Goal: Transaction & Acquisition: Purchase product/service

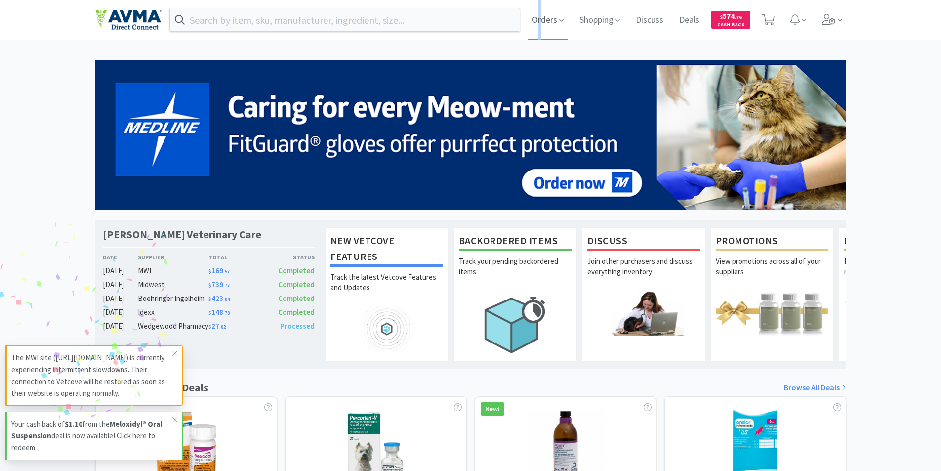
click at [541, 20] on span "Orders" at bounding box center [548, 20] width 40 height 40
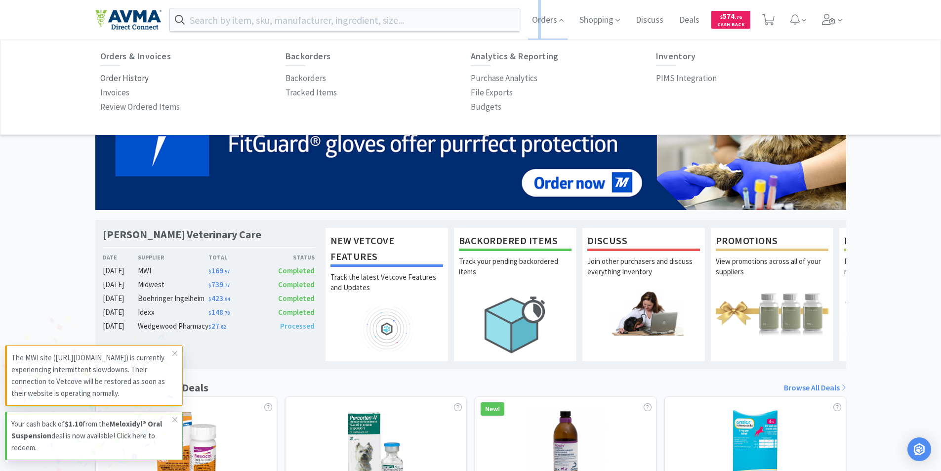
click at [121, 78] on p "Order History" at bounding box center [124, 78] width 48 height 13
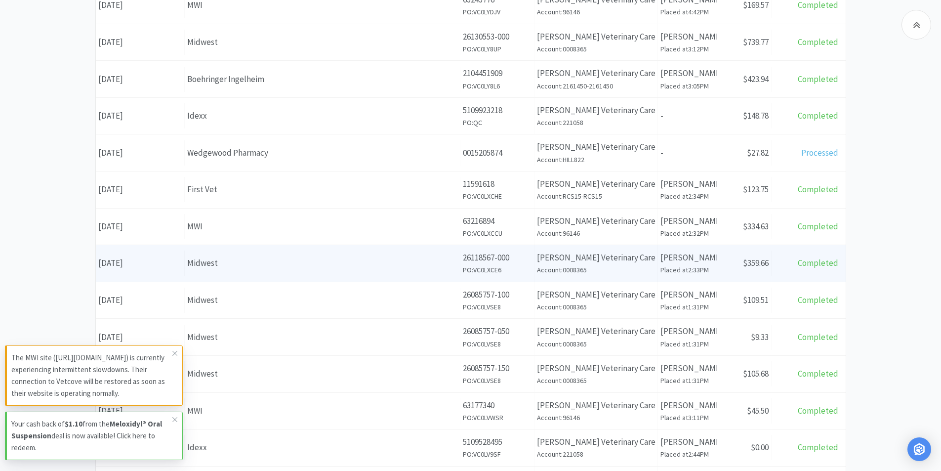
scroll to position [99, 0]
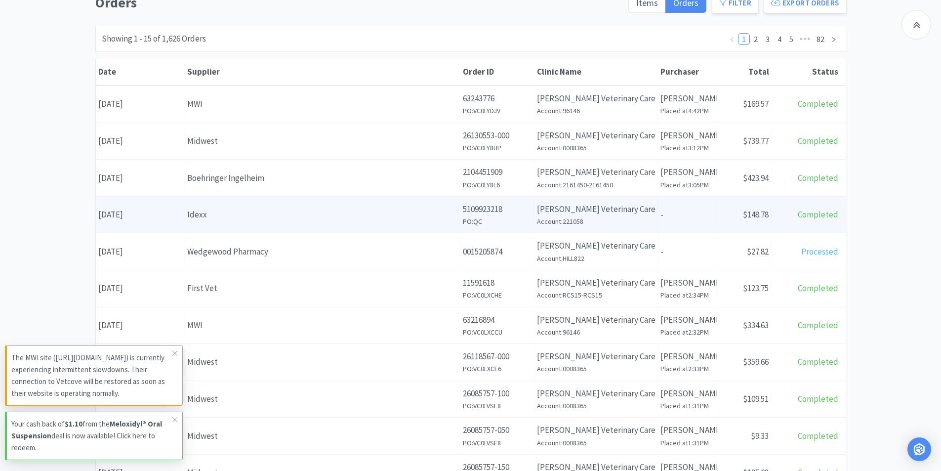
click at [131, 214] on div "Date [DATE]" at bounding box center [140, 214] width 89 height 25
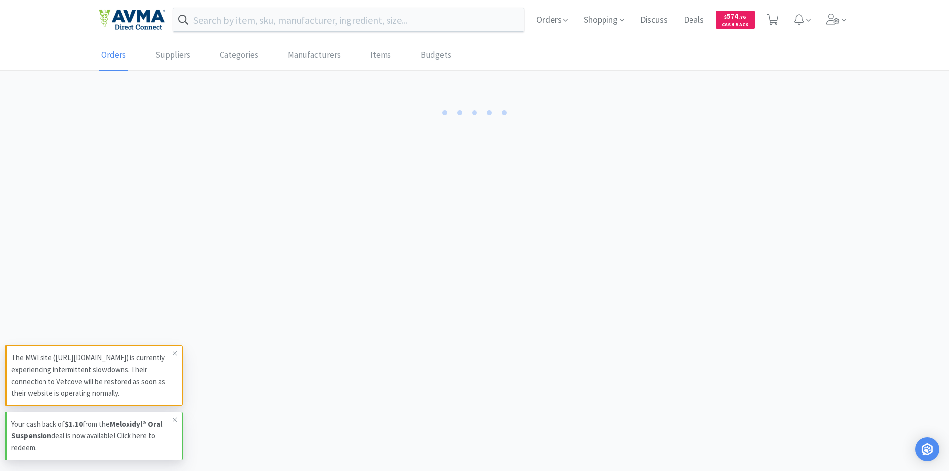
drag, startPoint x: 174, startPoint y: 351, endPoint x: 183, endPoint y: 364, distance: 15.6
click at [174, 351] on icon at bounding box center [175, 353] width 6 height 8
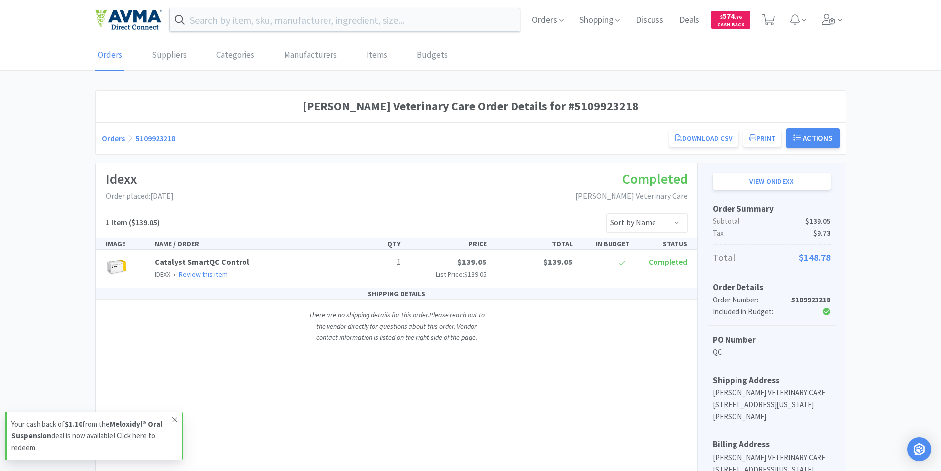
click at [174, 419] on icon at bounding box center [175, 420] width 6 height 8
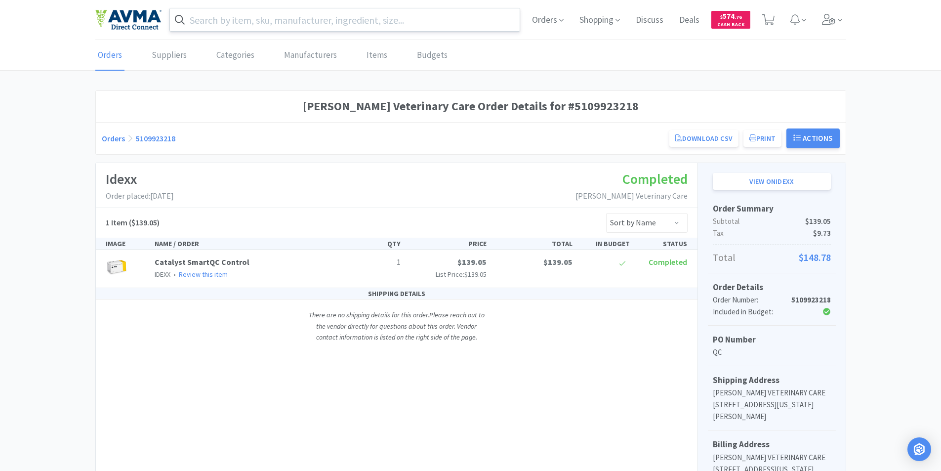
click at [217, 20] on input "text" at bounding box center [345, 19] width 350 height 23
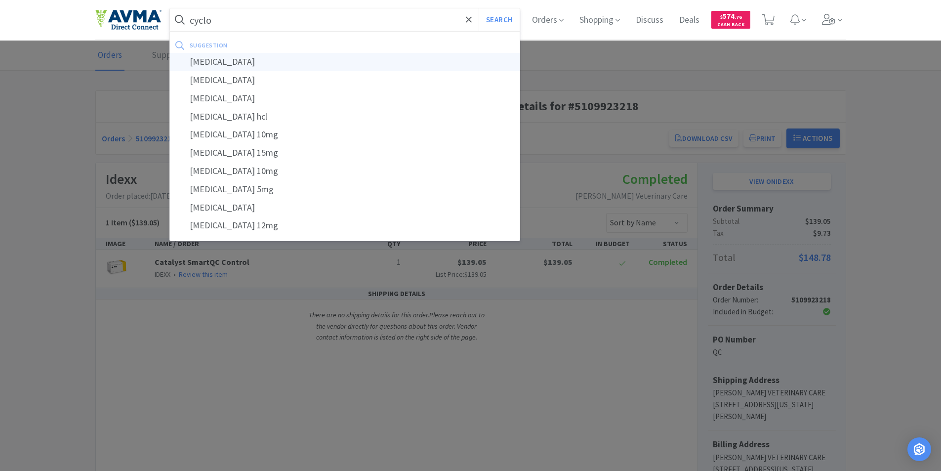
click at [208, 61] on div "[MEDICAL_DATA]" at bounding box center [345, 62] width 350 height 18
type input "[MEDICAL_DATA]"
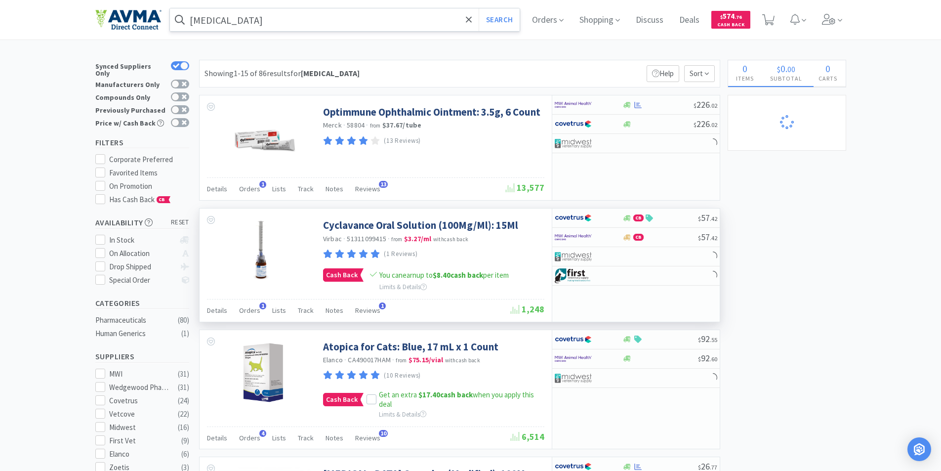
select select "2"
select select "1"
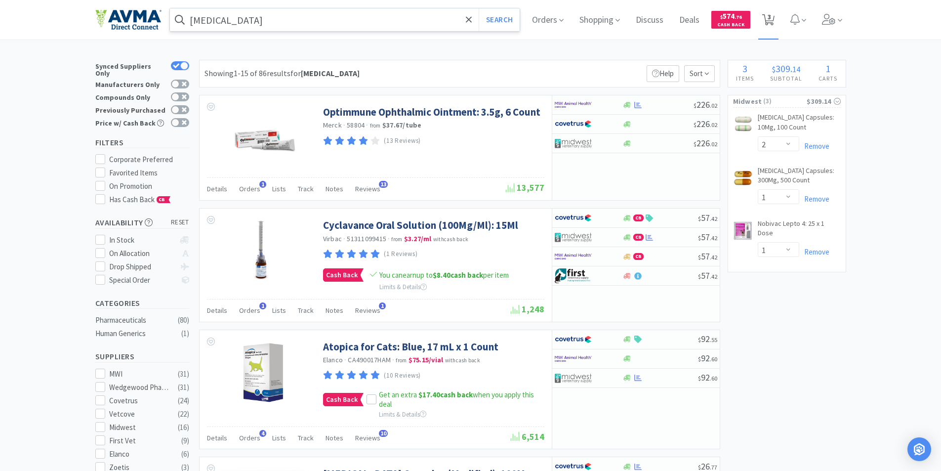
click at [771, 18] on span "3" at bounding box center [769, 17] width 3 height 40
select select "2"
select select "1"
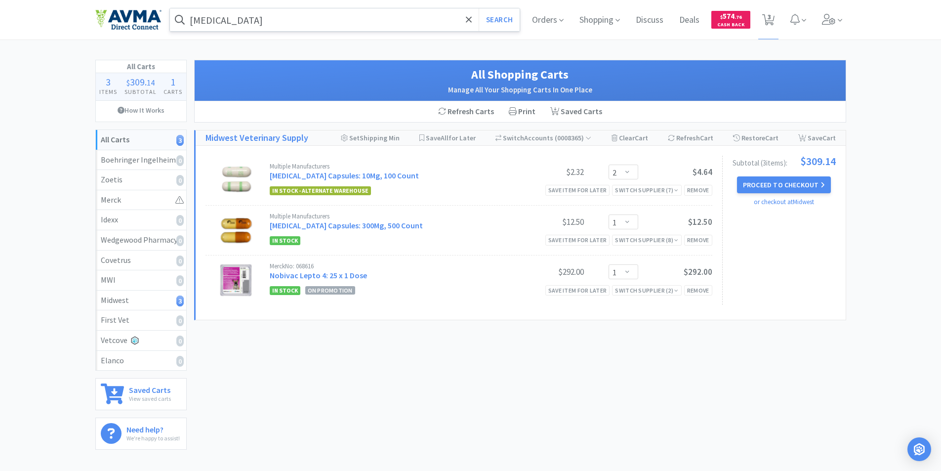
click at [288, 19] on input "cyclosporine" at bounding box center [345, 19] width 350 height 23
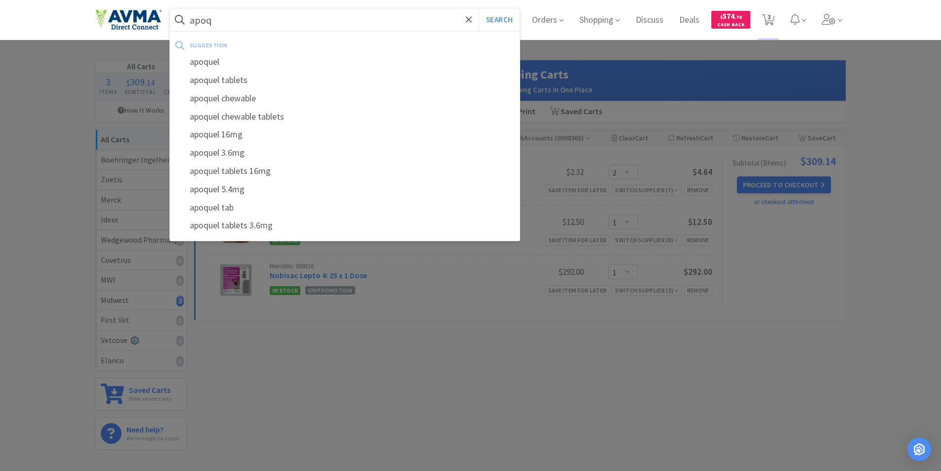
drag, startPoint x: 198, startPoint y: 60, endPoint x: 206, endPoint y: 66, distance: 9.8
click at [199, 60] on div "apoquel" at bounding box center [345, 62] width 350 height 18
type input "apoquel"
select select "2"
select select "1"
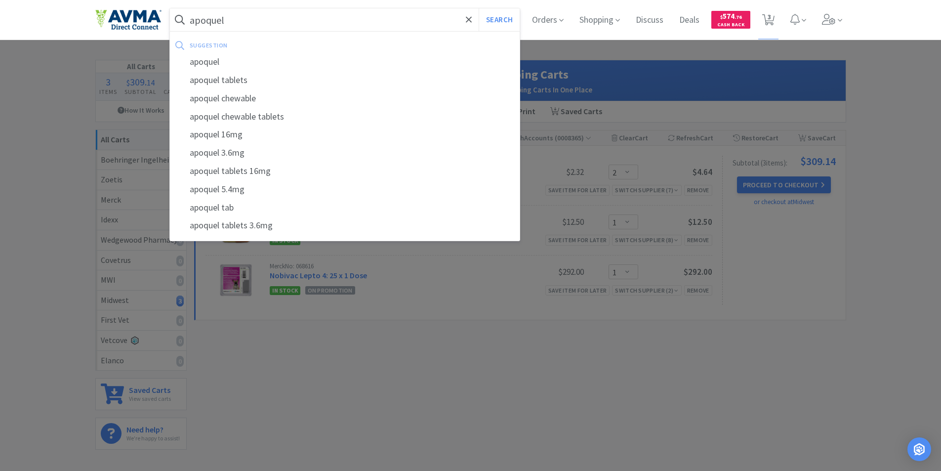
select select "1"
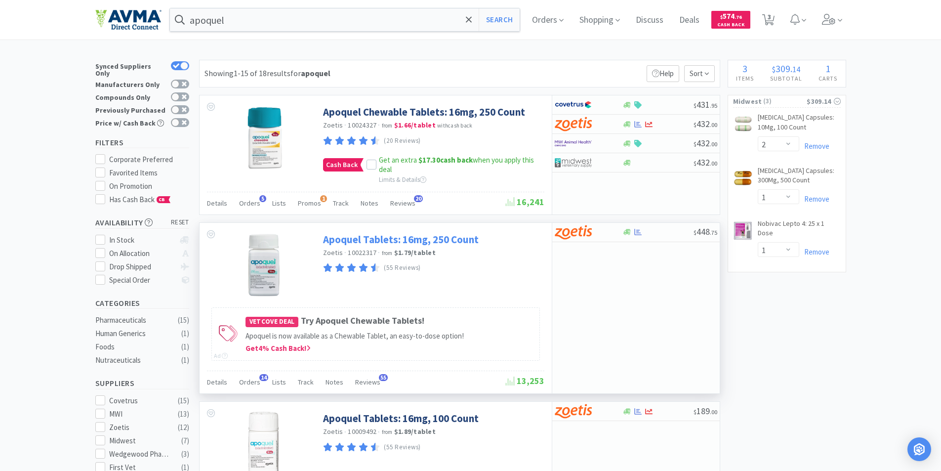
click at [363, 239] on link "Apoquel Tablets: 16mg, 250 Count" at bounding box center [401, 239] width 156 height 13
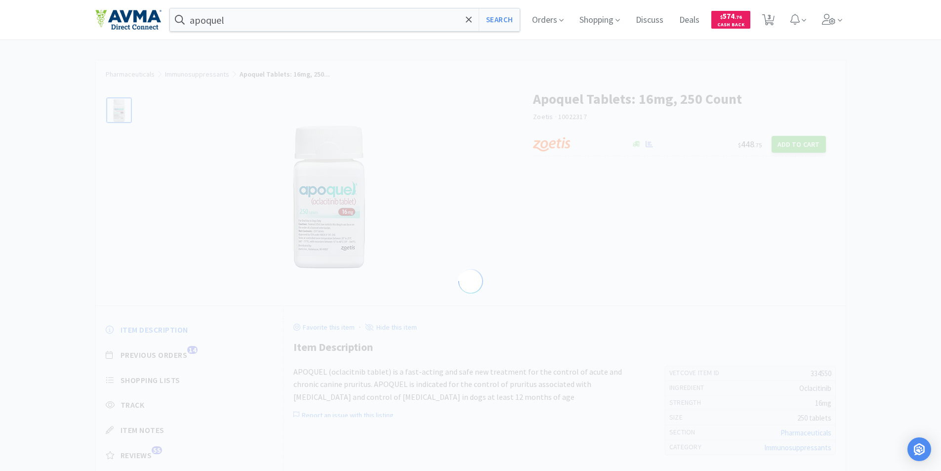
select select "334550"
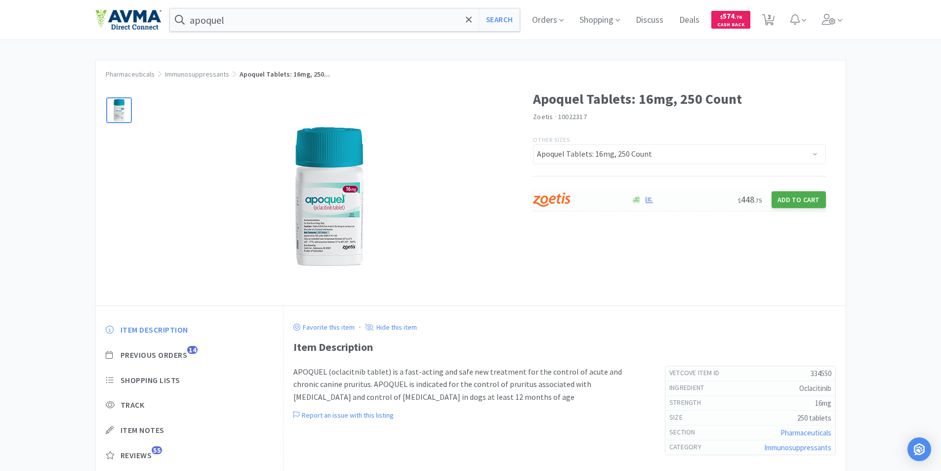
click at [794, 200] on button "Add to Cart" at bounding box center [799, 199] width 54 height 17
select select "1"
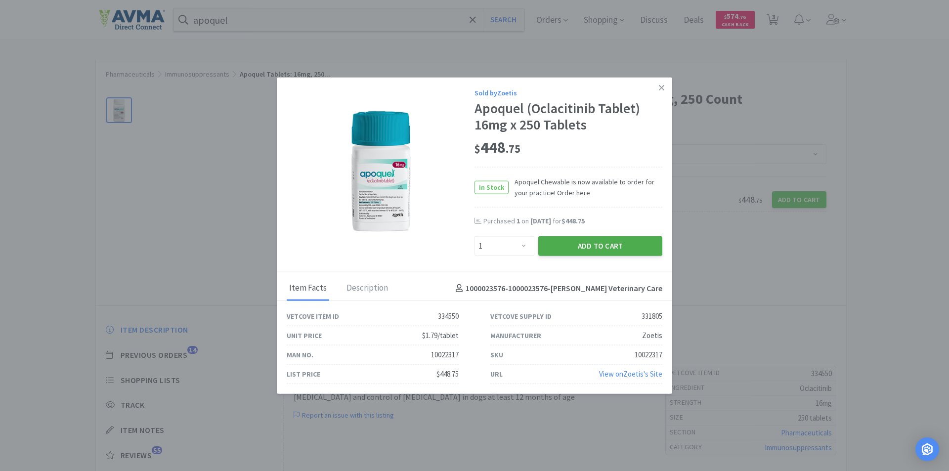
click at [575, 243] on button "Add to Cart" at bounding box center [600, 246] width 124 height 20
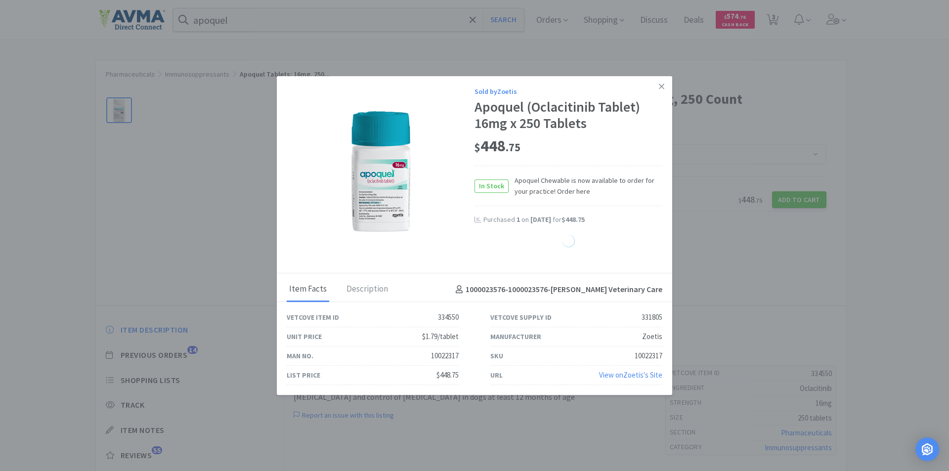
select select "1"
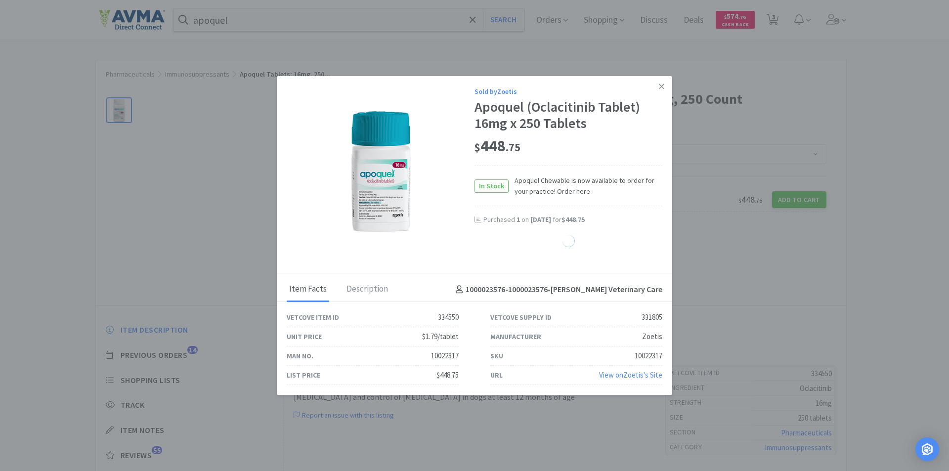
select select "1"
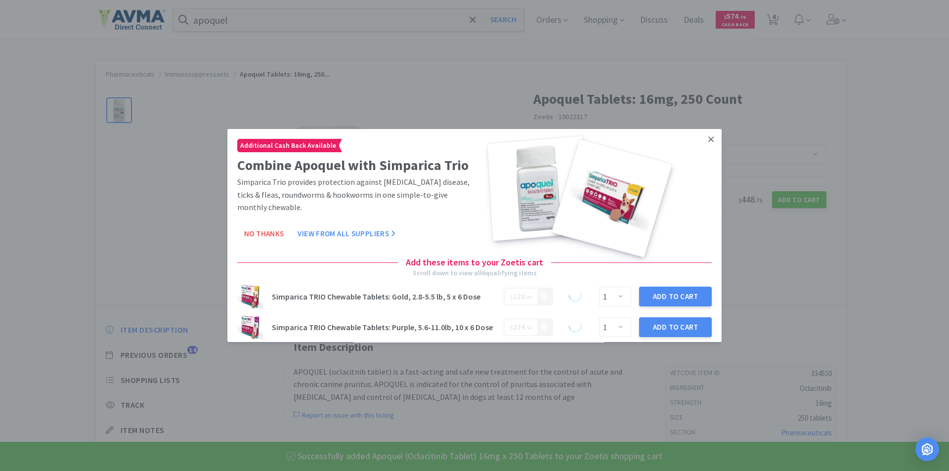
click at [708, 138] on icon at bounding box center [710, 138] width 5 height 5
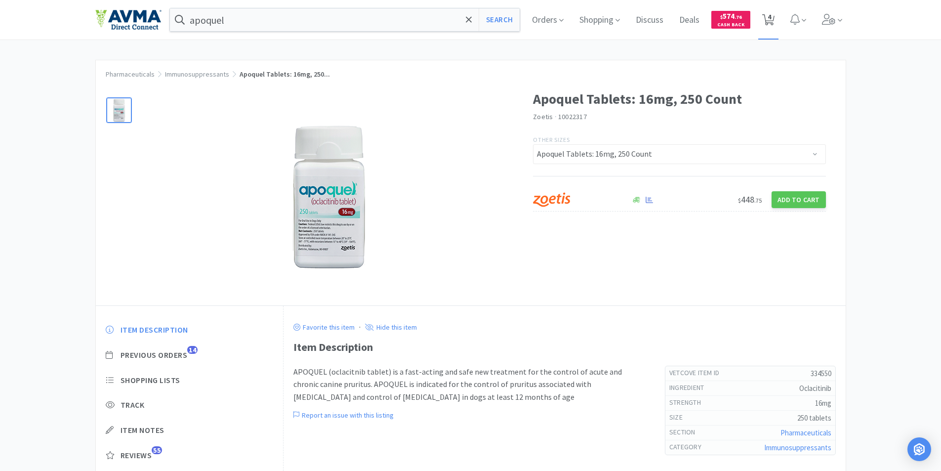
click at [771, 16] on span "4" at bounding box center [769, 17] width 3 height 40
select select "1"
select select "2"
select select "1"
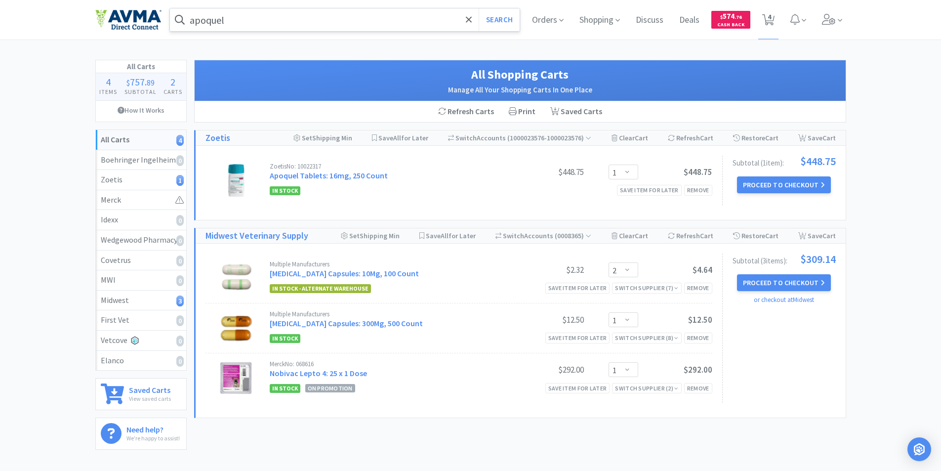
click at [242, 23] on input "apoquel" at bounding box center [345, 19] width 350 height 23
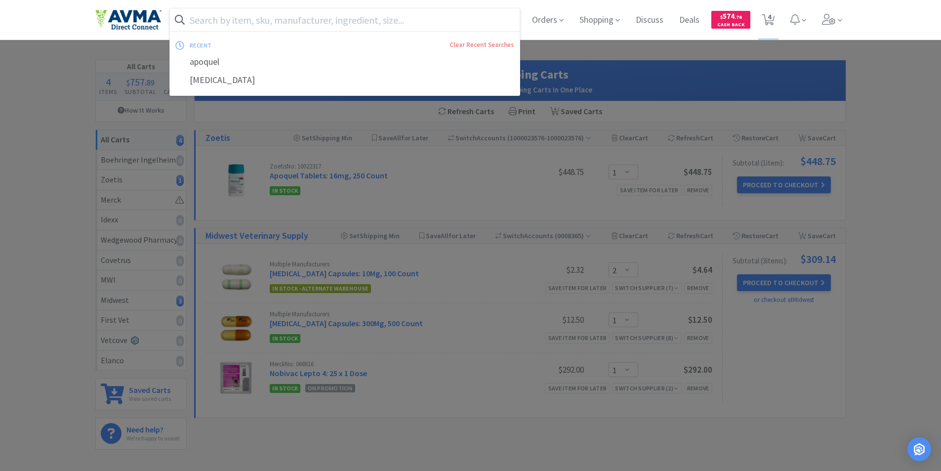
click at [71, 235] on div at bounding box center [470, 235] width 941 height 471
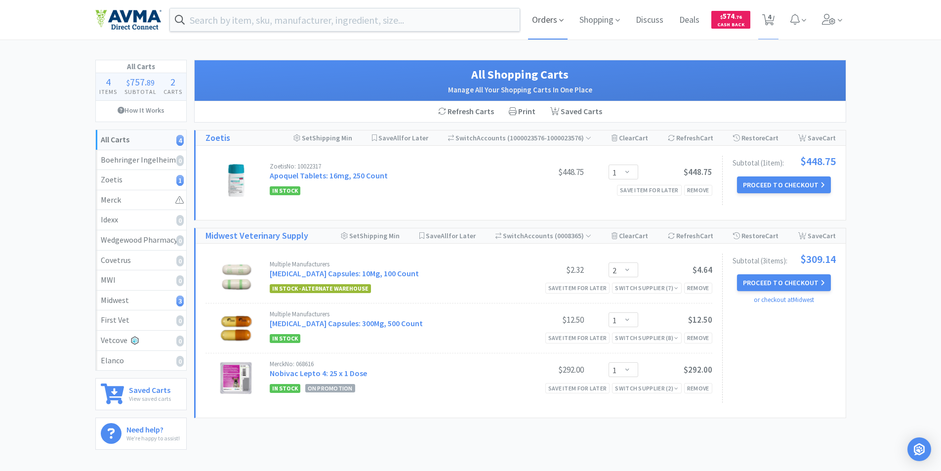
click at [551, 20] on span "Orders" at bounding box center [548, 20] width 40 height 40
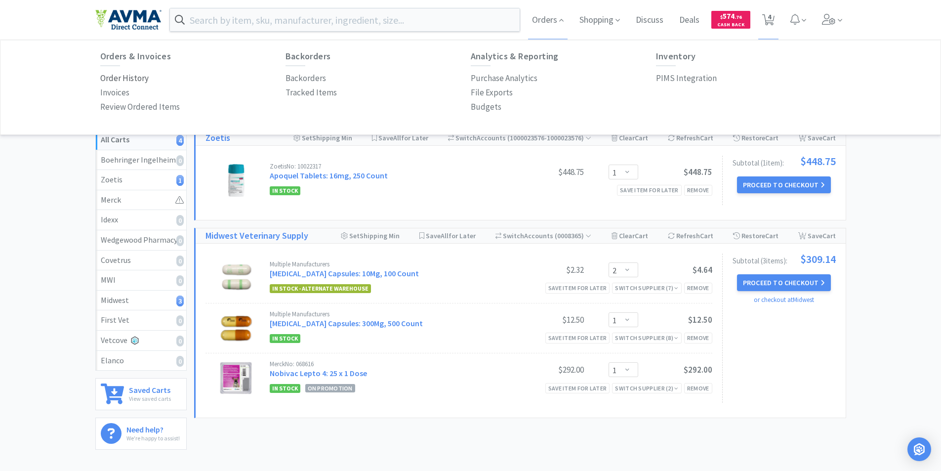
click at [127, 77] on p "Order History" at bounding box center [124, 78] width 48 height 13
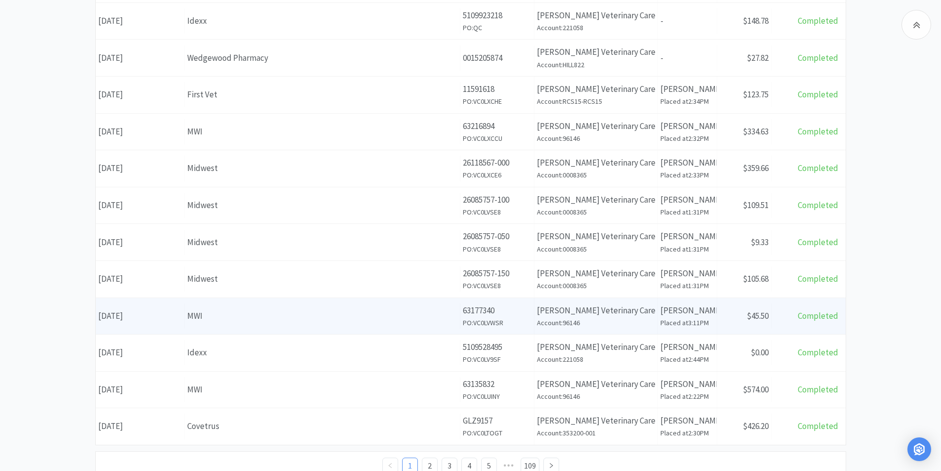
scroll to position [331, 0]
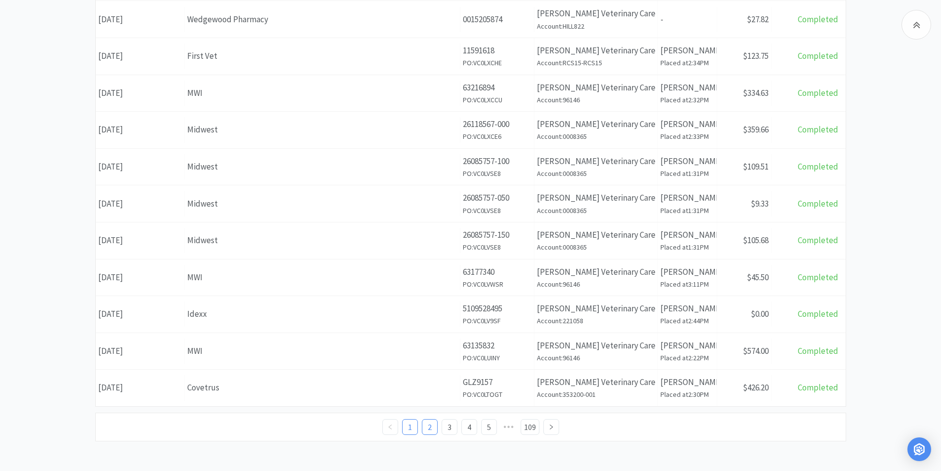
click at [430, 427] on link "2" at bounding box center [429, 427] width 15 height 15
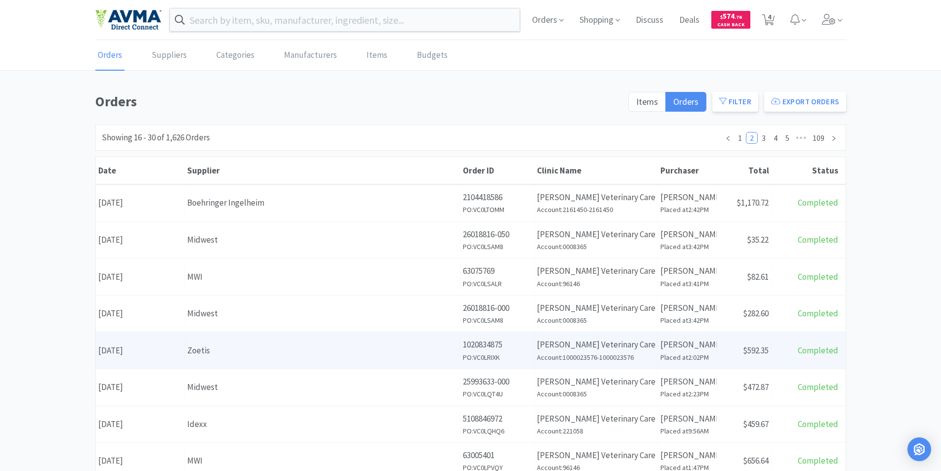
click at [139, 352] on div "Date August 6th, 2025" at bounding box center [140, 350] width 89 height 25
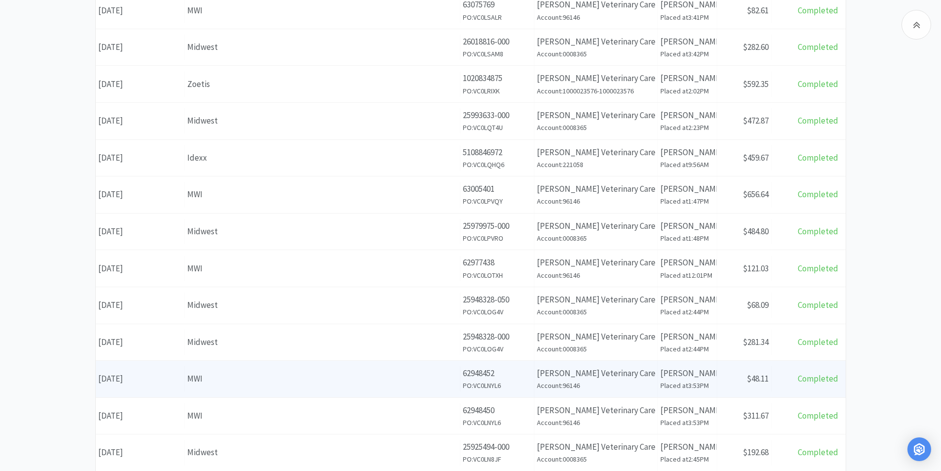
scroll to position [331, 0]
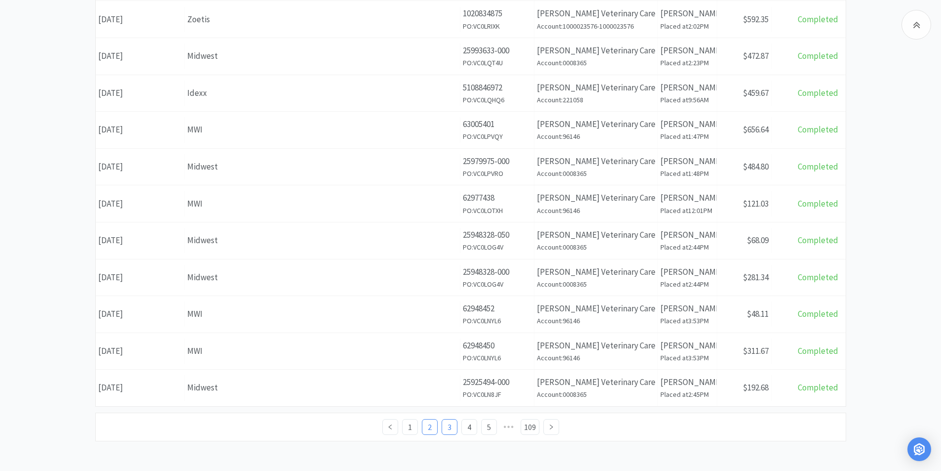
click at [448, 426] on link "3" at bounding box center [449, 427] width 15 height 15
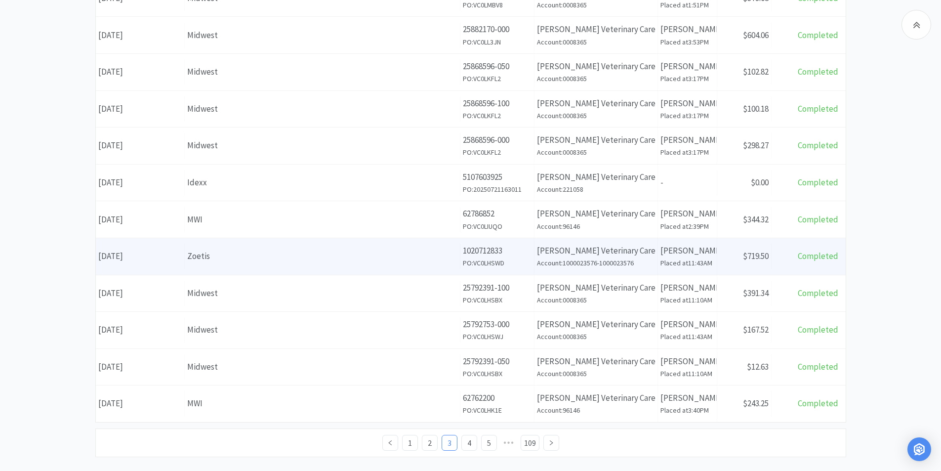
scroll to position [331, 0]
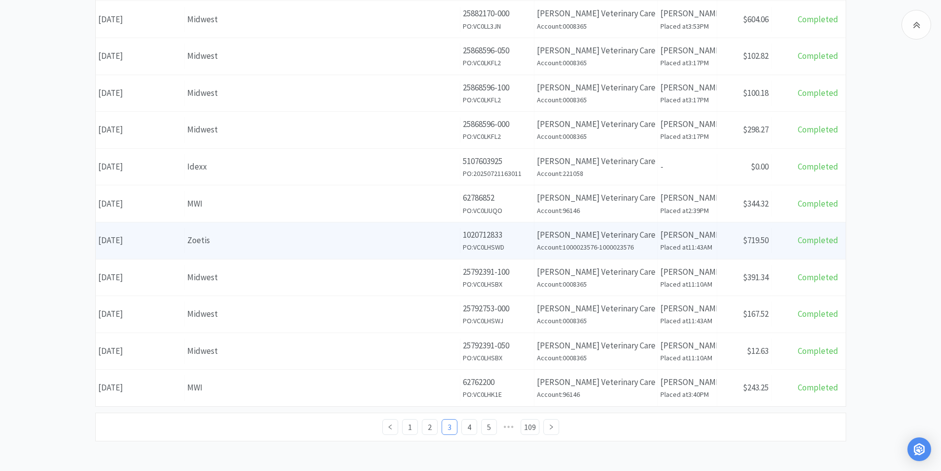
click at [131, 237] on div "Date July 18th, 2025" at bounding box center [140, 240] width 89 height 25
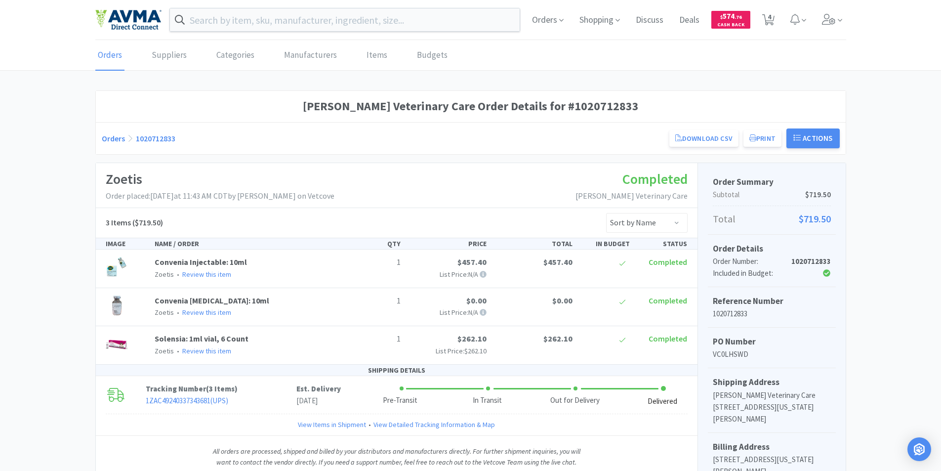
scroll to position [331, 0]
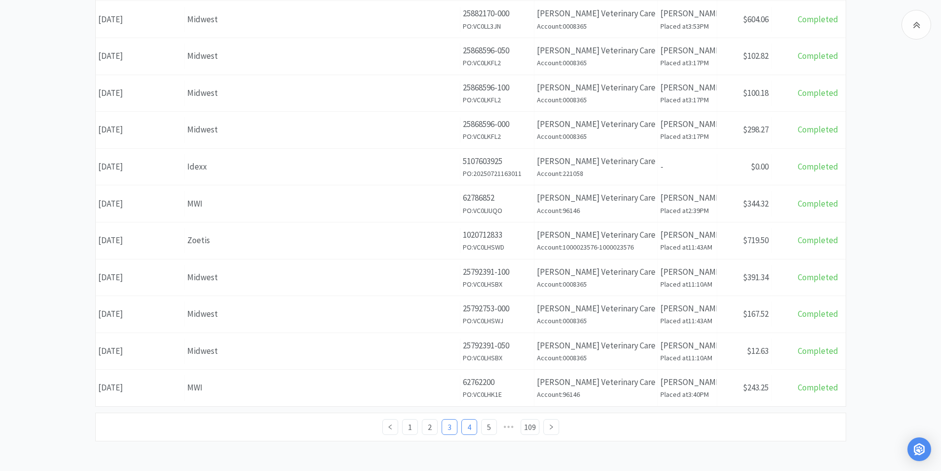
click at [467, 425] on link "4" at bounding box center [469, 427] width 15 height 15
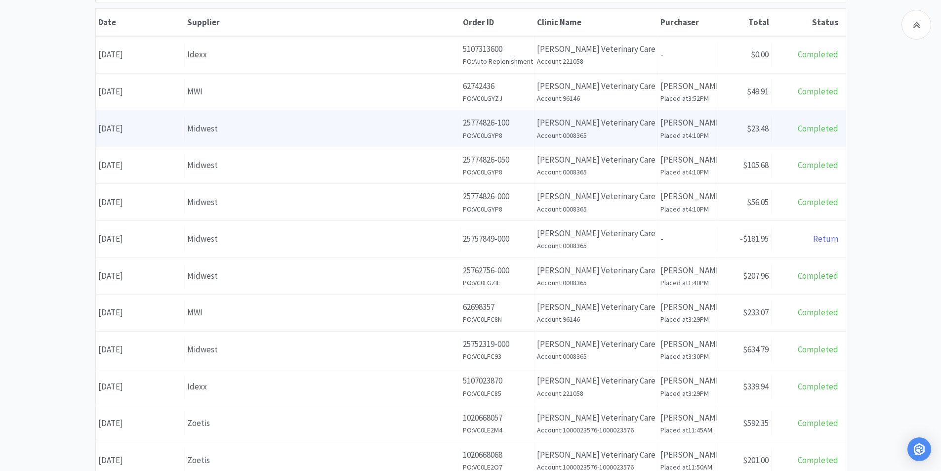
scroll to position [296, 0]
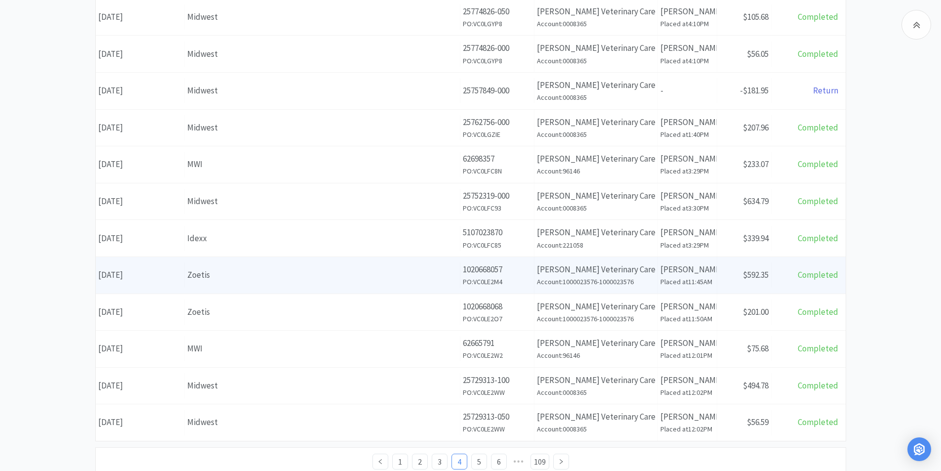
click at [142, 275] on div "Date July 11th, 2025" at bounding box center [140, 274] width 89 height 25
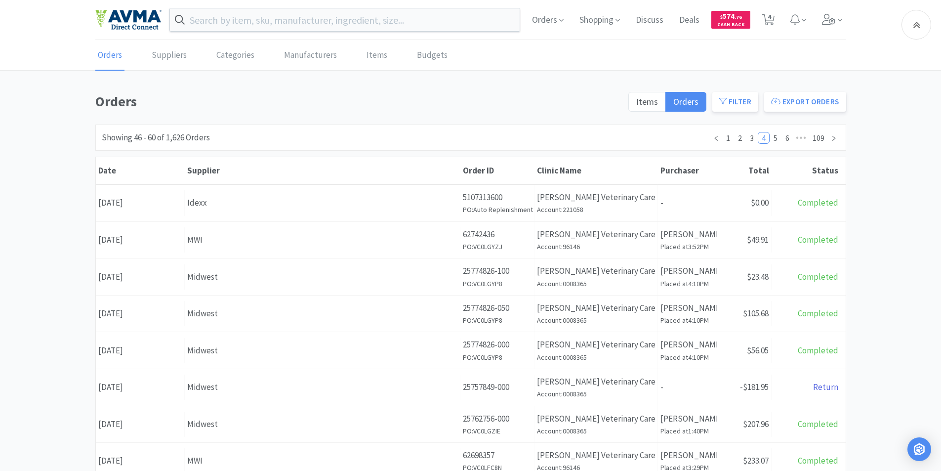
scroll to position [296, 0]
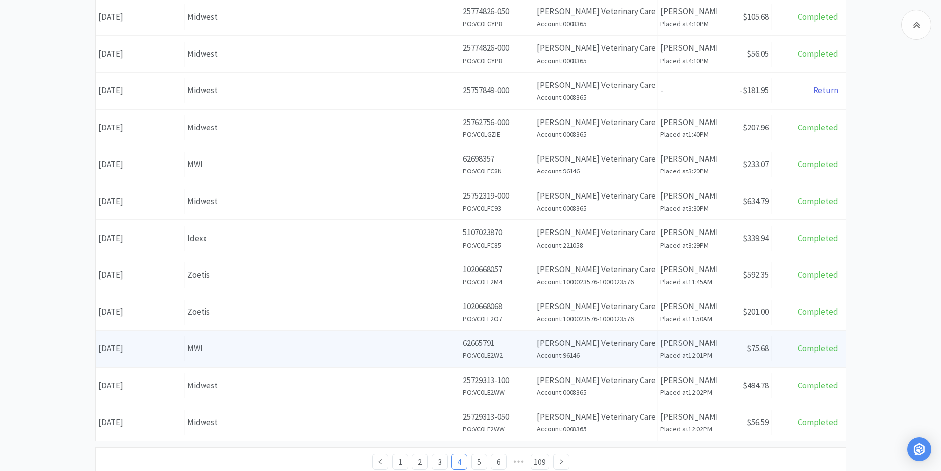
click at [132, 349] on div "Date July 11th, 2025" at bounding box center [140, 348] width 89 height 25
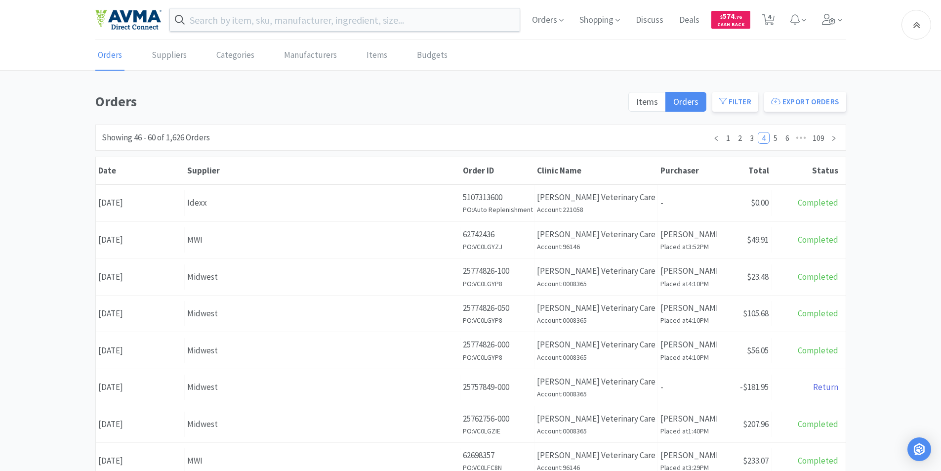
scroll to position [296, 0]
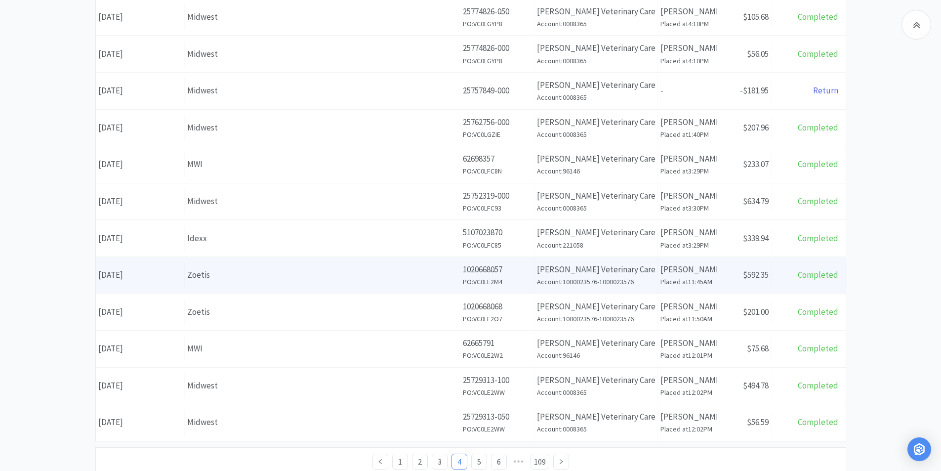
click at [125, 272] on div "Date July 11th, 2025" at bounding box center [140, 274] width 89 height 25
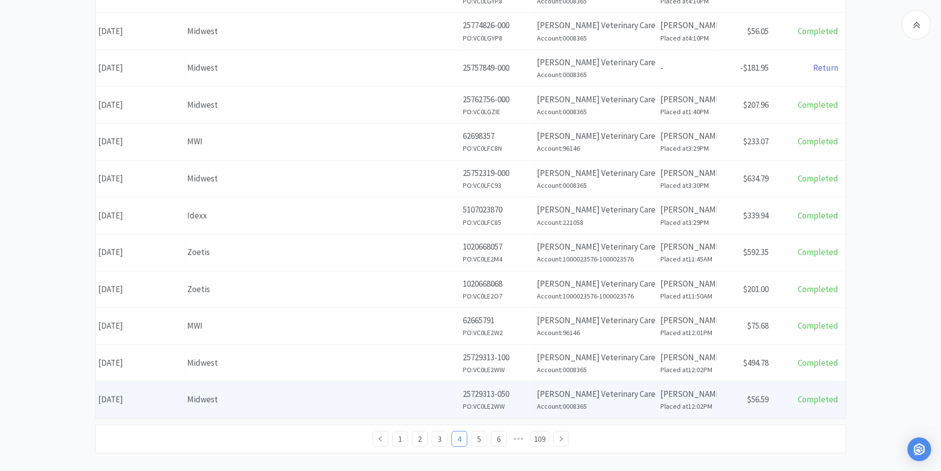
scroll to position [331, 0]
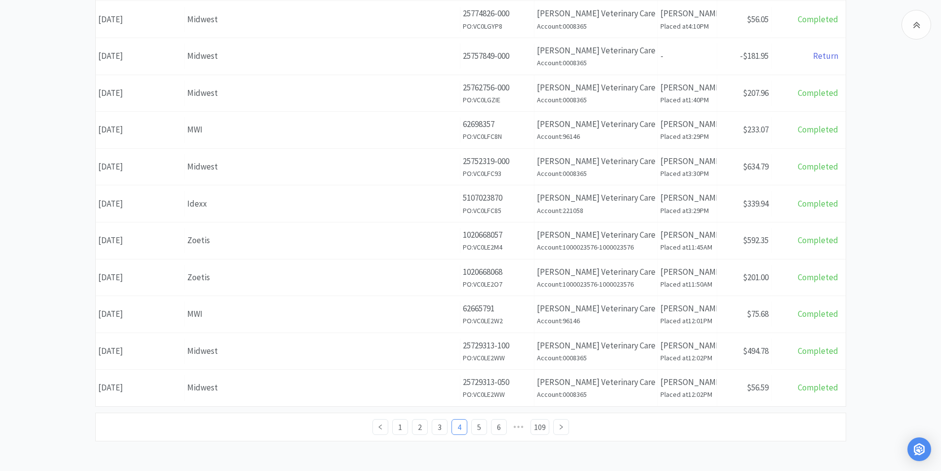
click at [131, 278] on div "Date July 11th, 2025" at bounding box center [140, 277] width 89 height 25
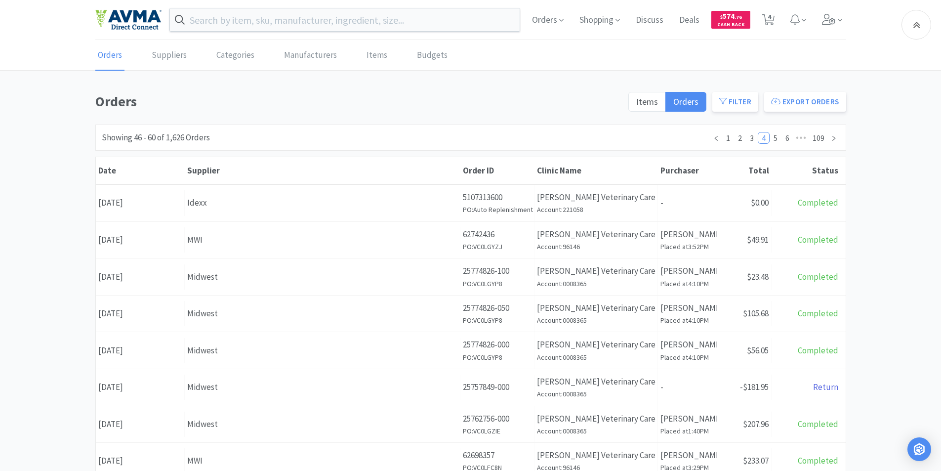
scroll to position [331, 0]
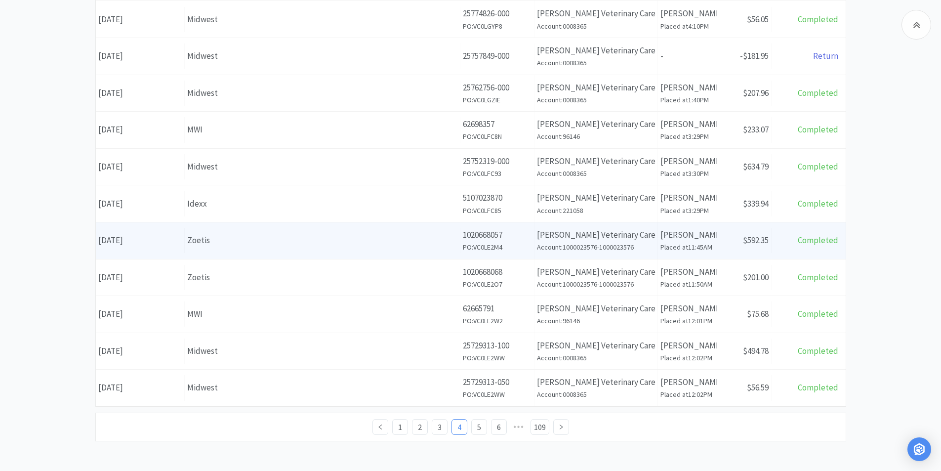
click at [124, 241] on div "Date July 11th, 2025" at bounding box center [140, 240] width 89 height 25
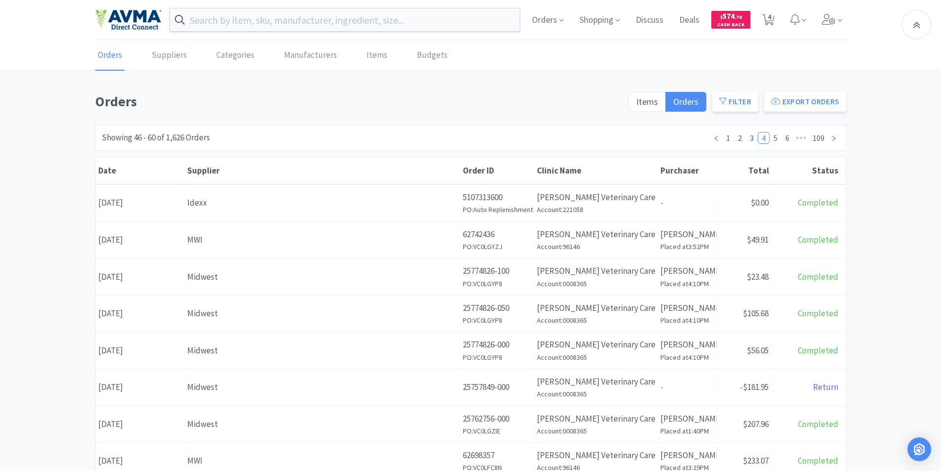
scroll to position [331, 0]
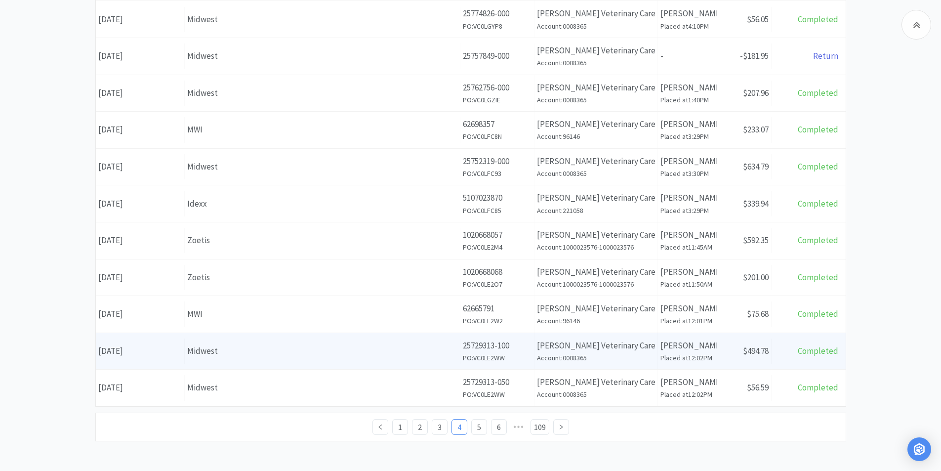
click at [137, 345] on div "Date July 11th, 2025" at bounding box center [140, 350] width 89 height 25
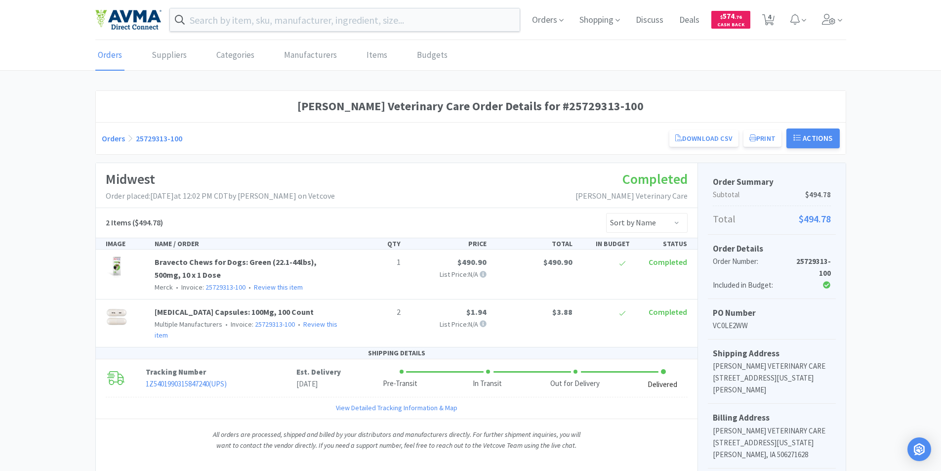
scroll to position [331, 0]
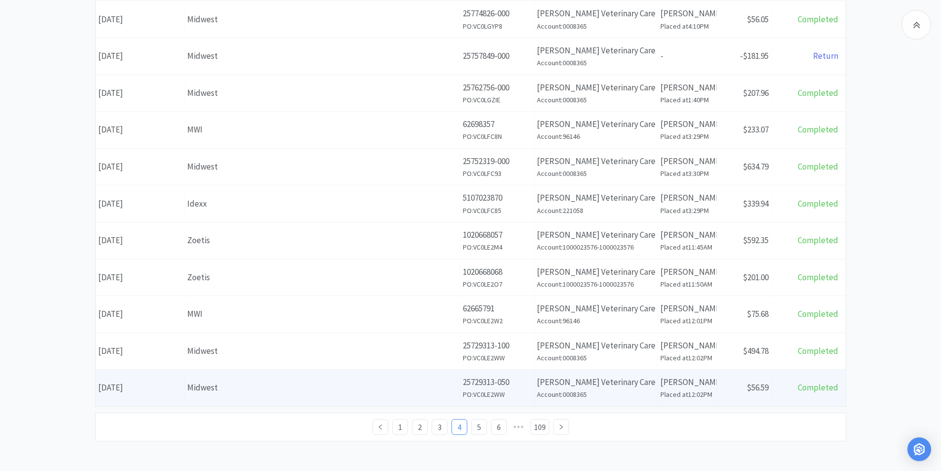
click at [122, 387] on div "Date July 11th, 2025" at bounding box center [140, 387] width 89 height 25
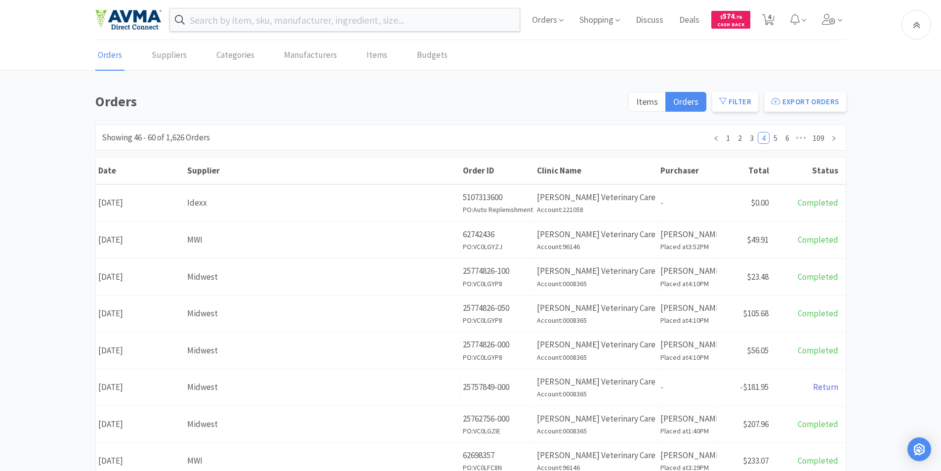
scroll to position [331, 0]
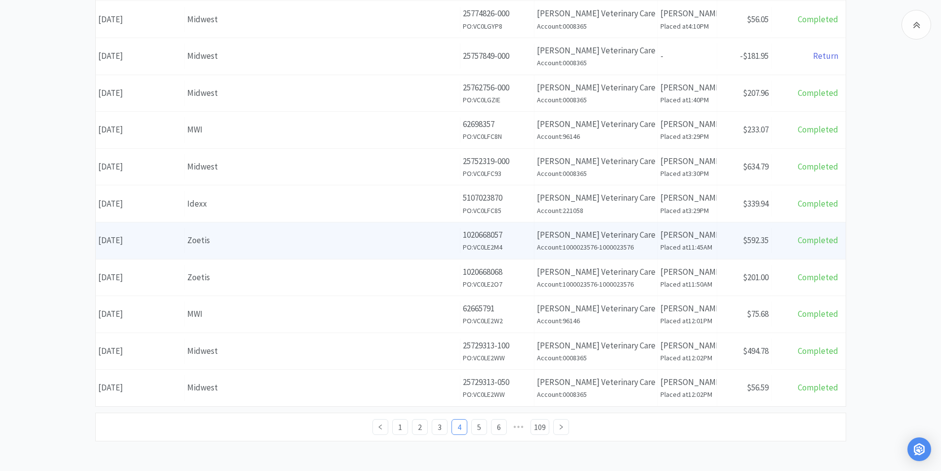
click at [145, 239] on div "Date July 11th, 2025" at bounding box center [140, 240] width 89 height 25
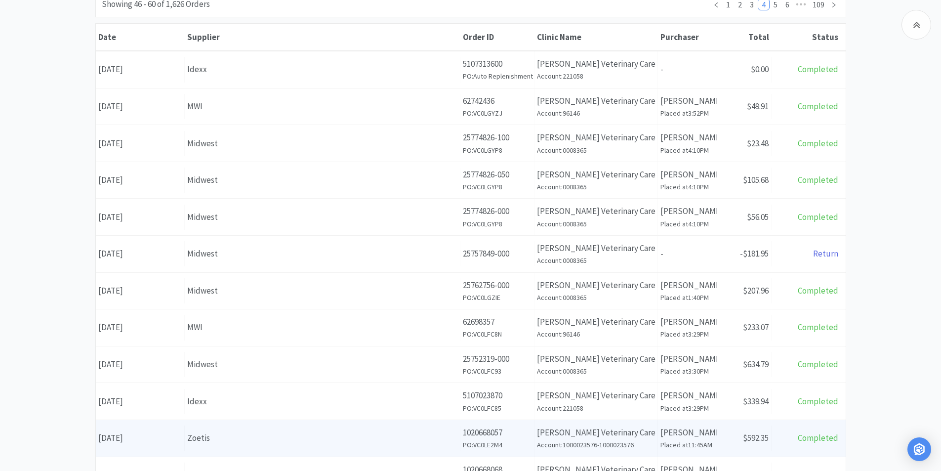
scroll to position [331, 0]
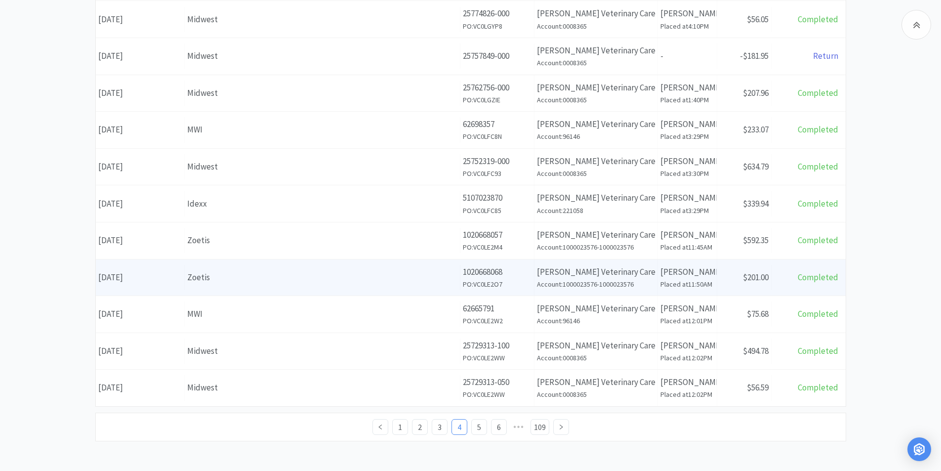
click at [119, 276] on div "Date July 11th, 2025" at bounding box center [140, 277] width 89 height 25
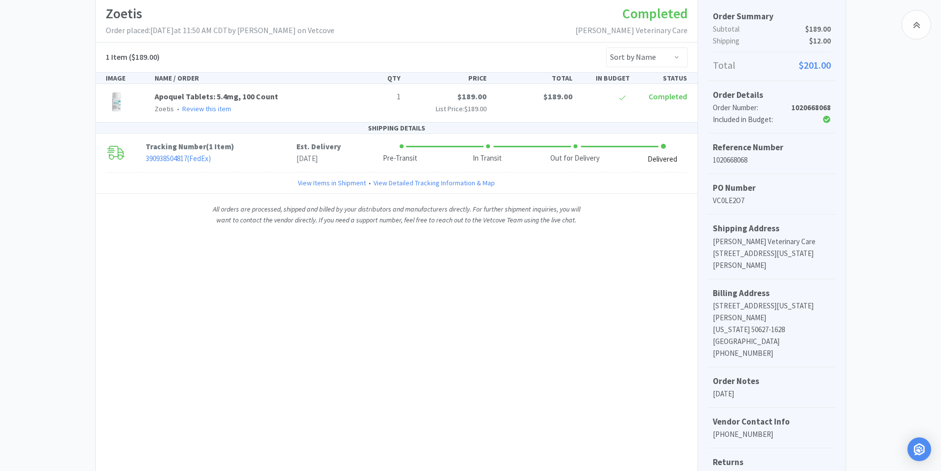
scroll to position [129, 0]
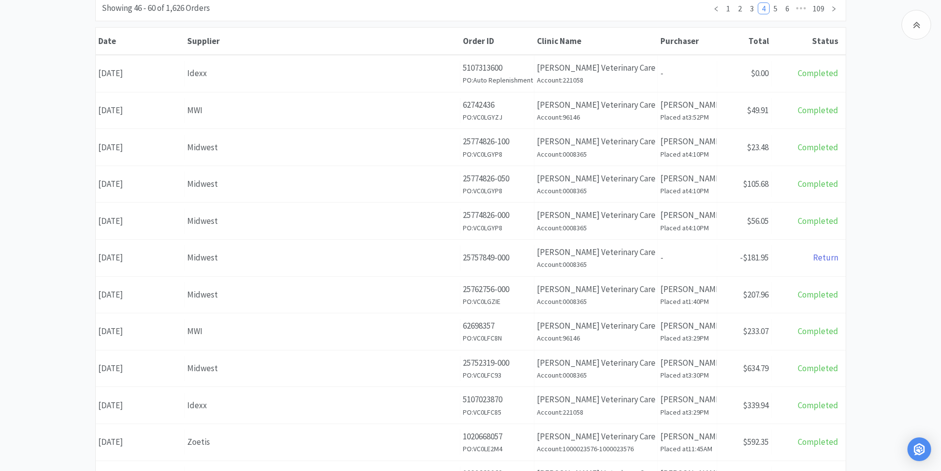
scroll to position [331, 0]
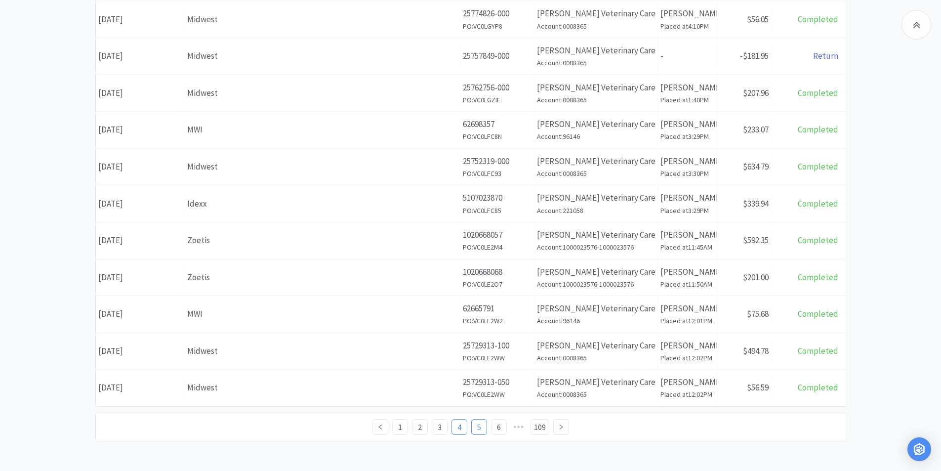
click at [480, 429] on link "5" at bounding box center [479, 427] width 15 height 15
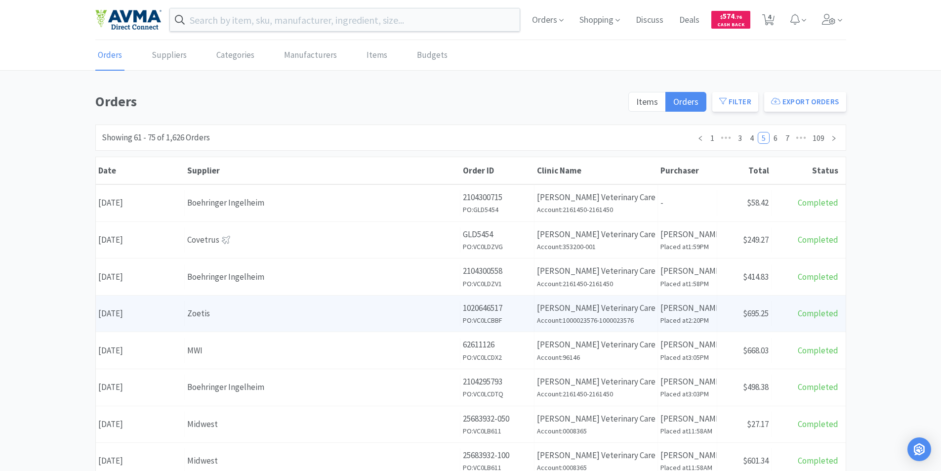
click at [137, 310] on div "Date July 8th, 2025" at bounding box center [140, 313] width 89 height 25
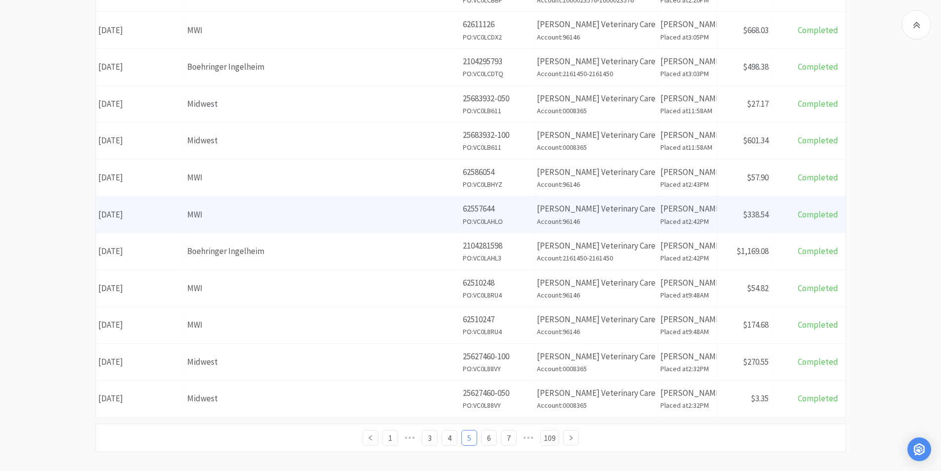
scroll to position [331, 0]
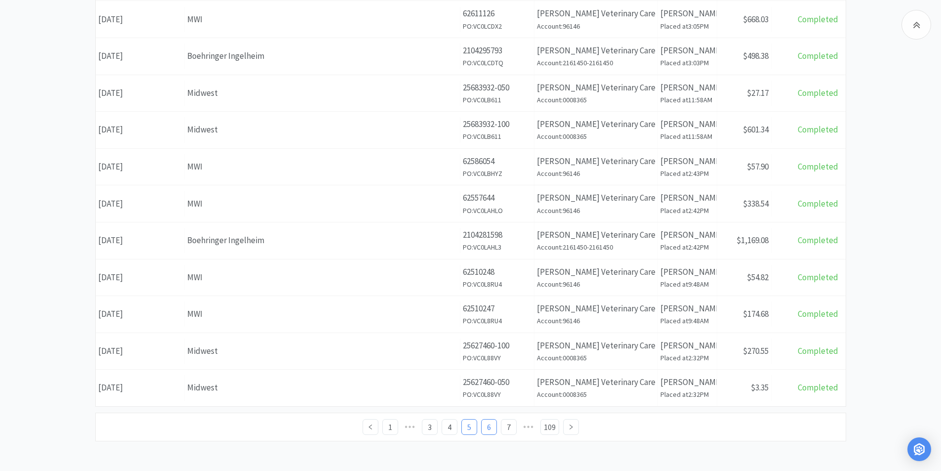
click at [490, 429] on link "6" at bounding box center [489, 427] width 15 height 15
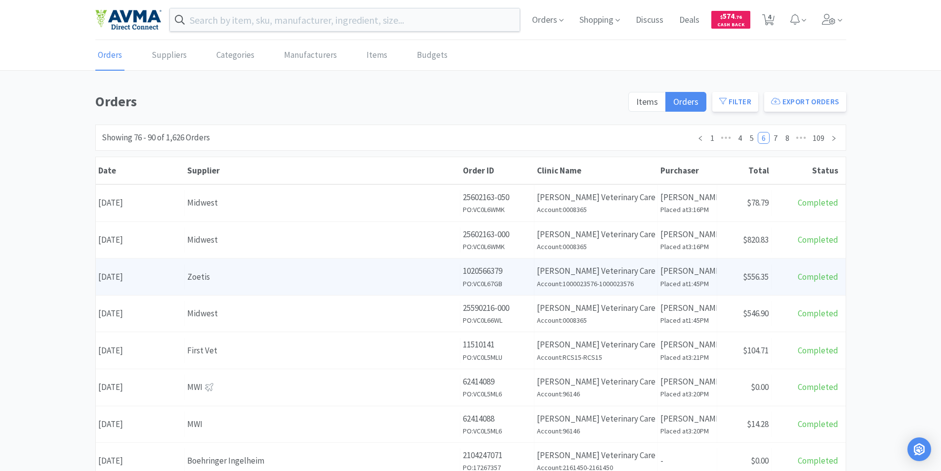
click at [138, 279] on div "Date June 25th, 2025" at bounding box center [140, 276] width 89 height 25
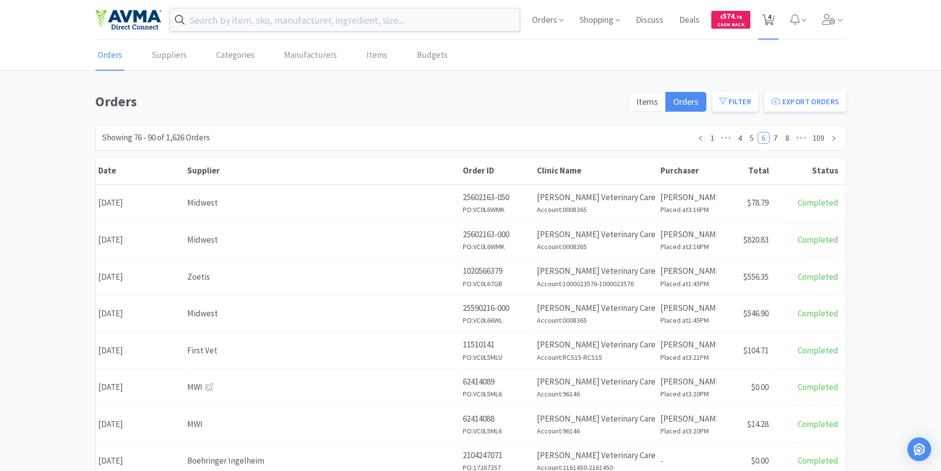
click at [770, 16] on span "4" at bounding box center [769, 17] width 3 height 40
select select "1"
select select "2"
select select "1"
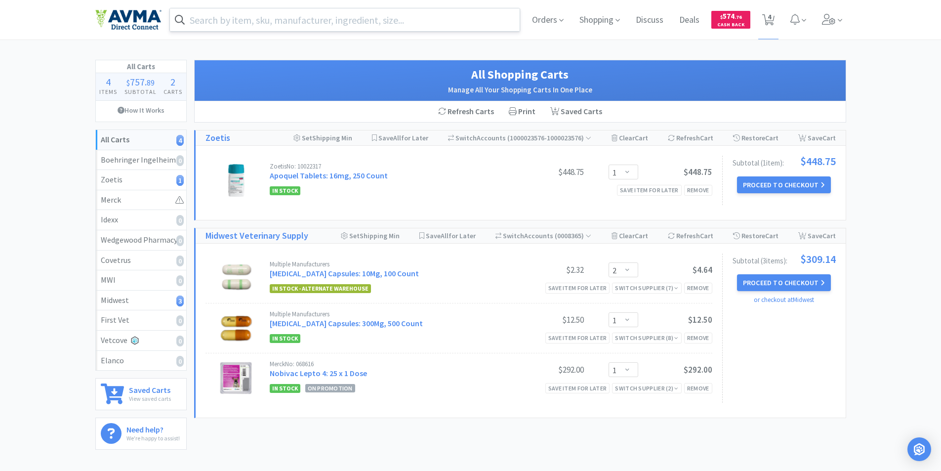
click at [254, 19] on input "text" at bounding box center [345, 19] width 350 height 23
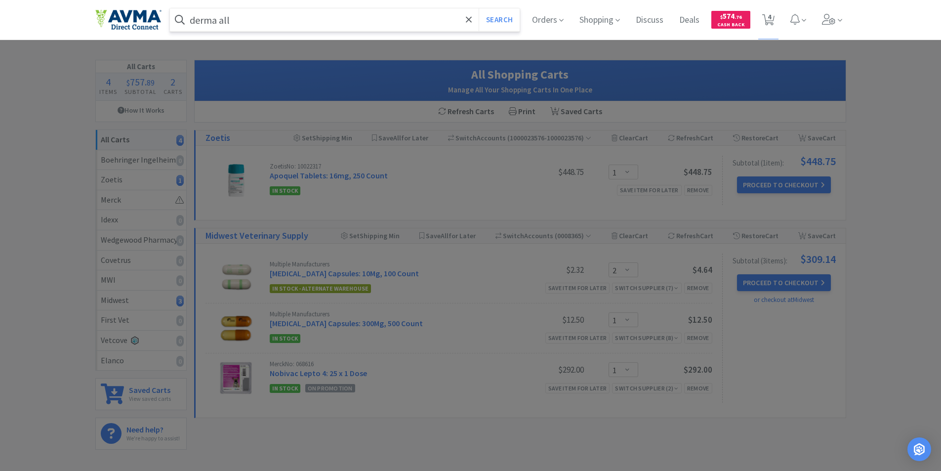
type input "derma all"
click at [479, 8] on button "Search" at bounding box center [499, 19] width 41 height 23
select select "2"
select select "1"
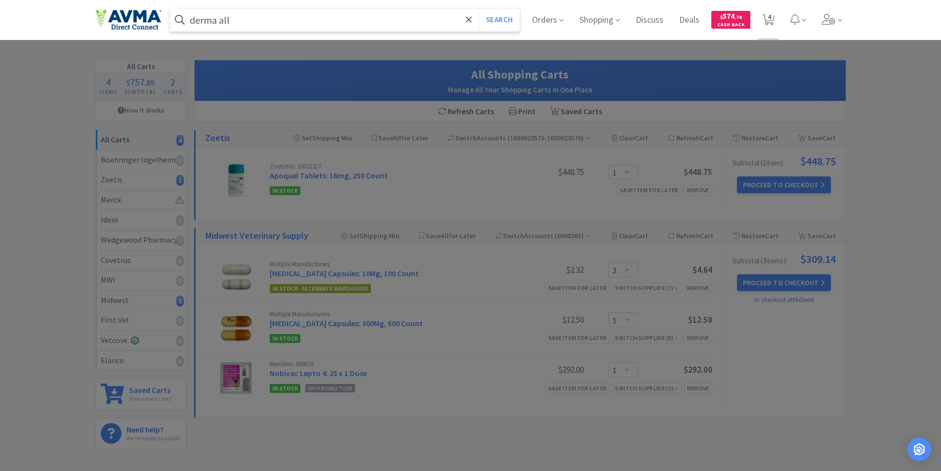
select select "1"
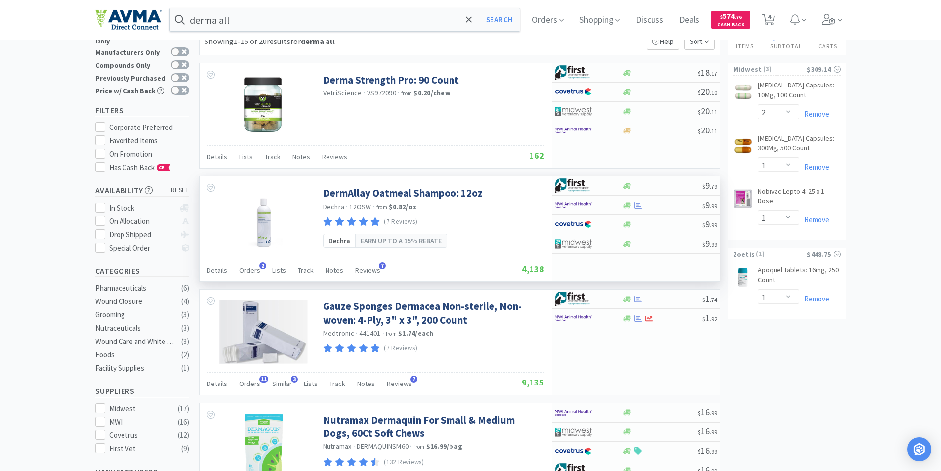
scroll to position [49, 0]
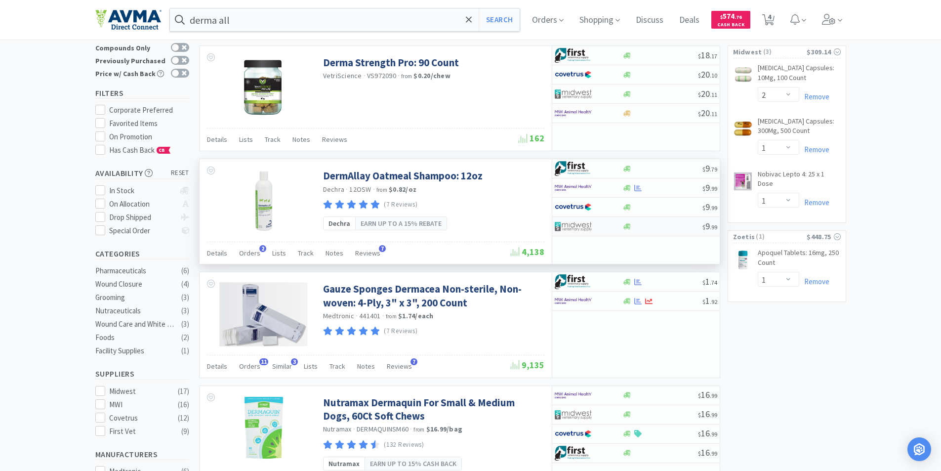
click at [567, 225] on img at bounding box center [573, 226] width 37 height 15
select select "1"
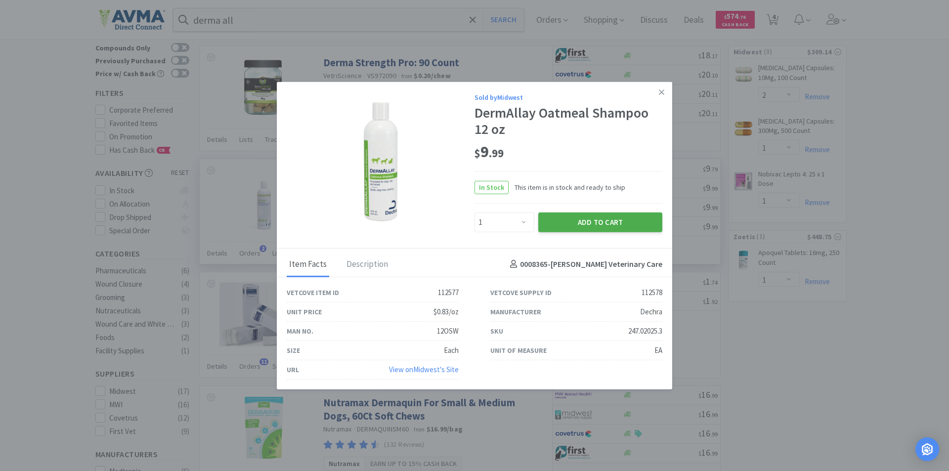
click at [593, 217] on button "Add to Cart" at bounding box center [600, 222] width 124 height 20
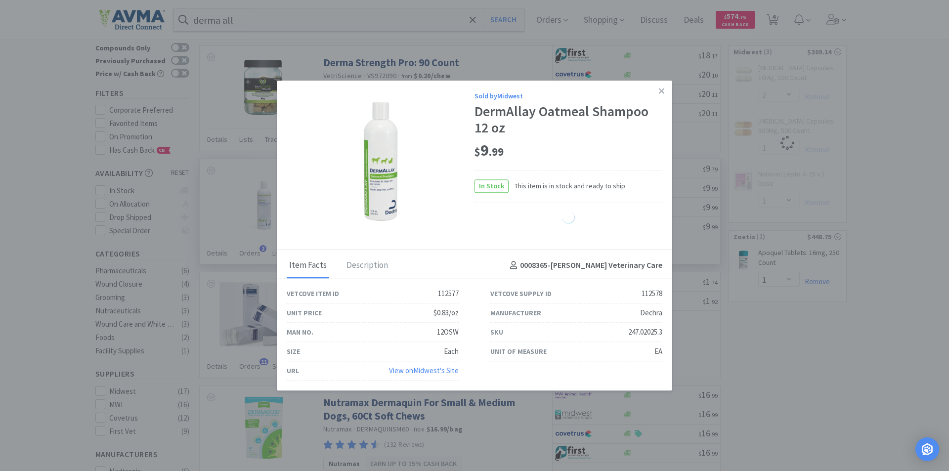
select select "1"
select select "2"
select select "1"
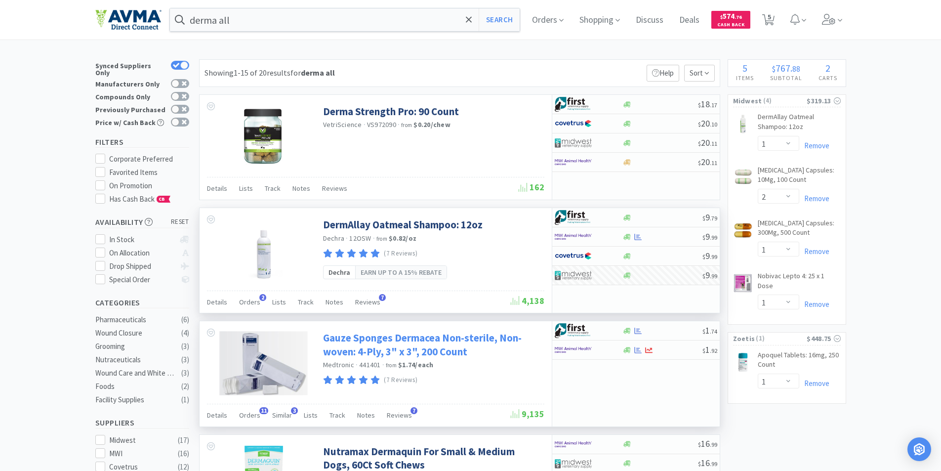
scroll to position [0, 0]
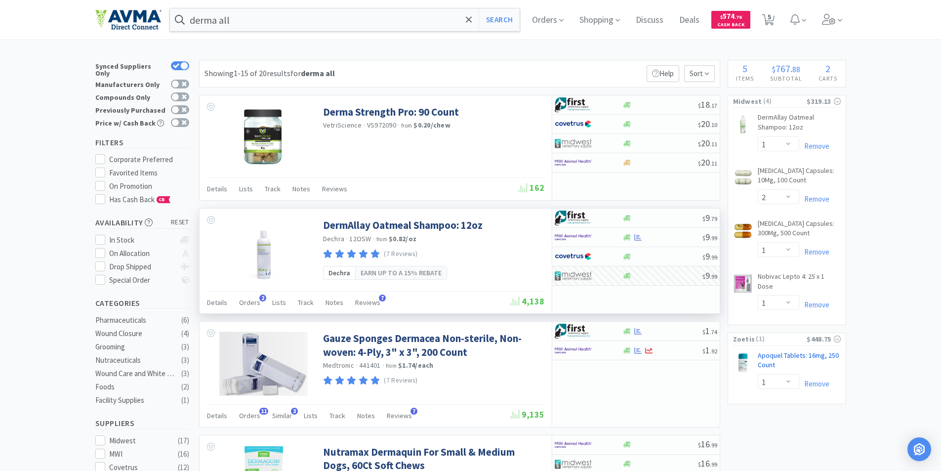
click at [779, 351] on link "Apoquel Tablets: 16mg, 250 Count CB" at bounding box center [799, 362] width 83 height 23
select select "334550"
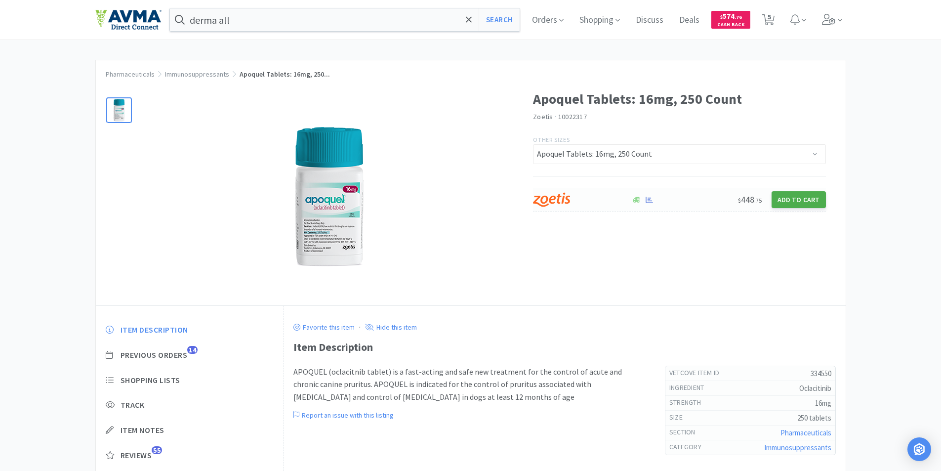
click at [792, 199] on button "Add to Cart" at bounding box center [799, 199] width 54 height 17
select select "1"
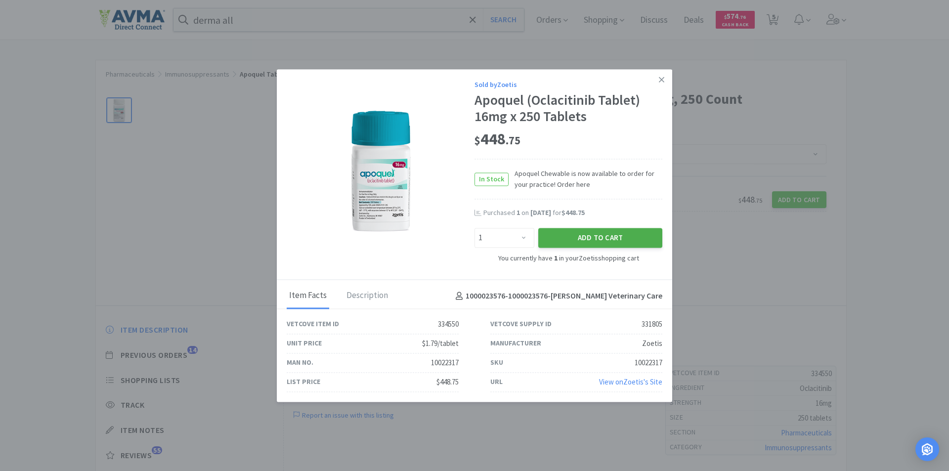
click at [588, 236] on button "Add to Cart" at bounding box center [600, 238] width 124 height 20
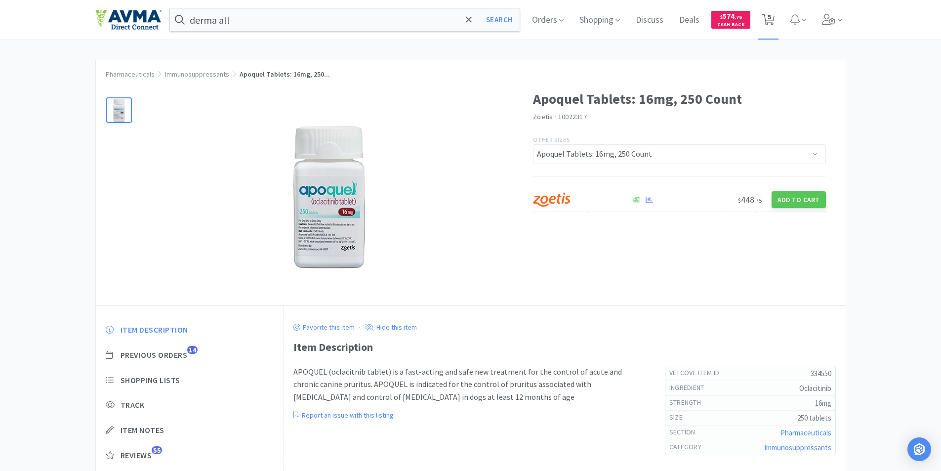
click at [771, 17] on span "5" at bounding box center [769, 17] width 3 height 40
select select "2"
select select "1"
select select "2"
select select "1"
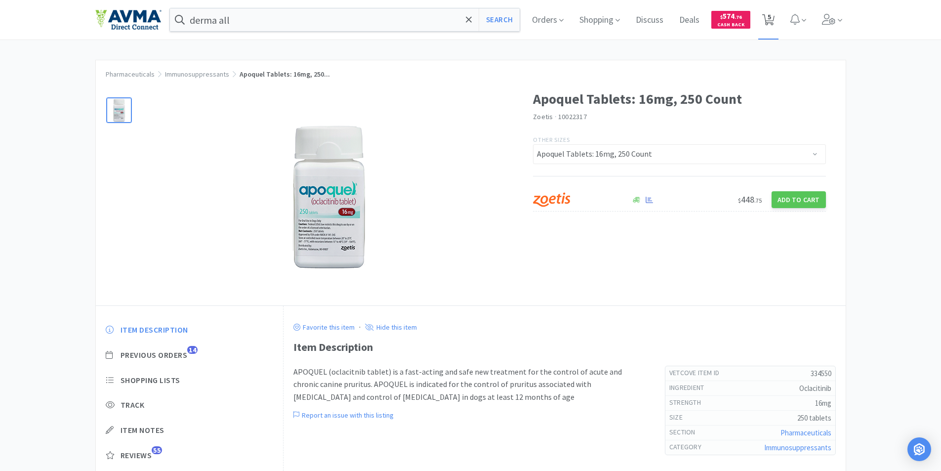
select select "1"
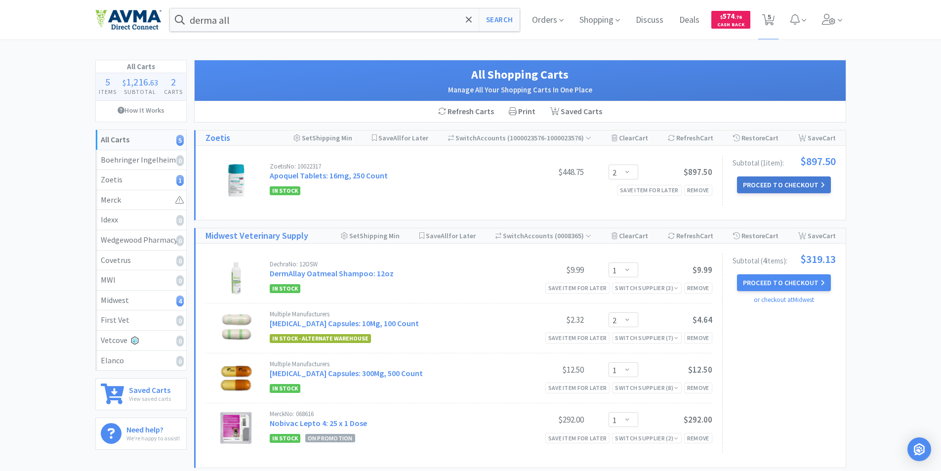
click at [772, 183] on button "Proceed to Checkout" at bounding box center [784, 184] width 94 height 17
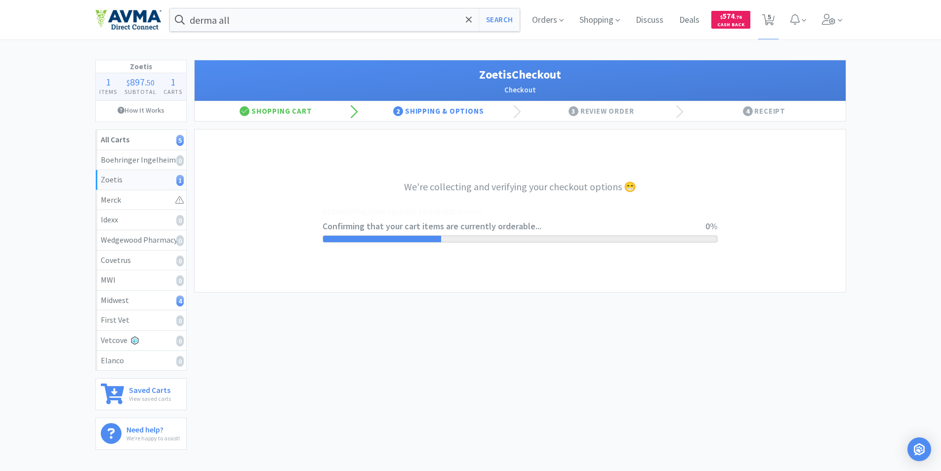
select select "invoice"
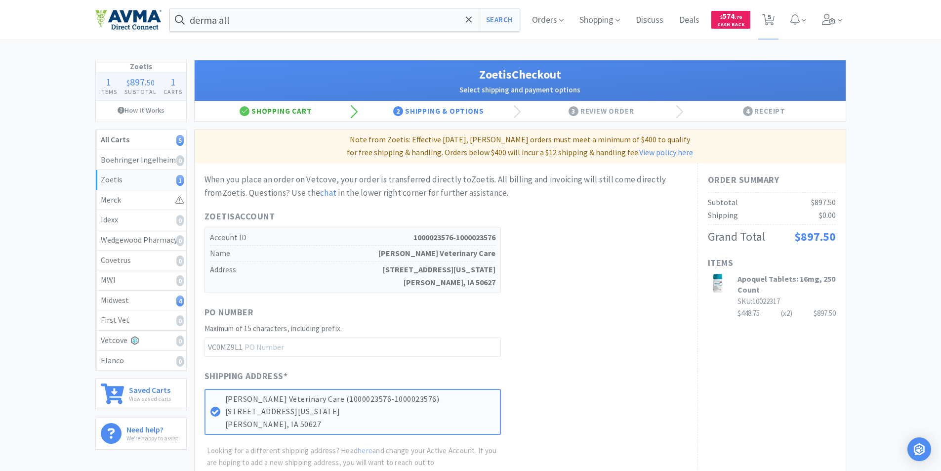
click at [274, 111] on div "Shopping Cart" at bounding box center [276, 111] width 163 height 20
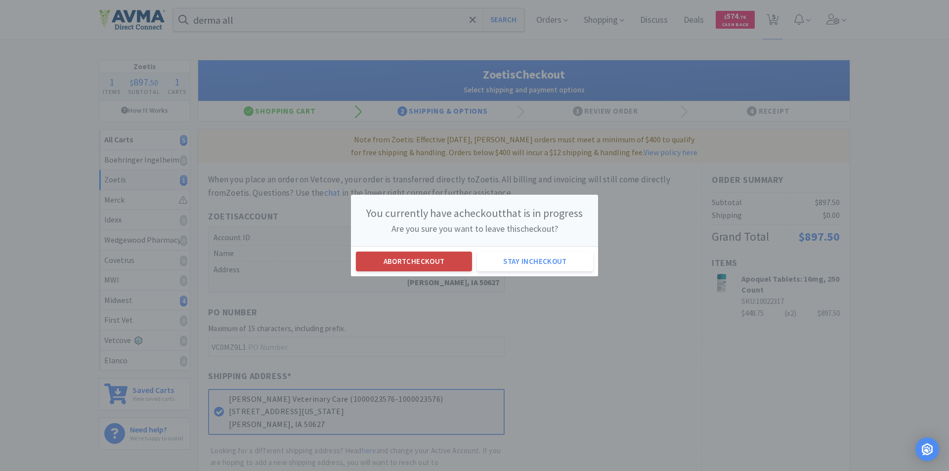
click at [407, 260] on button "Abort checkout" at bounding box center [414, 262] width 116 height 20
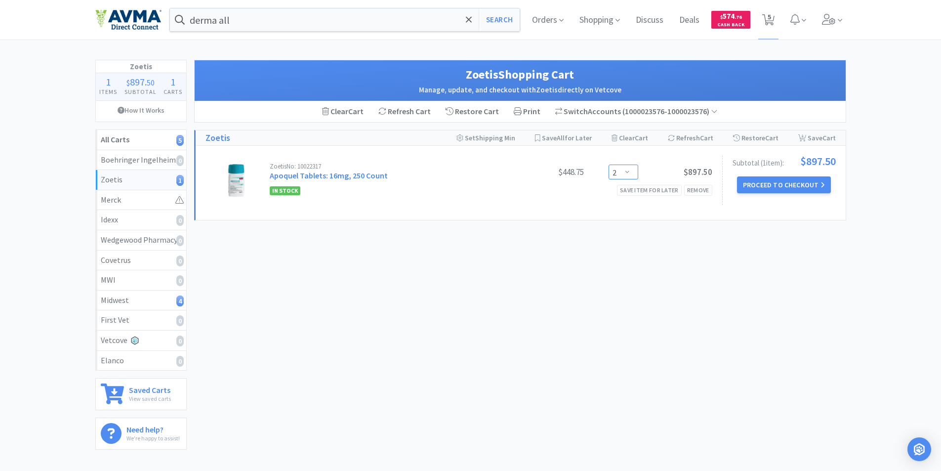
click at [629, 173] on select "Enter Quantity 1 2 3 4 5 6 7 8 9 10 11 12 13 14 15 16 17 18 19 20 Enter Quantity" at bounding box center [624, 172] width 30 height 15
click at [609, 165] on select "Enter Quantity 1 2 3 4 5 6 7 8 9 10 11 12 13 14 15 16 17 18 19 20 Enter Quantity" at bounding box center [624, 172] width 30 height 15
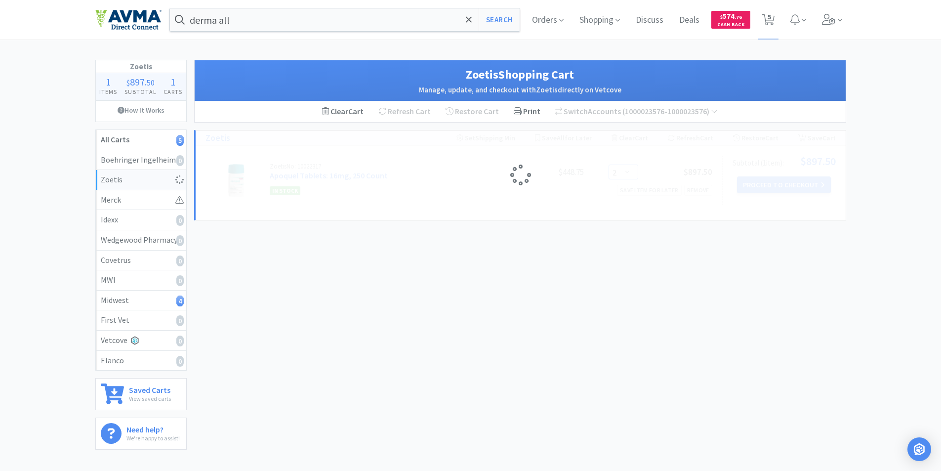
select select "1"
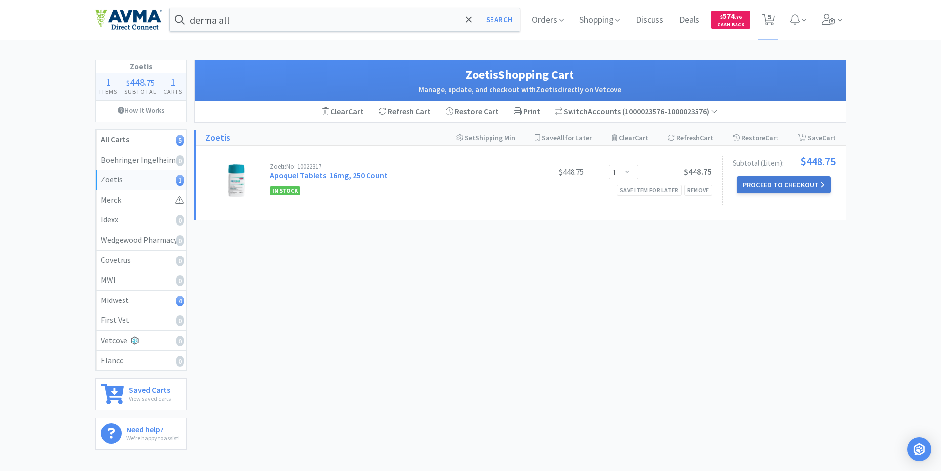
click at [773, 182] on button "Proceed to Checkout" at bounding box center [784, 184] width 94 height 17
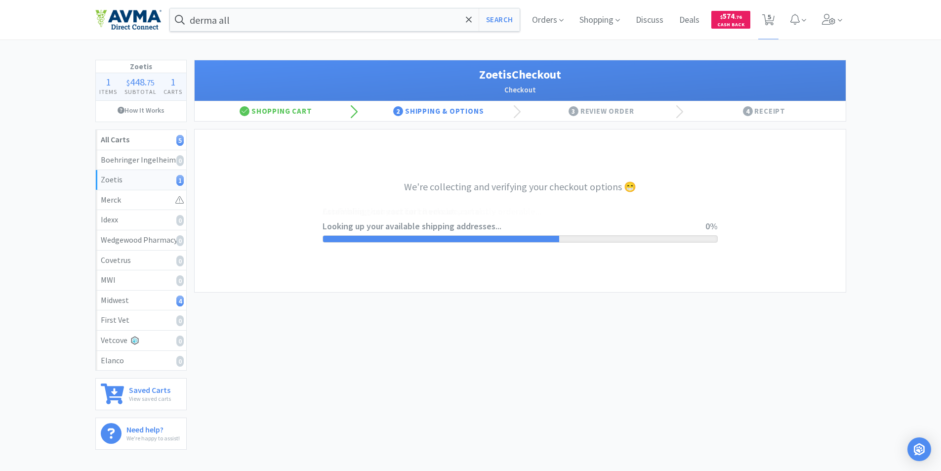
select select "invoice"
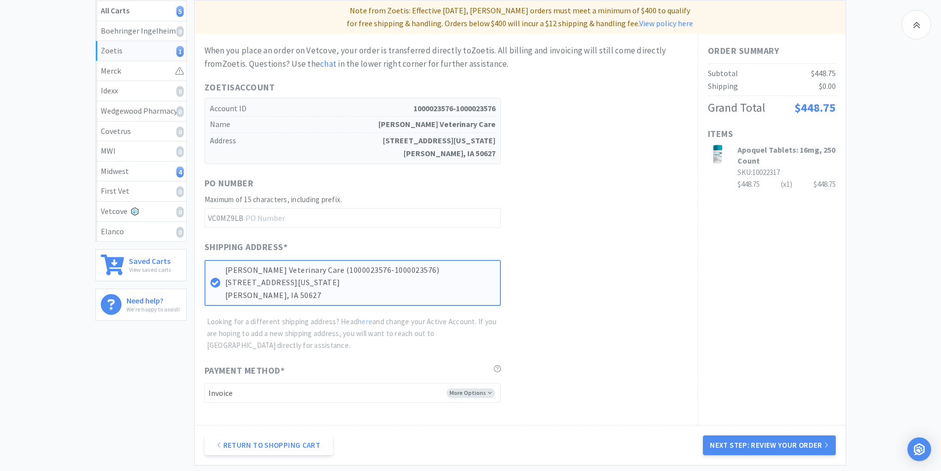
scroll to position [225, 0]
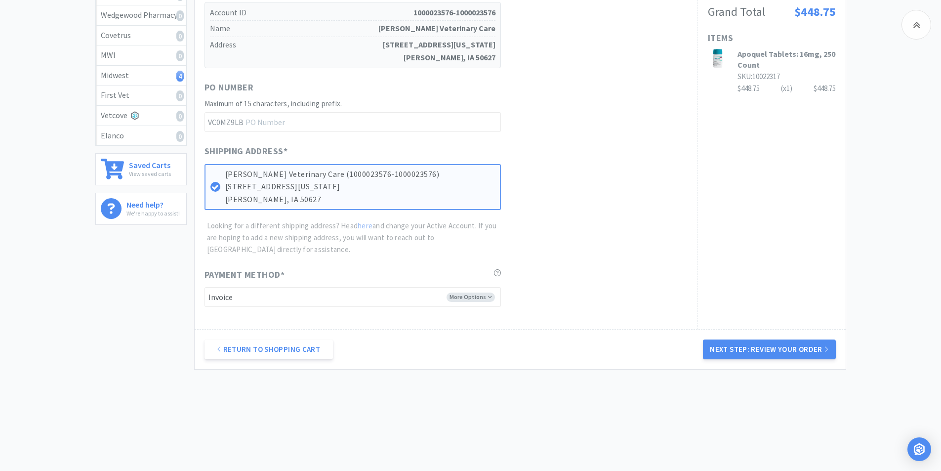
click at [766, 348] on button "Next Step: Review Your Order" at bounding box center [769, 349] width 132 height 20
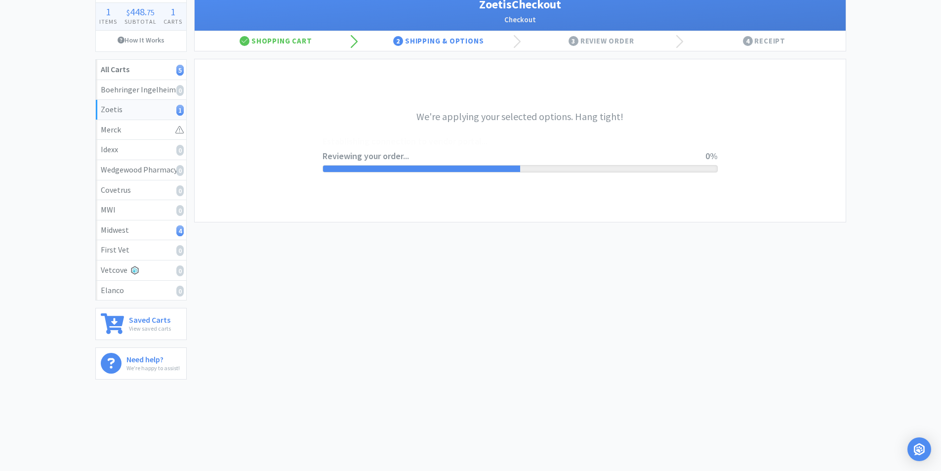
scroll to position [0, 0]
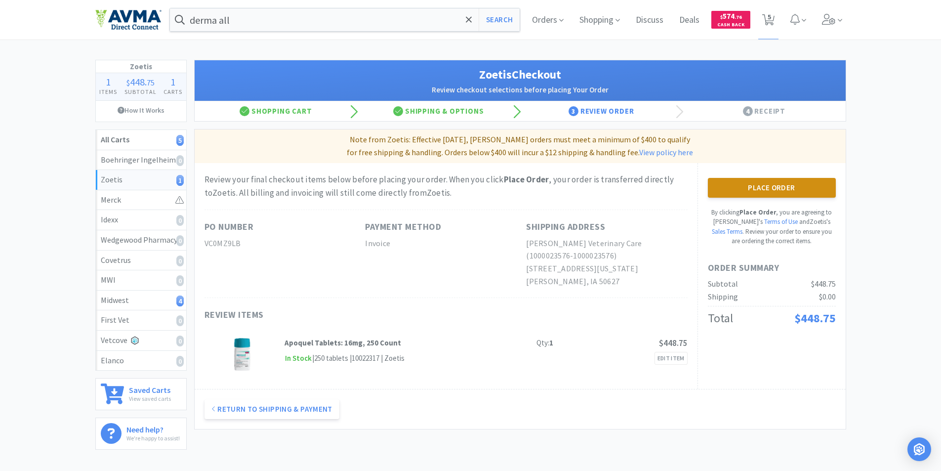
click at [759, 190] on button "Place Order" at bounding box center [772, 188] width 128 height 20
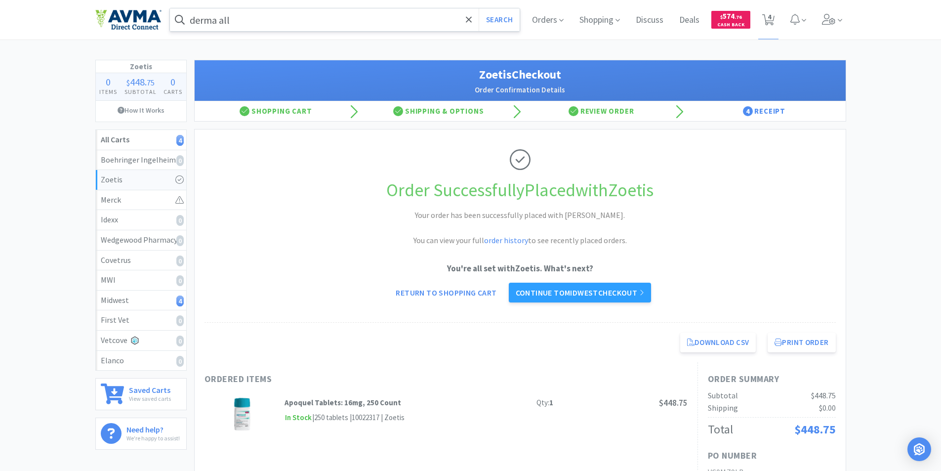
click at [259, 21] on input "derma all" at bounding box center [345, 19] width 350 height 23
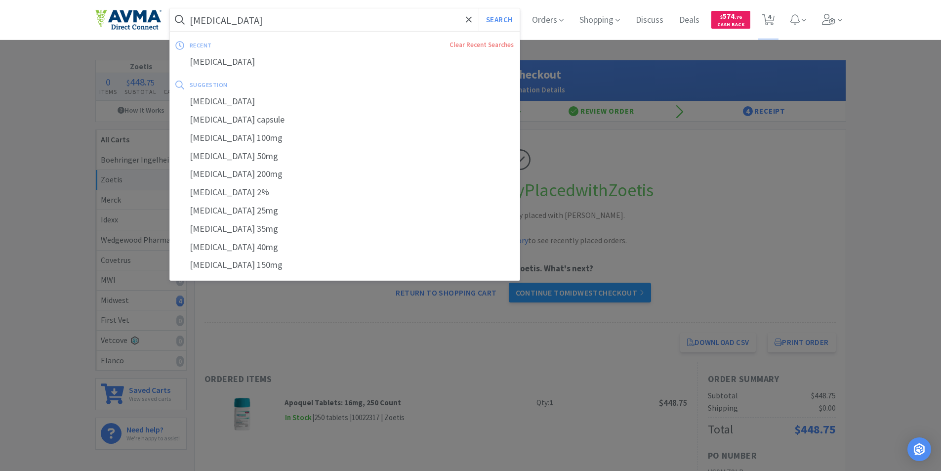
type input "cyclosporine"
click at [479, 8] on button "Search" at bounding box center [499, 19] width 41 height 23
select select "1"
select select "2"
select select "1"
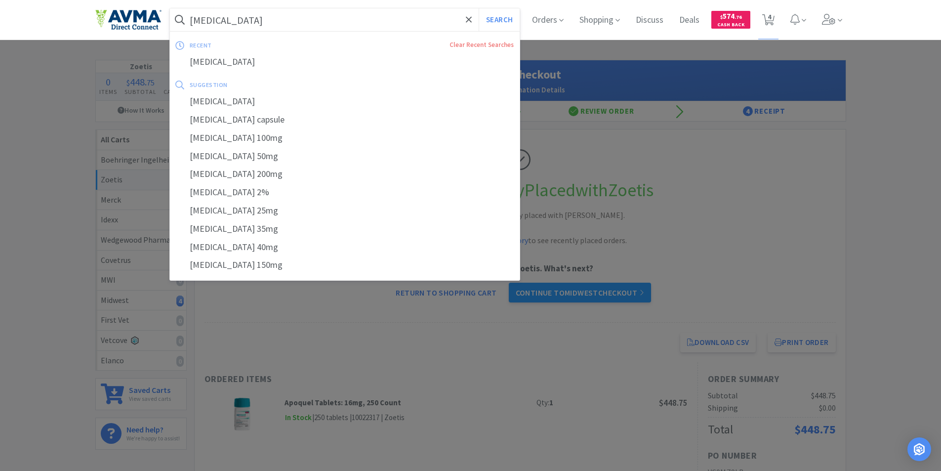
select select "1"
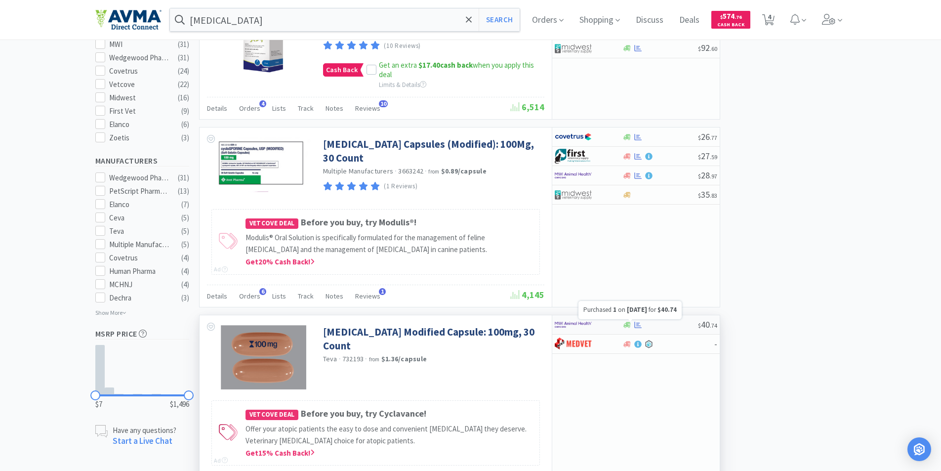
scroll to position [296, 0]
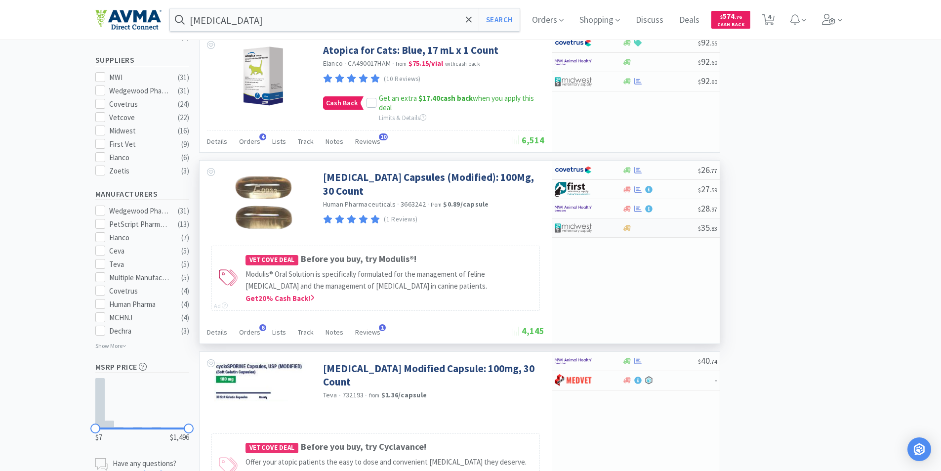
click at [571, 228] on img at bounding box center [573, 227] width 37 height 15
select select "1"
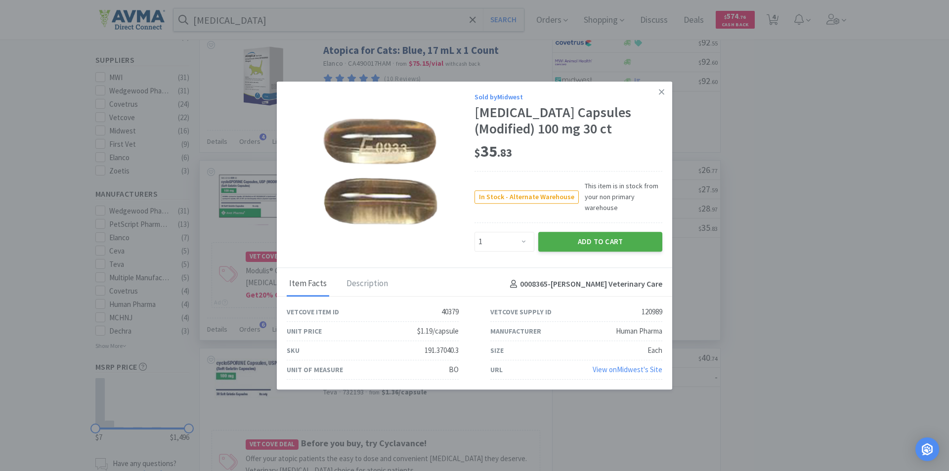
click at [585, 240] on button "Add to Cart" at bounding box center [600, 242] width 124 height 20
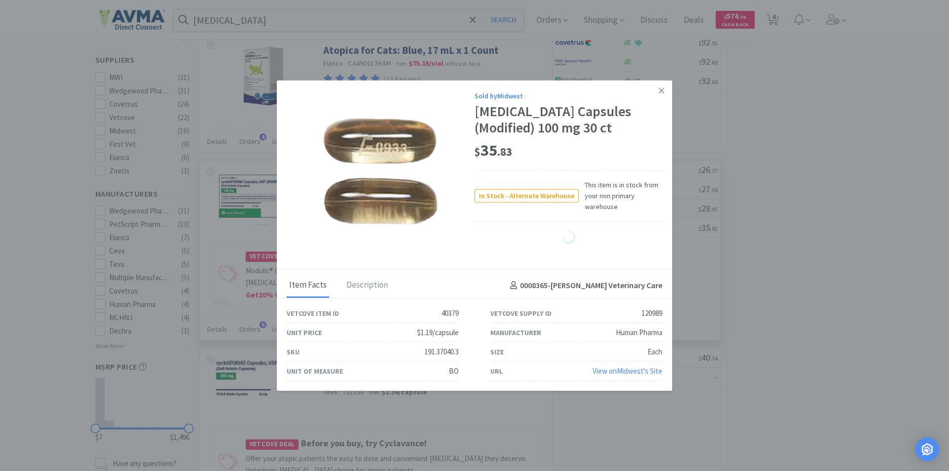
select select "1"
select select "2"
select select "1"
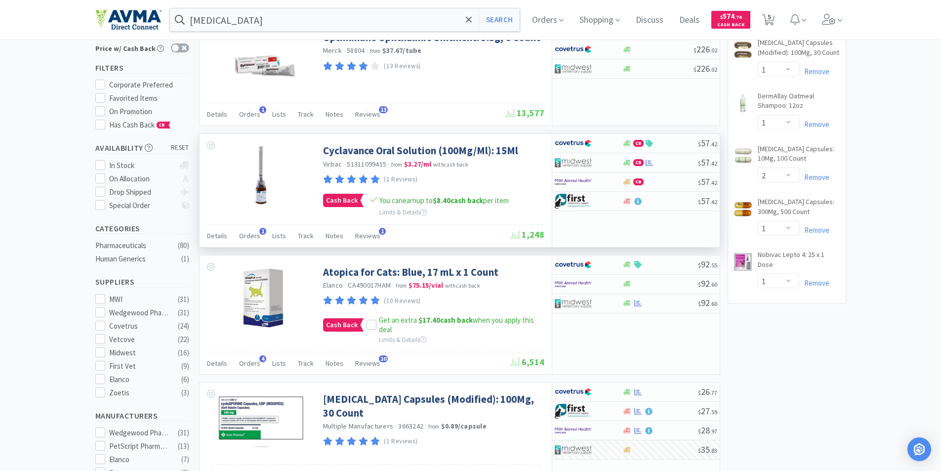
scroll to position [0, 0]
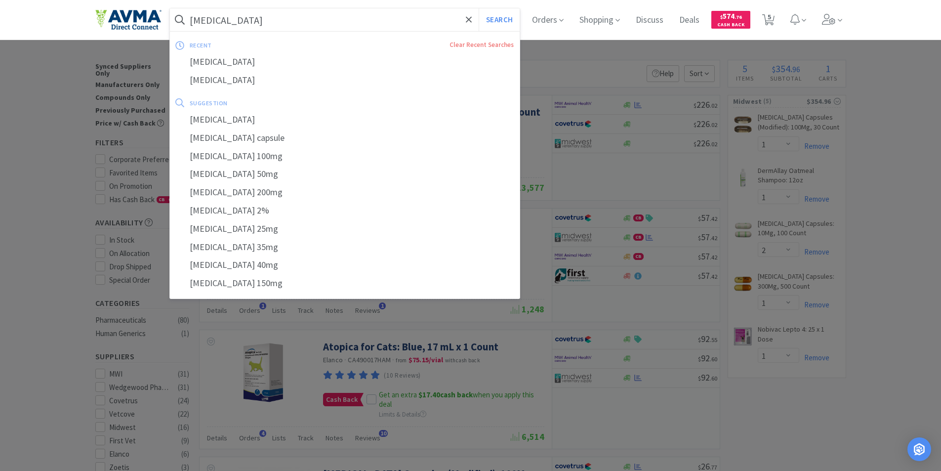
click at [287, 20] on input "cyclosporine" at bounding box center [345, 19] width 350 height 23
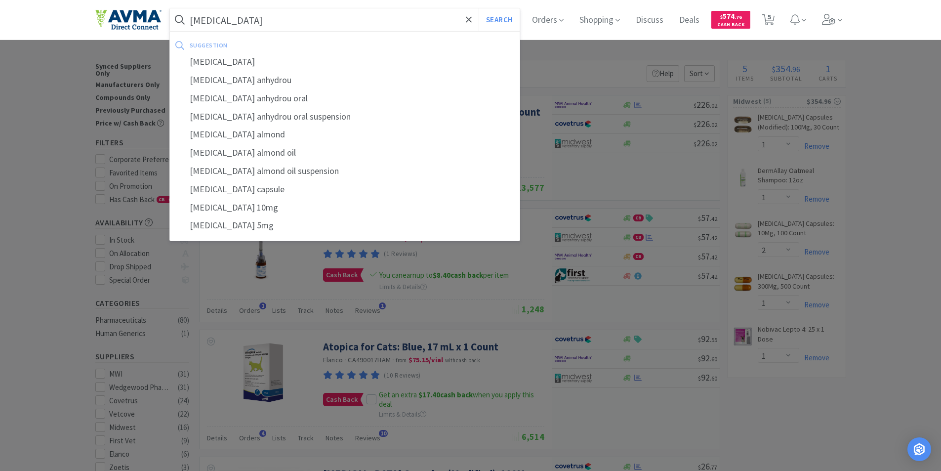
type input "prednisone"
click at [479, 8] on button "Search" at bounding box center [499, 19] width 41 height 23
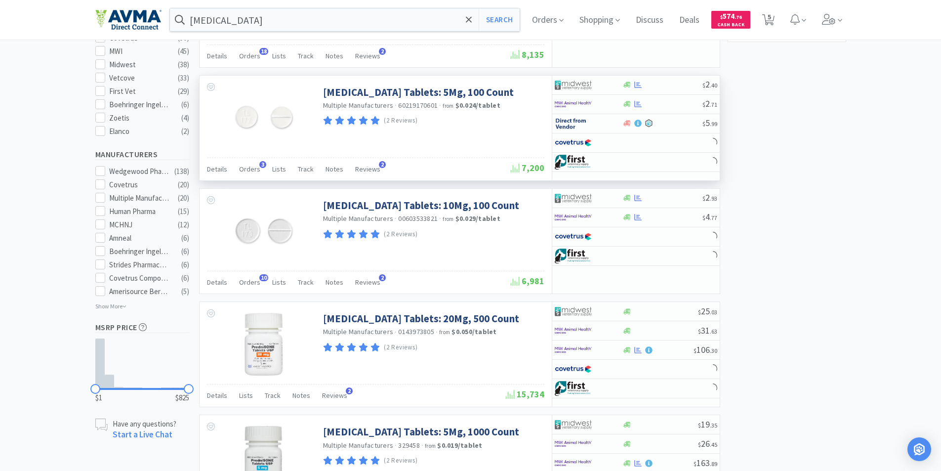
scroll to position [346, 0]
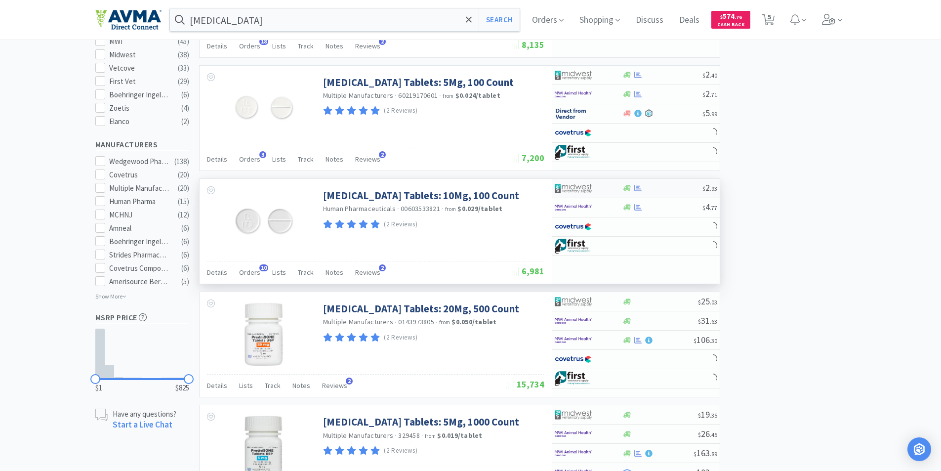
click at [569, 187] on img at bounding box center [573, 188] width 37 height 15
select select "1"
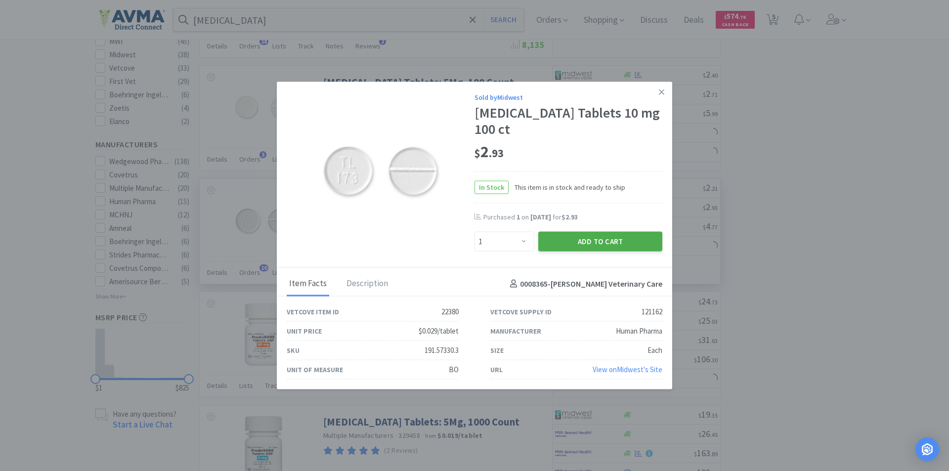
click at [578, 241] on button "Add to Cart" at bounding box center [600, 242] width 124 height 20
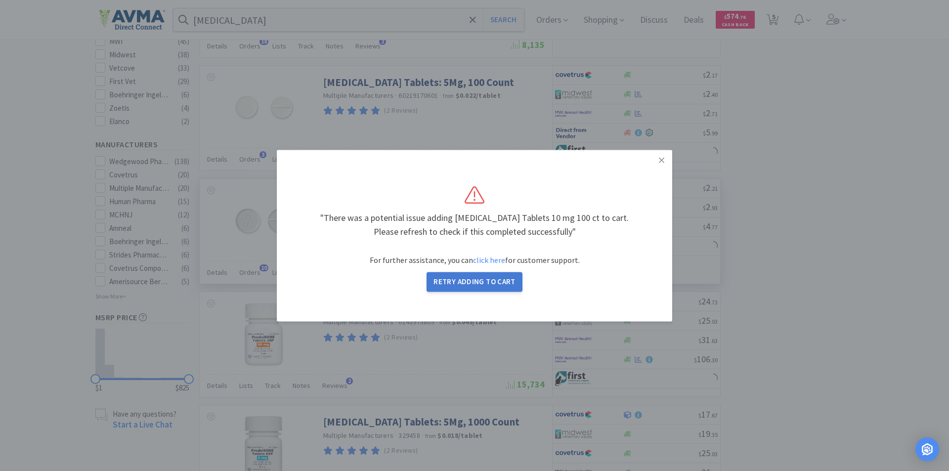
click at [475, 279] on button "Retry Adding to Cart" at bounding box center [474, 282] width 96 height 20
select select "1"
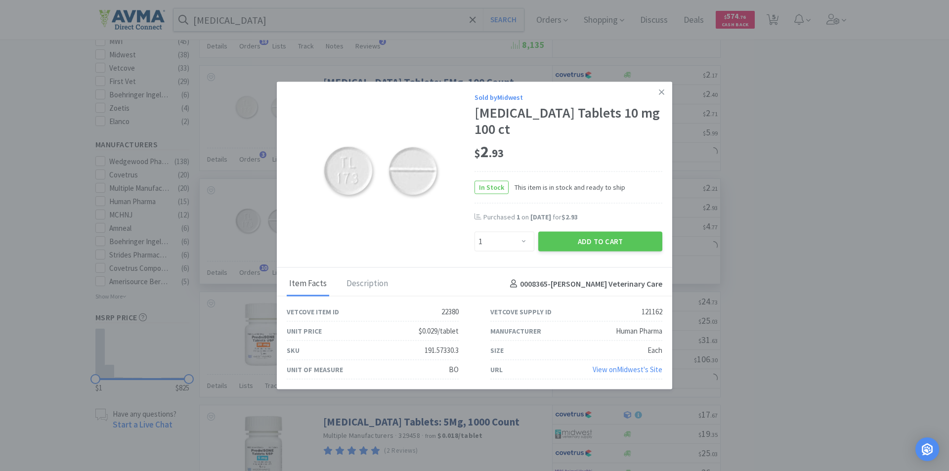
select select "1"
select select "2"
select select "1"
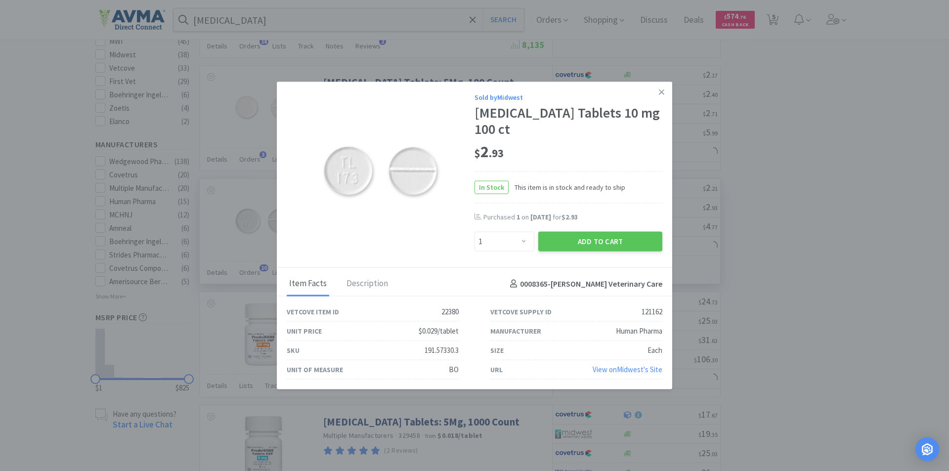
select select "1"
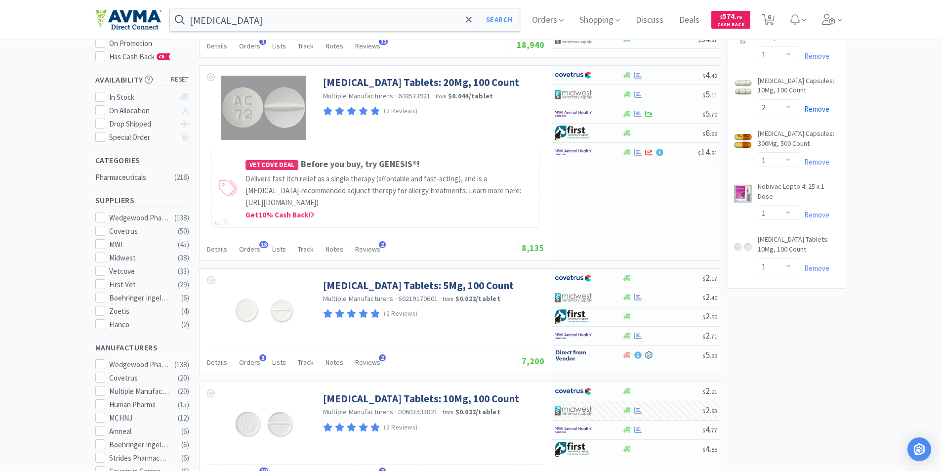
scroll to position [0, 0]
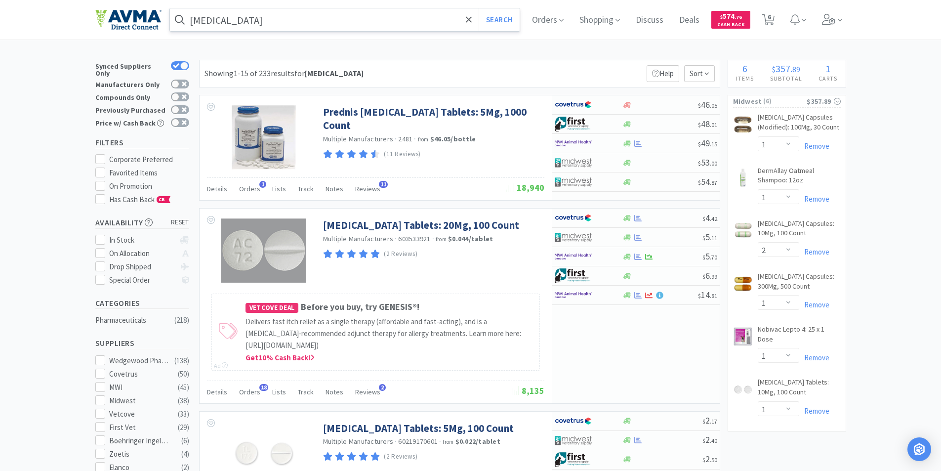
click at [272, 23] on input "prednisone" at bounding box center [345, 19] width 350 height 23
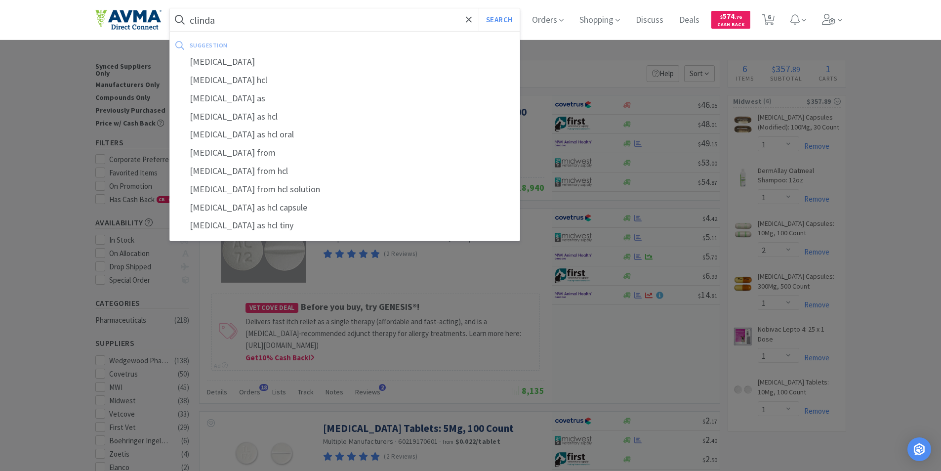
click at [214, 65] on div "clindamycin" at bounding box center [345, 62] width 350 height 18
type input "clindamycin"
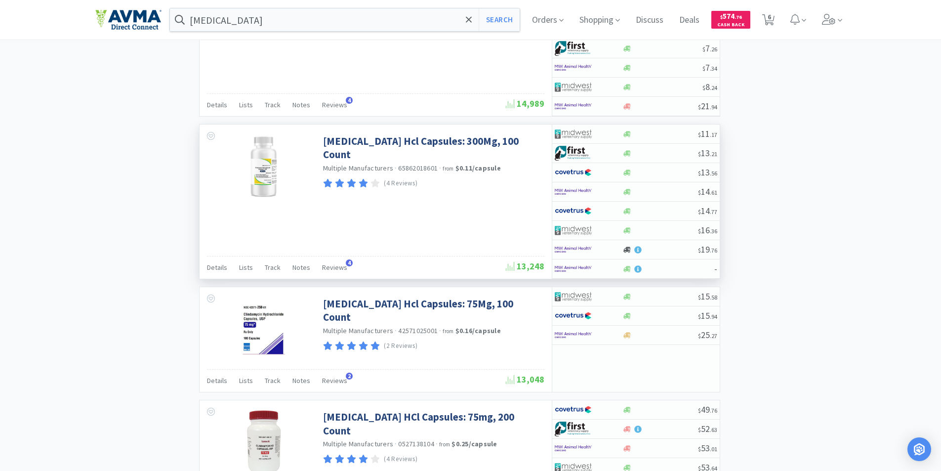
scroll to position [741, 0]
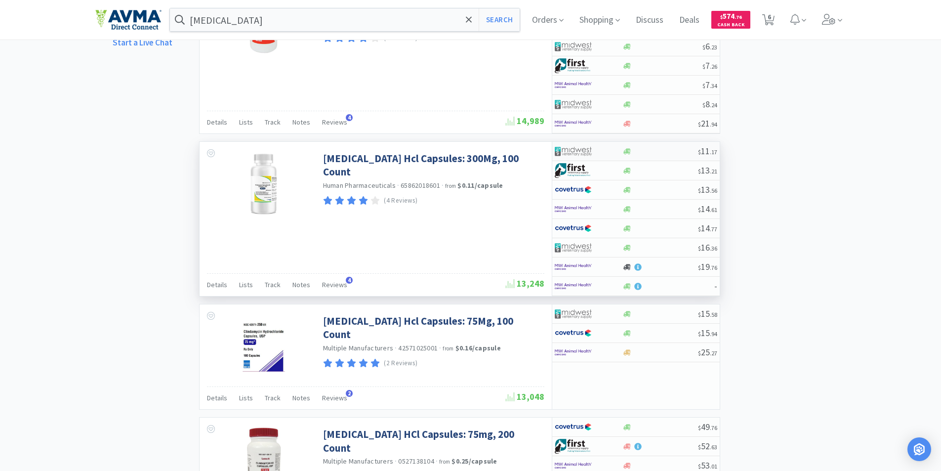
click at [565, 148] on img at bounding box center [573, 151] width 37 height 15
select select "1"
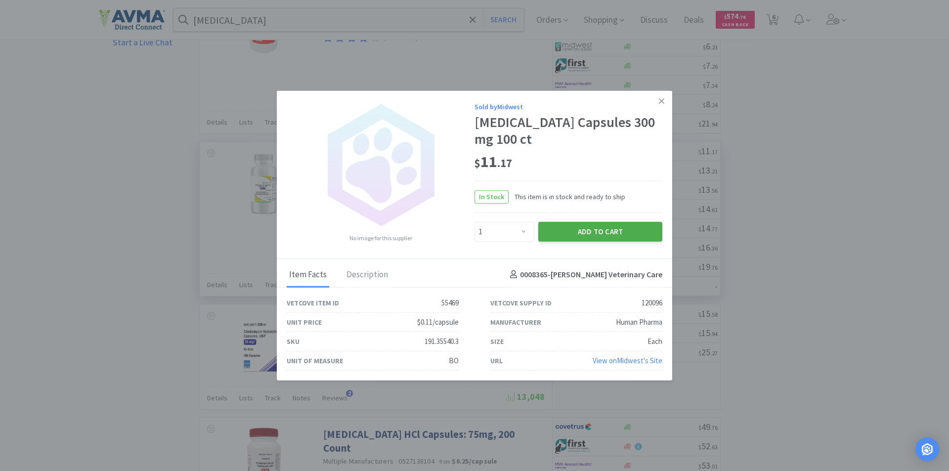
click at [588, 231] on button "Add to Cart" at bounding box center [600, 232] width 124 height 20
select select "1"
select select "2"
select select "1"
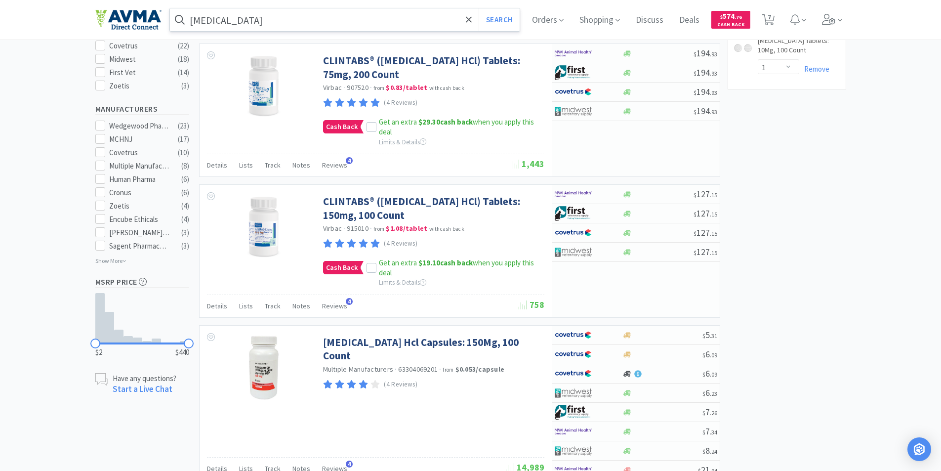
scroll to position [346, 0]
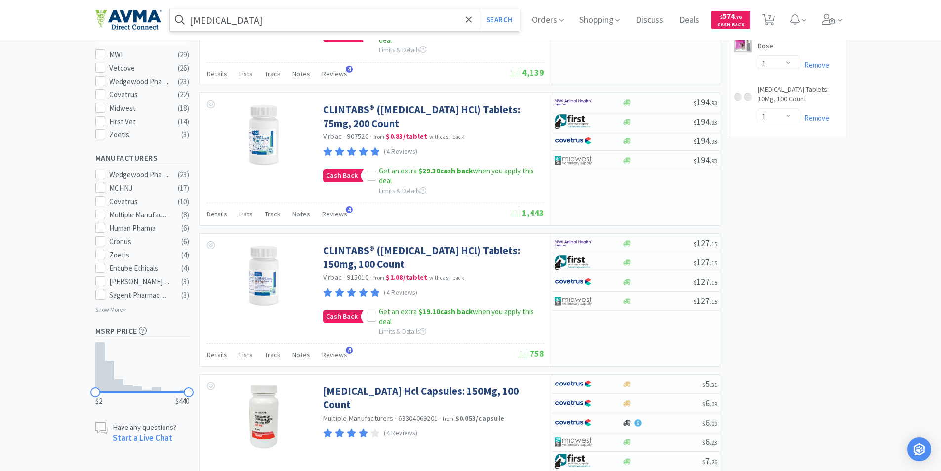
click at [256, 23] on input "clindamycin" at bounding box center [345, 19] width 350 height 23
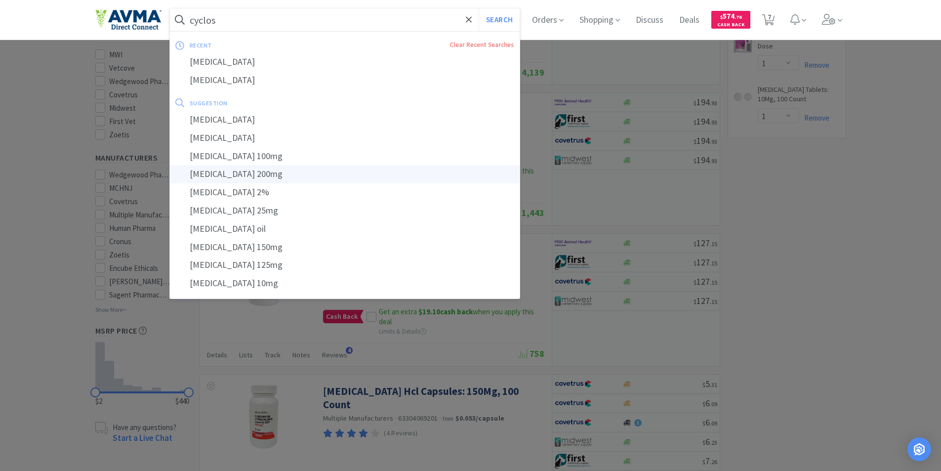
click at [238, 172] on div "cyclosporine 200mg" at bounding box center [345, 174] width 350 height 18
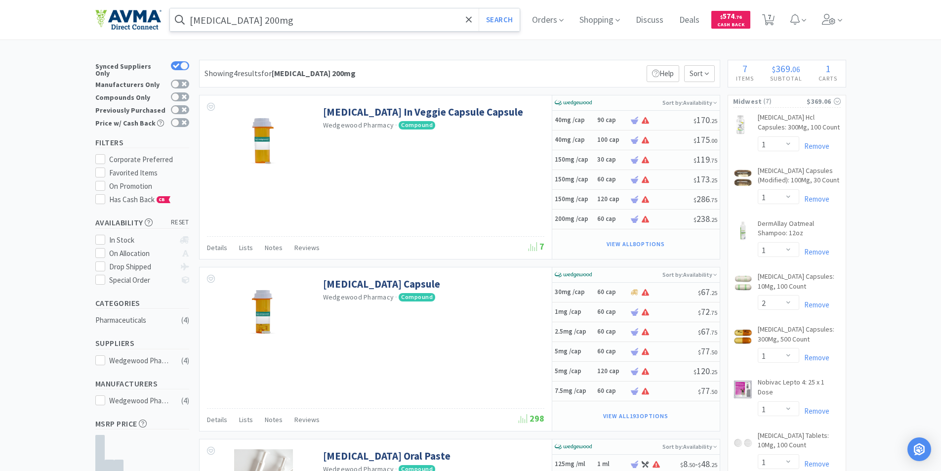
click at [297, 18] on input "cyclosporine 200mg" at bounding box center [345, 19] width 350 height 23
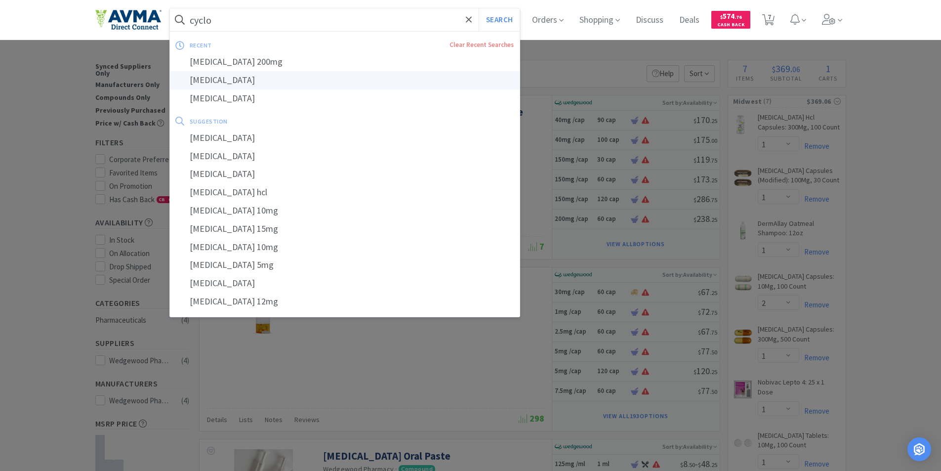
click at [214, 80] on div "cyclosporine" at bounding box center [345, 80] width 350 height 18
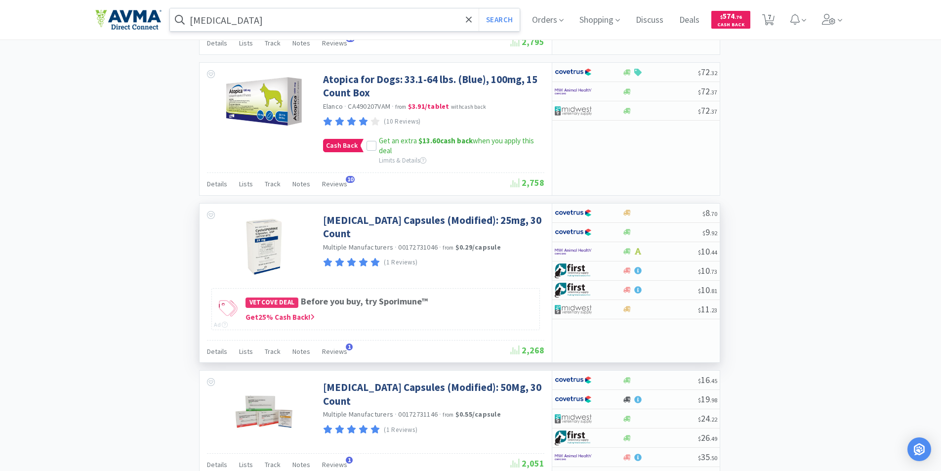
scroll to position [1897, 0]
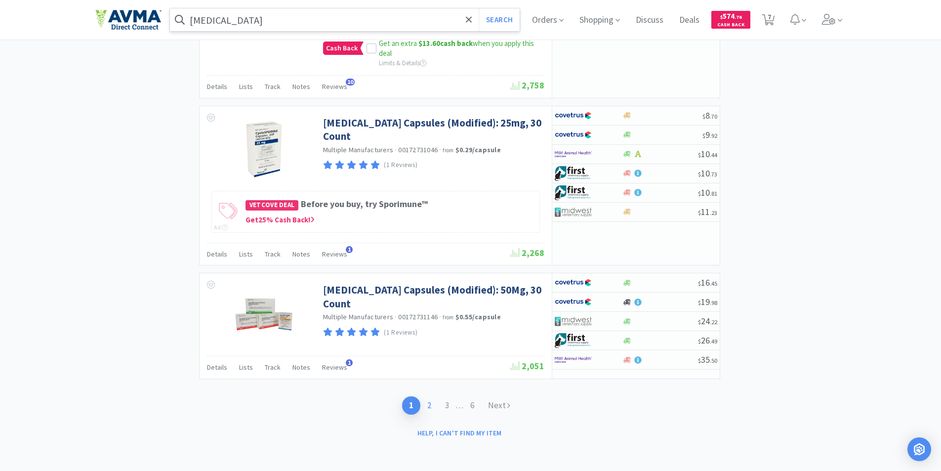
click at [430, 406] on link "2" at bounding box center [430, 405] width 18 height 18
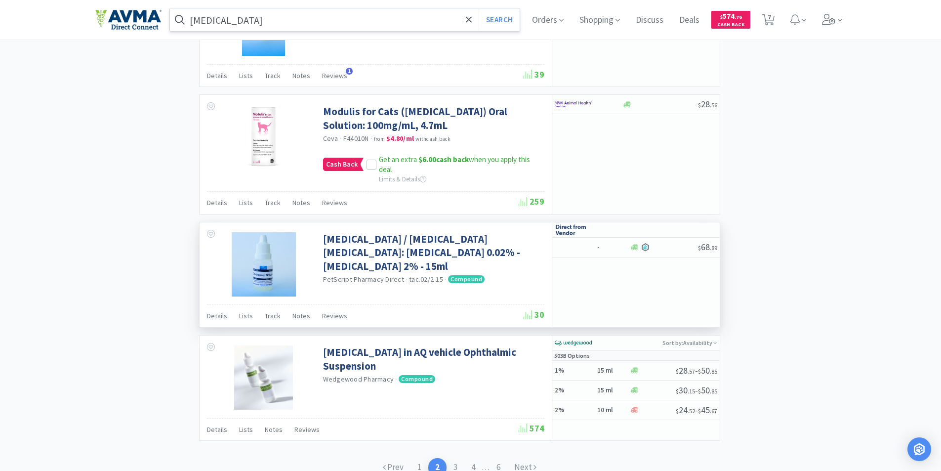
scroll to position [1497, 0]
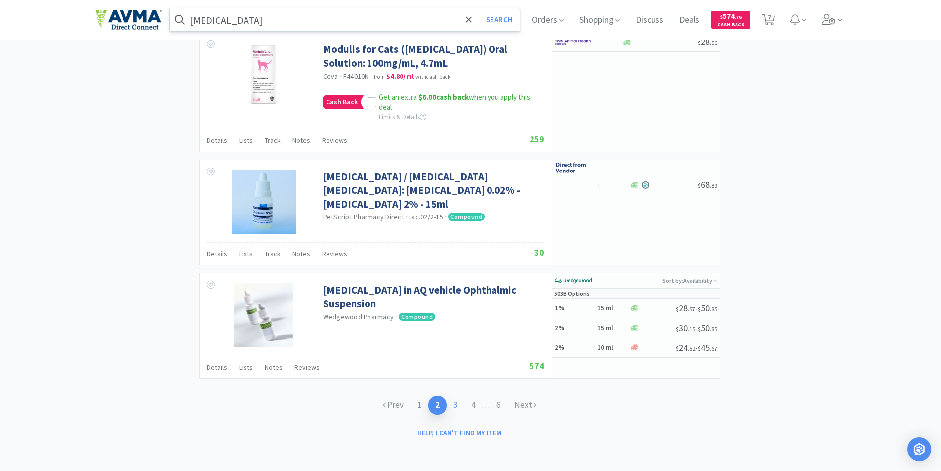
click at [455, 405] on link "3" at bounding box center [456, 405] width 18 height 18
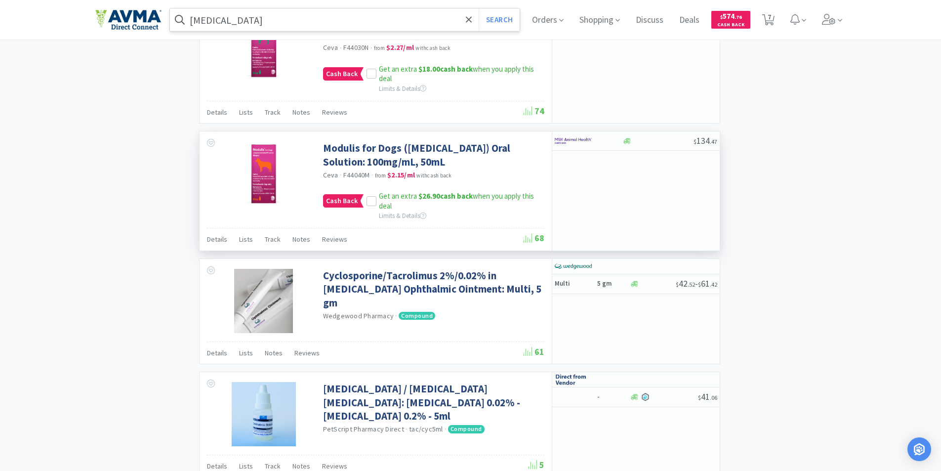
scroll to position [1443, 0]
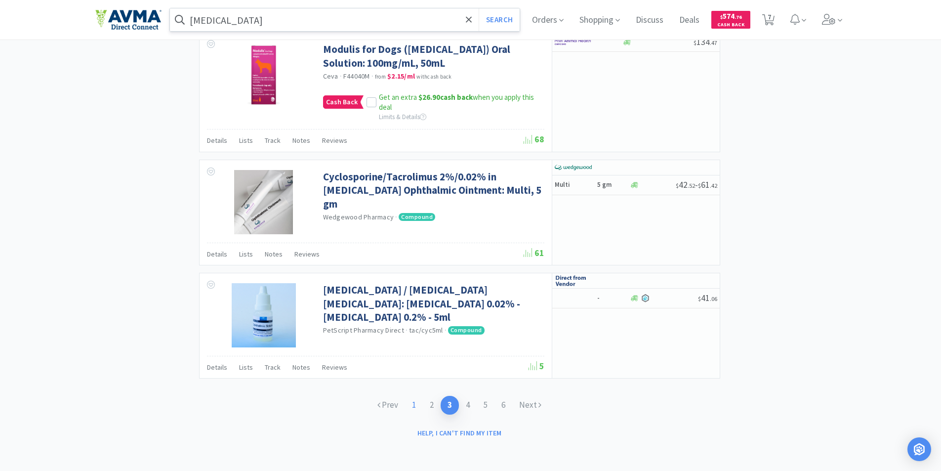
click at [415, 404] on link "1" at bounding box center [414, 405] width 18 height 18
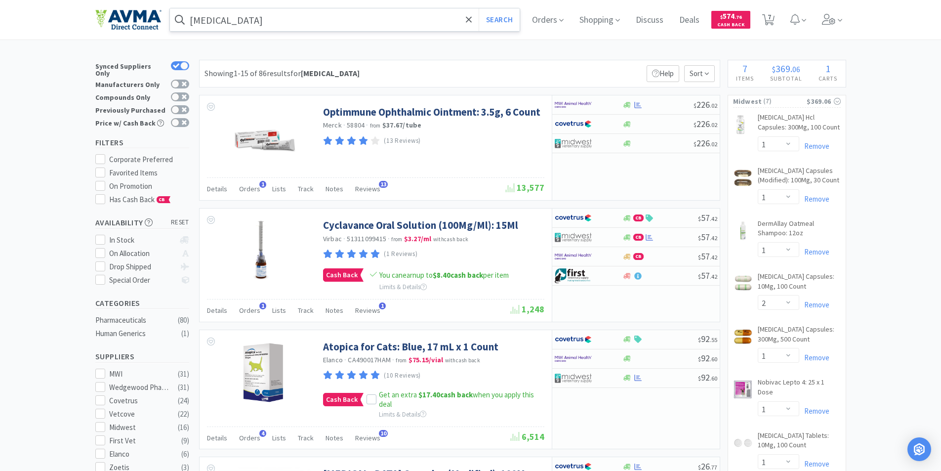
click at [251, 23] on input "cyclosporine" at bounding box center [345, 19] width 350 height 23
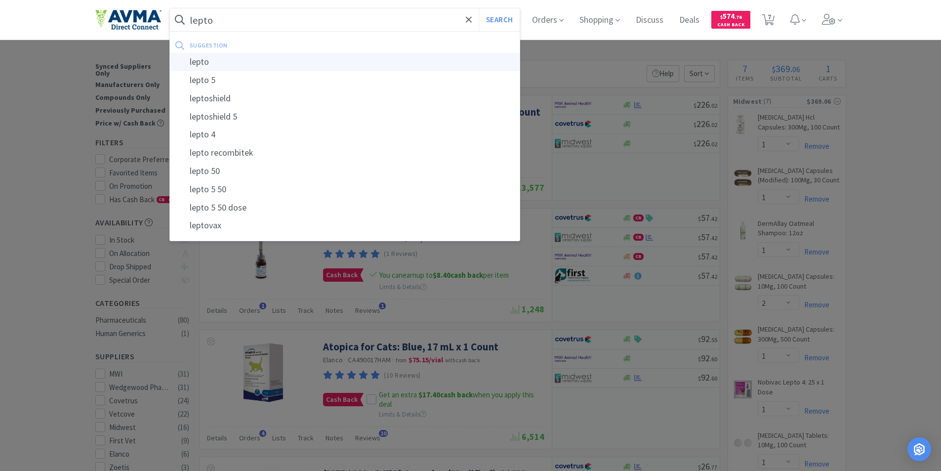
type input "lepto"
click at [205, 62] on div "lepto" at bounding box center [345, 62] width 350 height 18
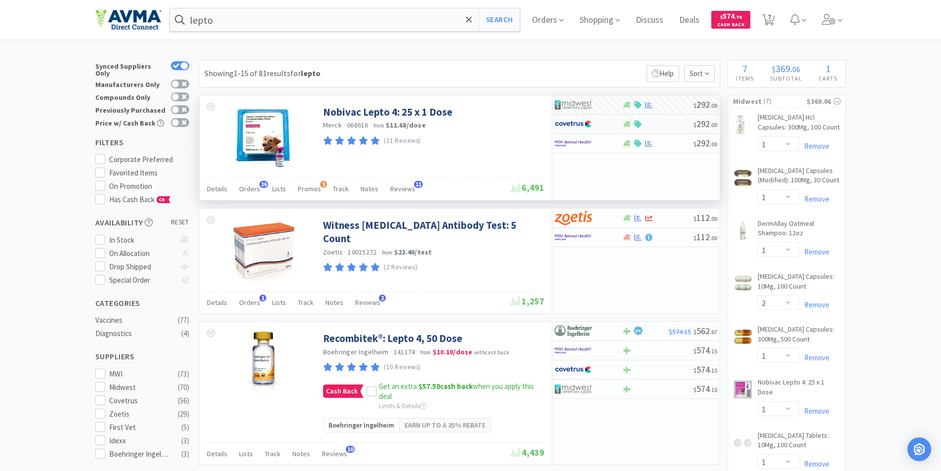
click at [572, 124] on img at bounding box center [573, 124] width 37 height 15
select select "1"
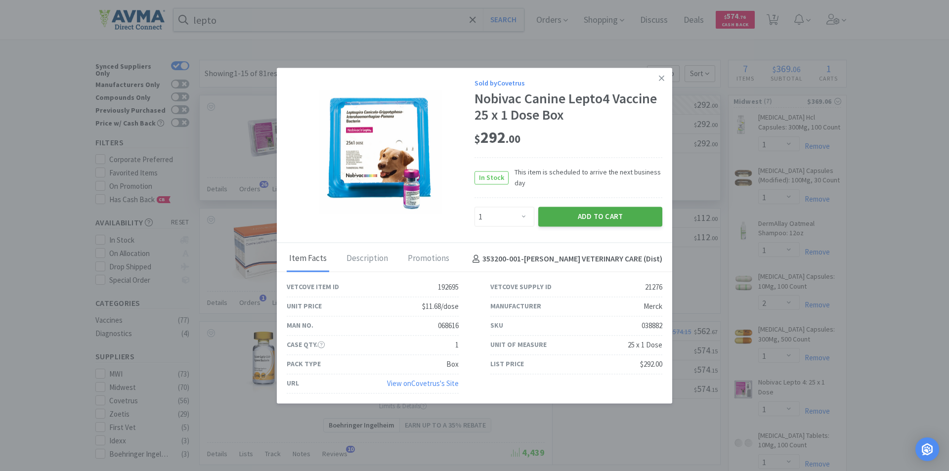
click at [603, 214] on button "Add to Cart" at bounding box center [600, 217] width 124 height 20
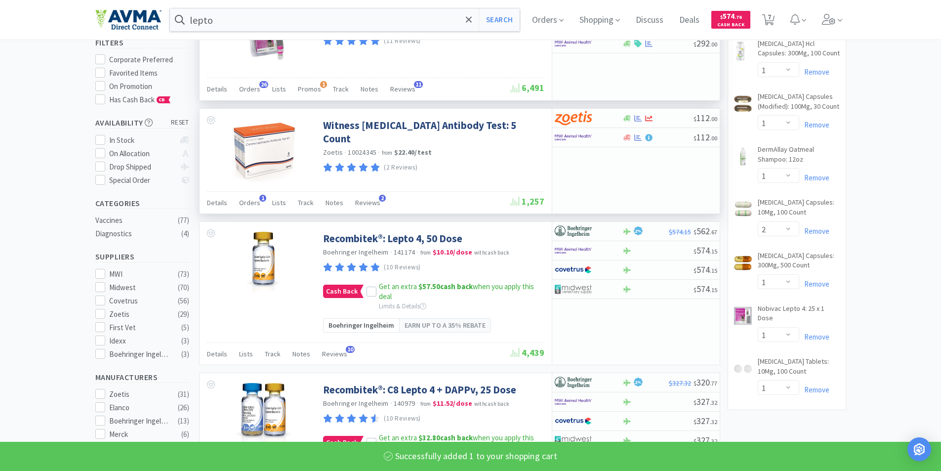
select select "1"
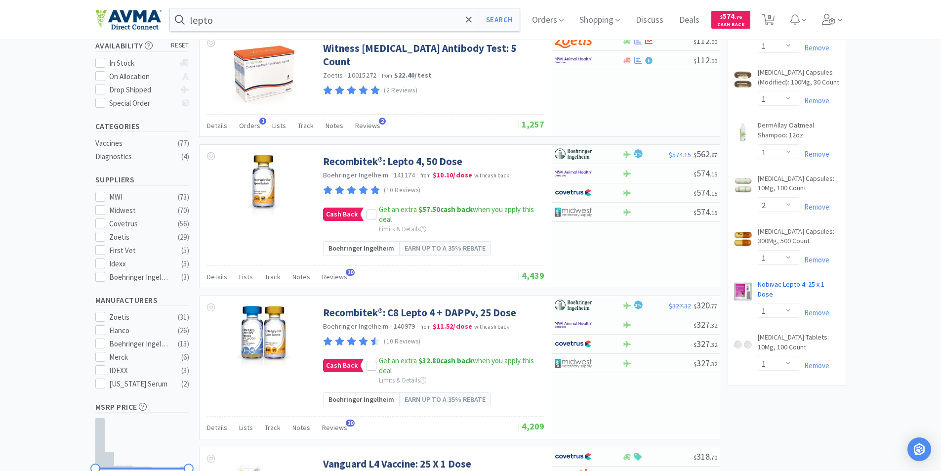
scroll to position [198, 0]
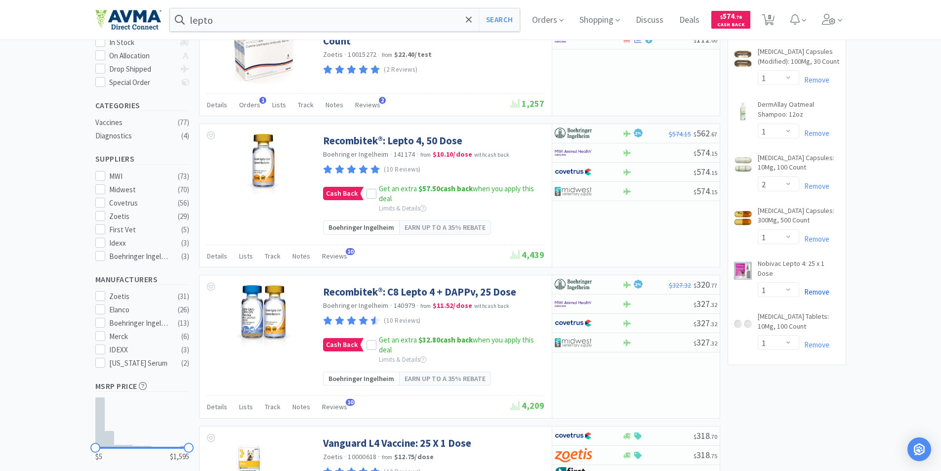
click at [813, 287] on link "Remove" at bounding box center [815, 291] width 30 height 9
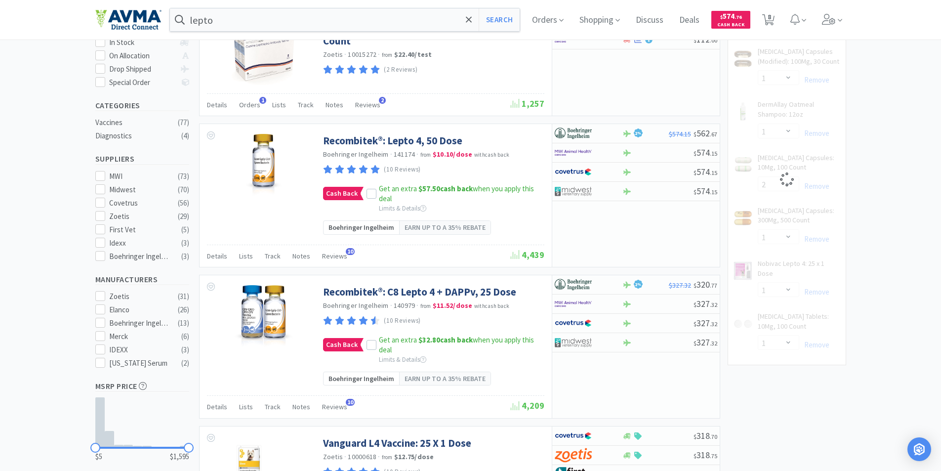
select select "1"
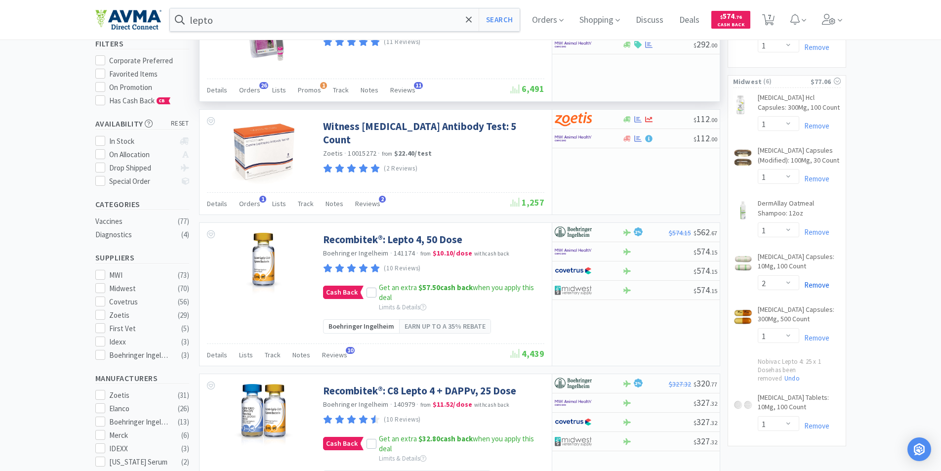
scroll to position [0, 0]
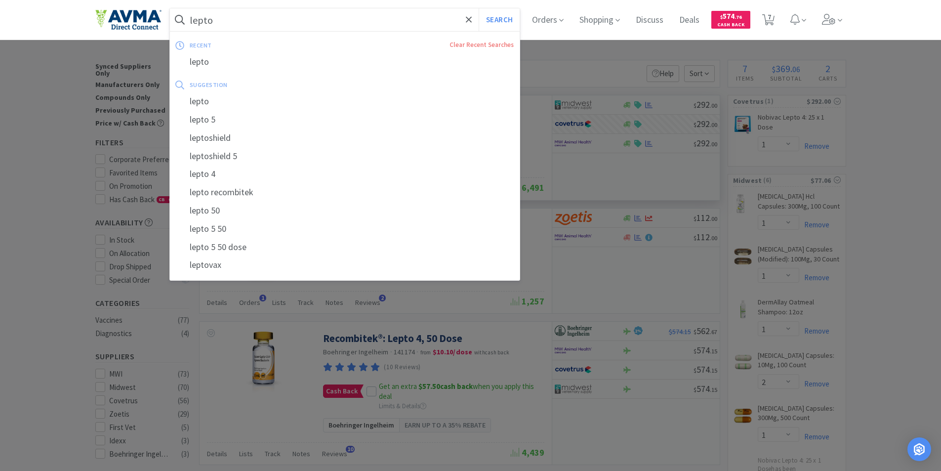
click at [252, 22] on input "lepto" at bounding box center [345, 19] width 350 height 23
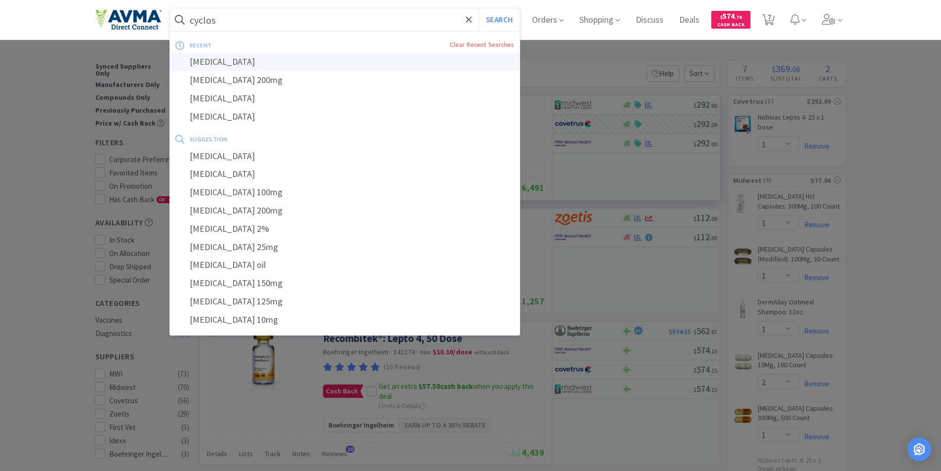
click at [227, 61] on div "cyclosporine" at bounding box center [345, 62] width 350 height 18
type input "cyclosporine"
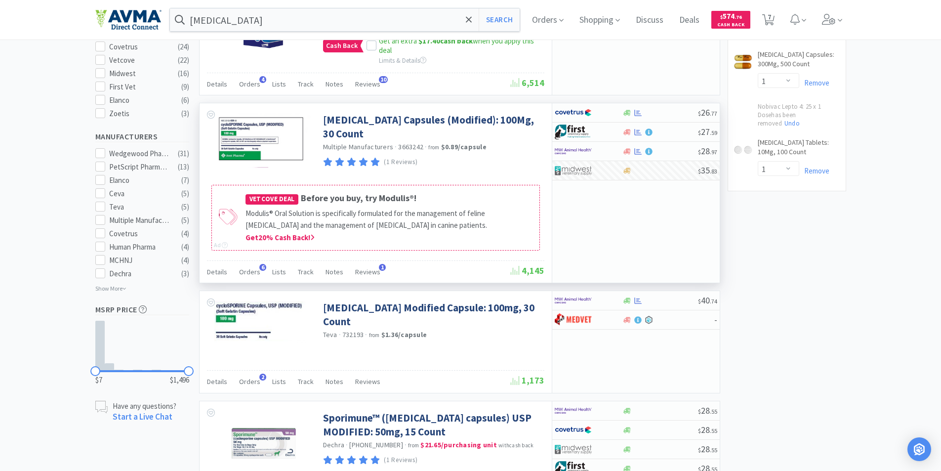
scroll to position [247, 0]
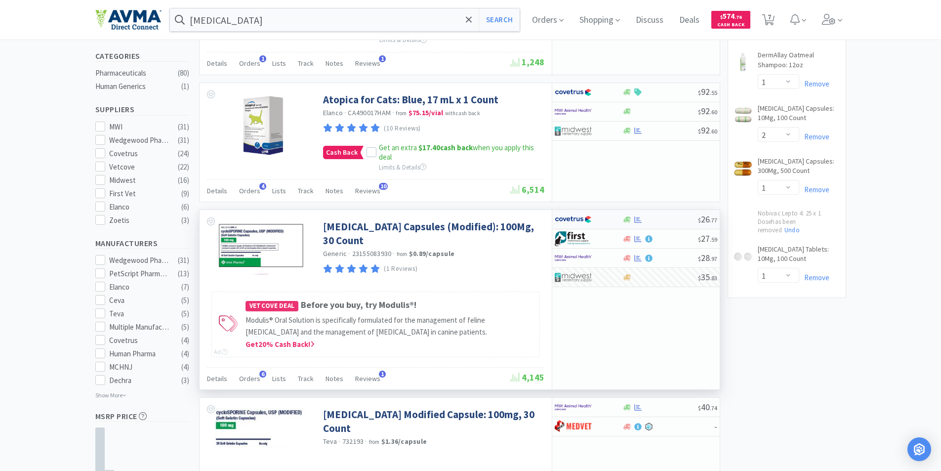
click at [570, 218] on img at bounding box center [573, 219] width 37 height 15
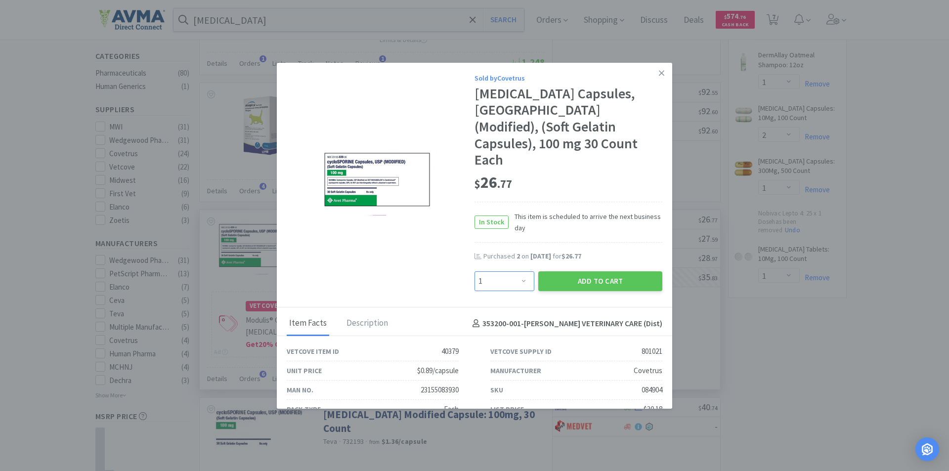
click at [519, 271] on select "Enter Quantity 1 2 3 4 5 6 7 8 9 10 11 12 13 14 15 16 17 18 19 20 Enter Quantity" at bounding box center [504, 281] width 60 height 20
select select "2"
click at [474, 271] on select "Enter Quantity 1 2 3 4 5 6 7 8 9 10 11 12 13 14 15 16 17 18 19 20 Enter Quantity" at bounding box center [504, 281] width 60 height 20
click at [597, 271] on button "Add to Cart" at bounding box center [600, 281] width 124 height 20
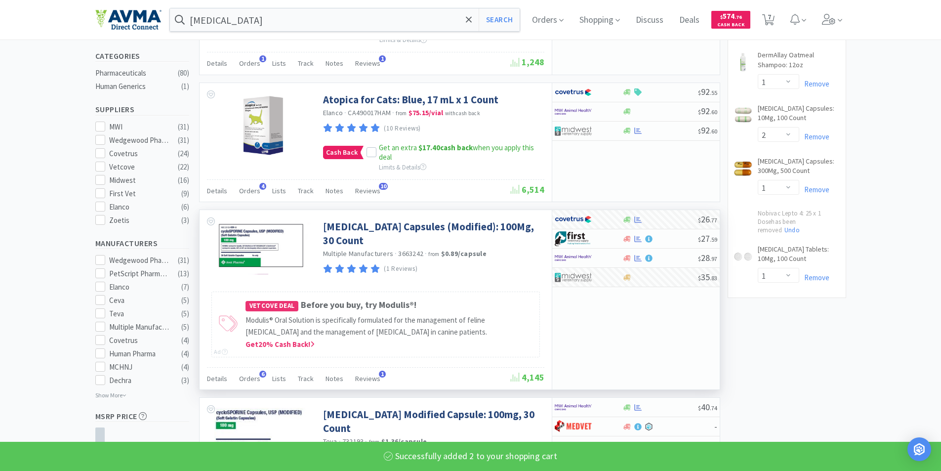
select select "2"
select select "1"
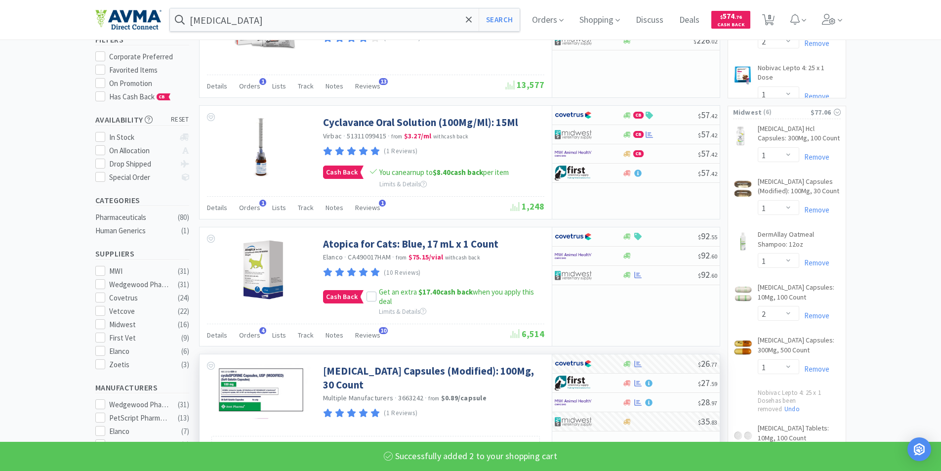
scroll to position [99, 0]
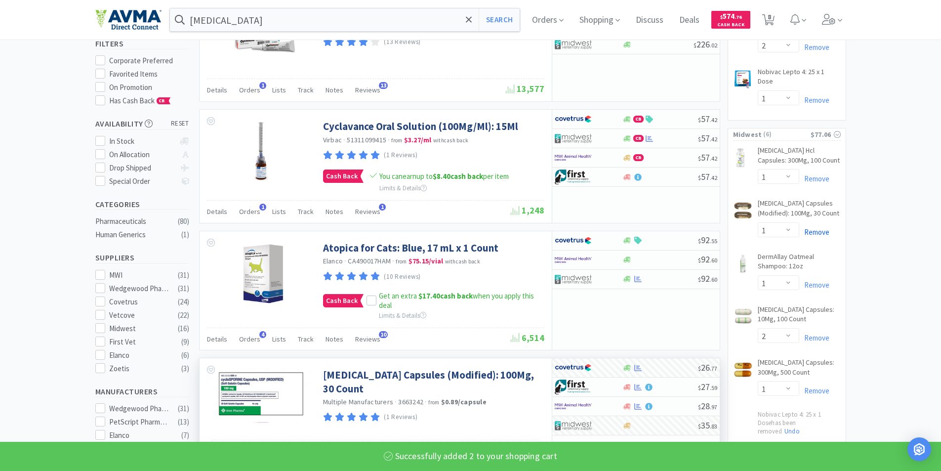
click at [811, 227] on link "Remove" at bounding box center [815, 231] width 30 height 9
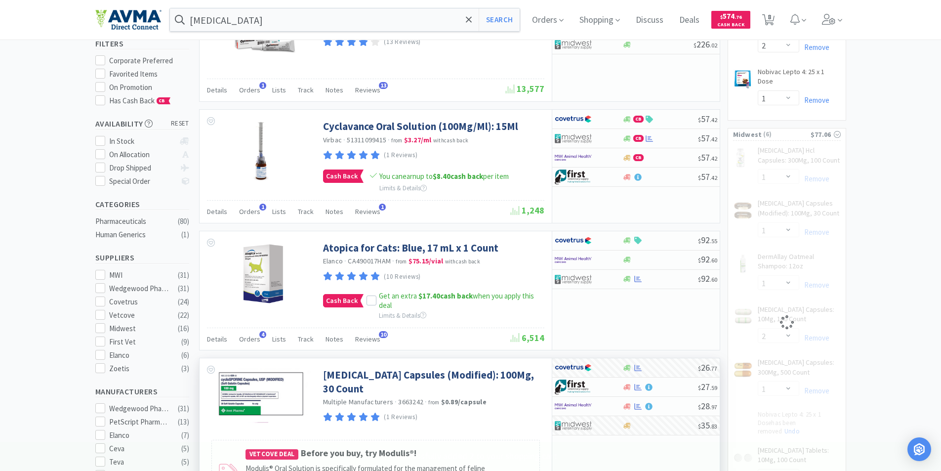
select select "2"
select select "1"
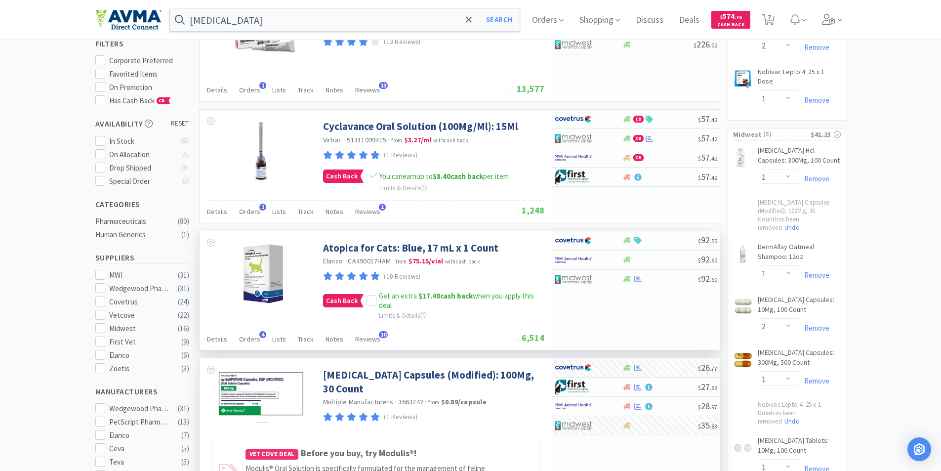
scroll to position [0, 0]
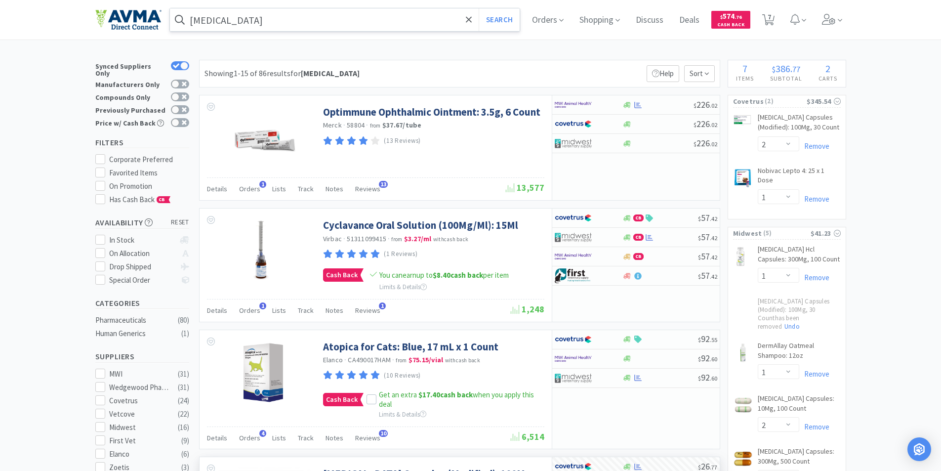
click at [252, 16] on input "cyclosporine" at bounding box center [345, 19] width 350 height 23
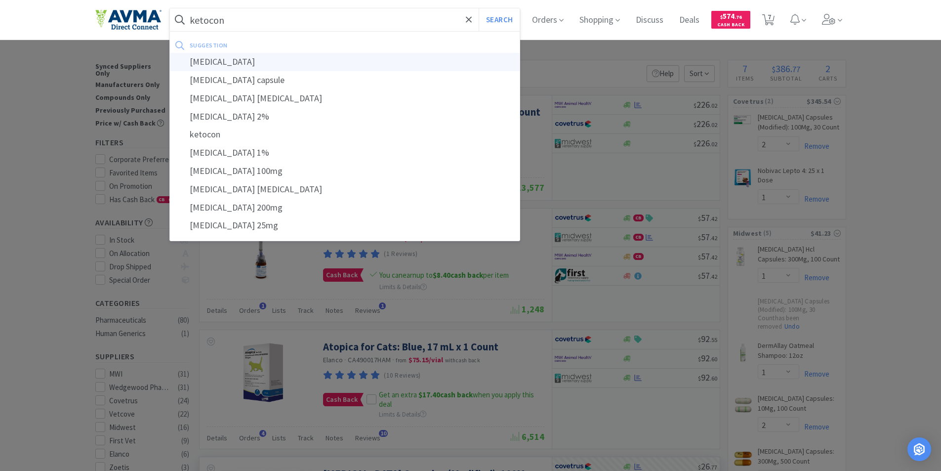
click at [220, 62] on div "ketoconazole" at bounding box center [345, 62] width 350 height 18
type input "ketoconazole"
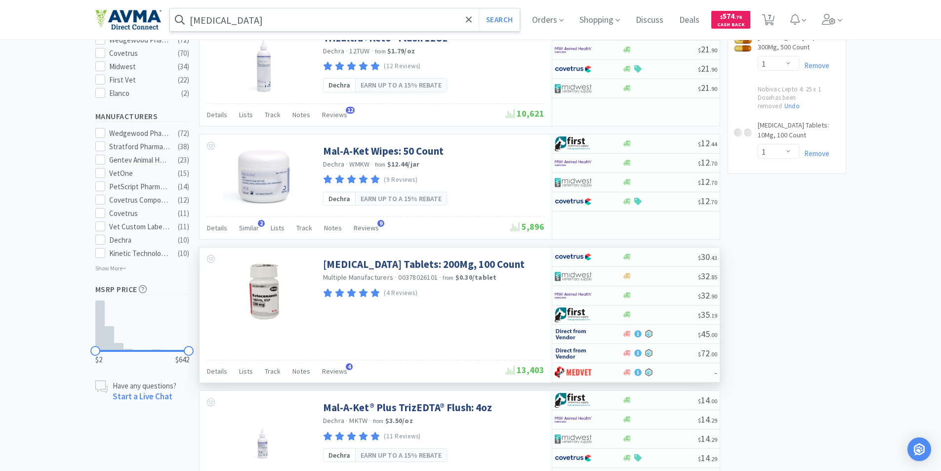
scroll to position [395, 0]
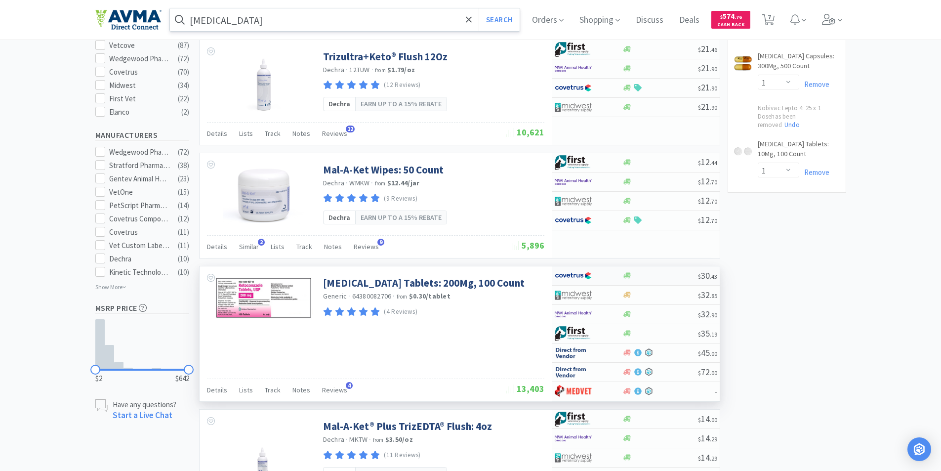
click at [578, 276] on img at bounding box center [573, 275] width 37 height 15
select select "1"
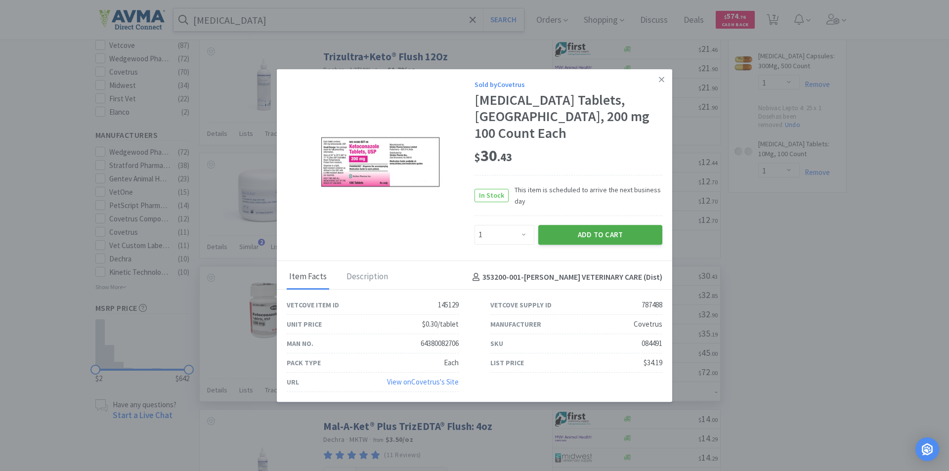
click at [591, 225] on button "Add to Cart" at bounding box center [600, 235] width 124 height 20
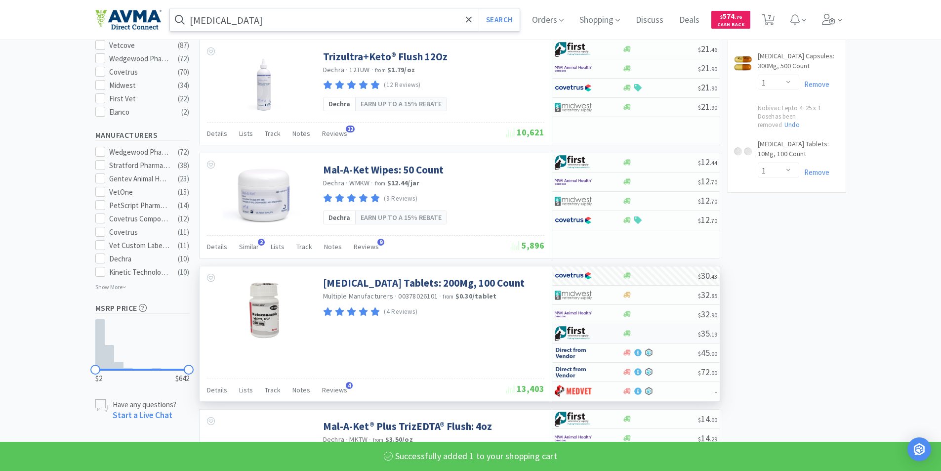
select select "1"
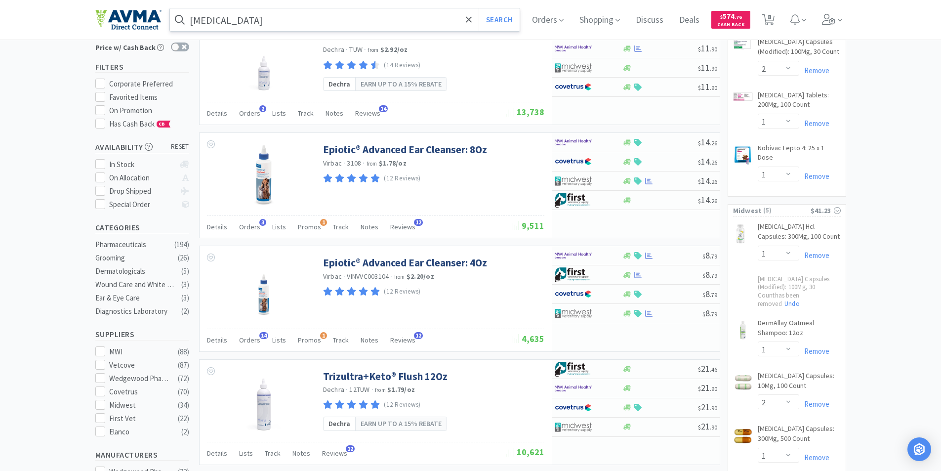
scroll to position [0, 0]
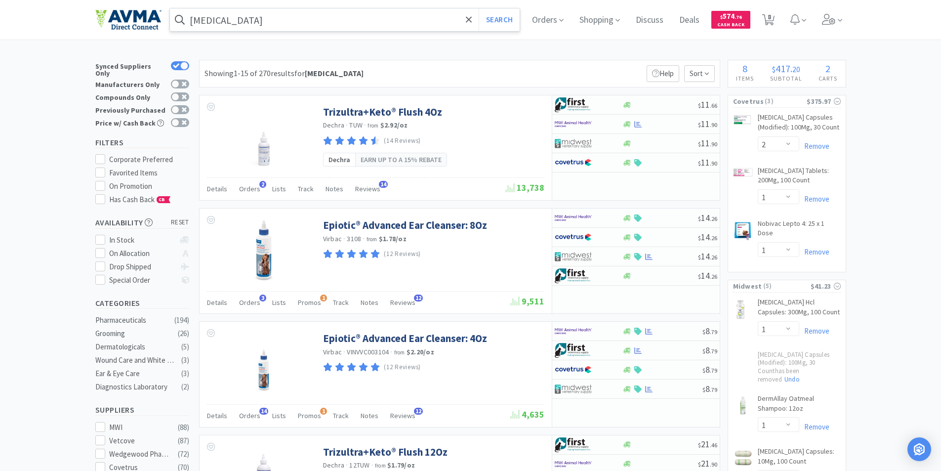
click at [250, 19] on input "ketoconazole" at bounding box center [345, 19] width 350 height 23
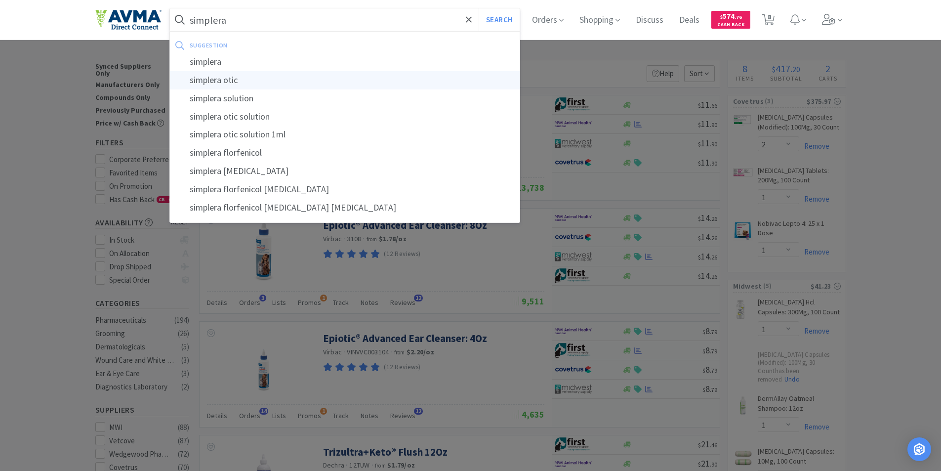
click at [231, 81] on div "simplera otic" at bounding box center [345, 80] width 350 height 18
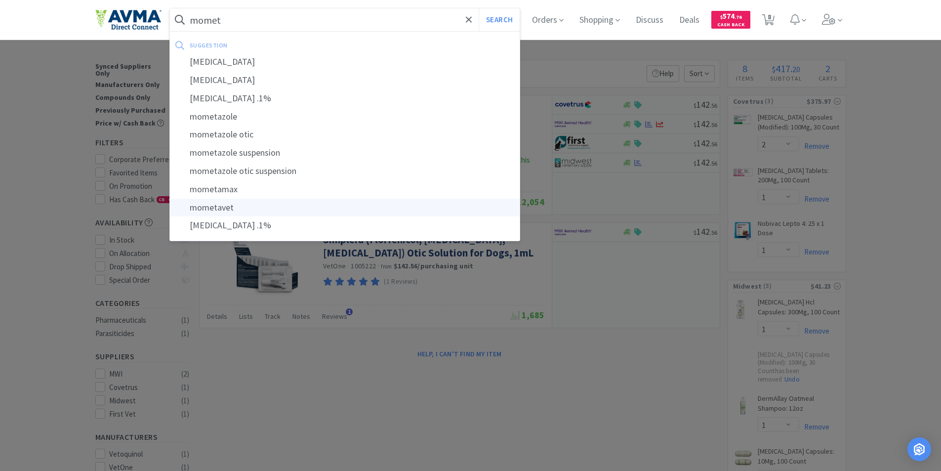
click at [221, 207] on div "mometavet" at bounding box center [345, 208] width 350 height 18
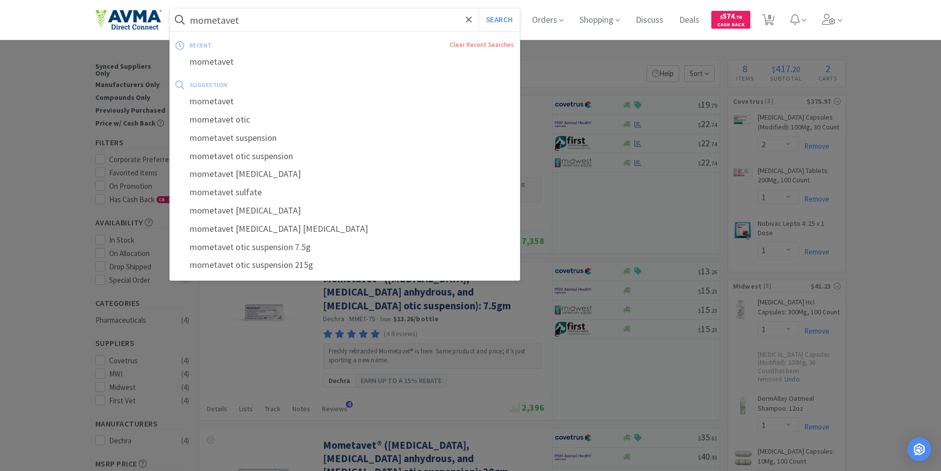
click at [261, 18] on input "mometavet" at bounding box center [345, 19] width 350 height 23
click at [479, 8] on button "Search" at bounding box center [499, 19] width 41 height 23
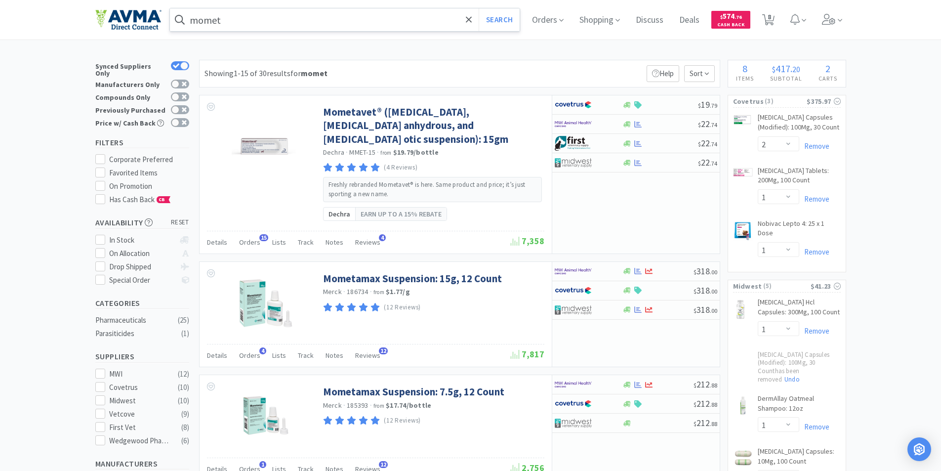
click at [253, 25] on input "momet" at bounding box center [345, 19] width 350 height 23
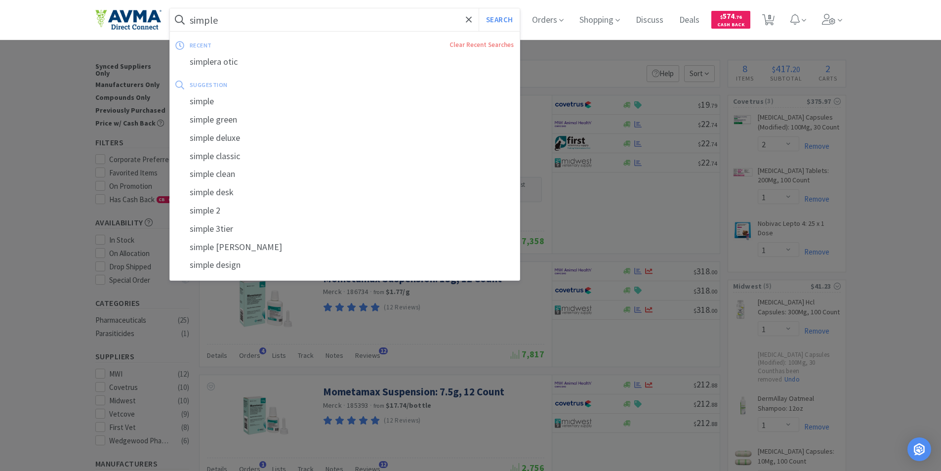
click at [215, 63] on div "simplera otic" at bounding box center [345, 62] width 350 height 18
type input "simplera otic"
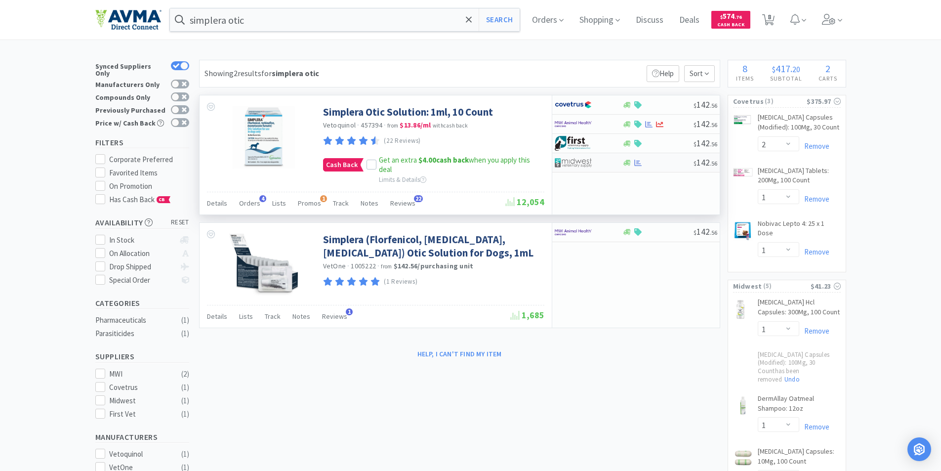
click at [568, 162] on img at bounding box center [573, 162] width 37 height 15
select select "1"
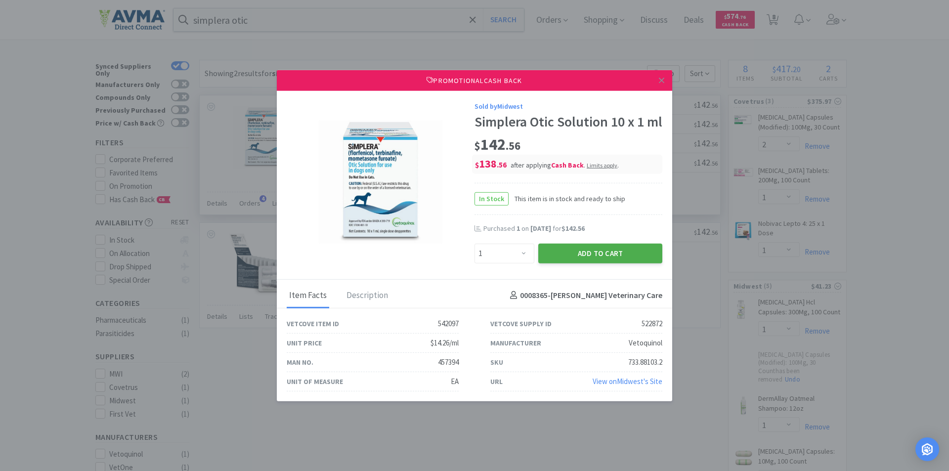
click at [582, 256] on button "Add to Cart" at bounding box center [600, 253] width 124 height 20
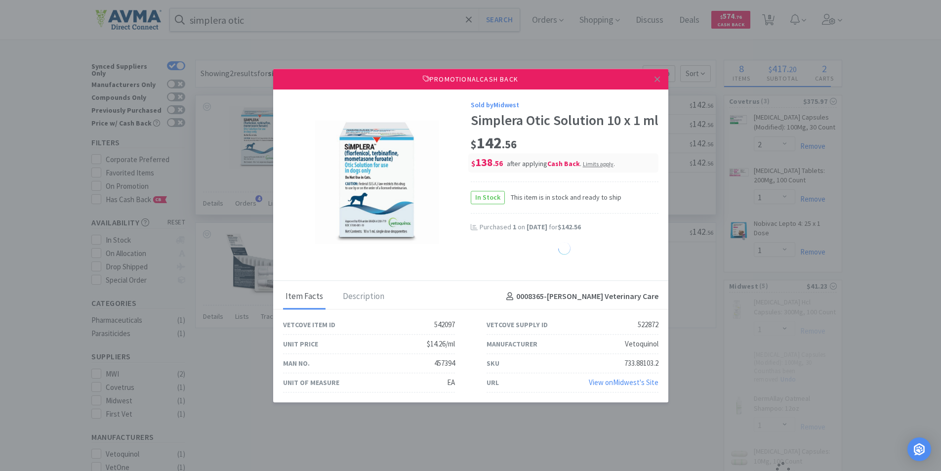
select select "1"
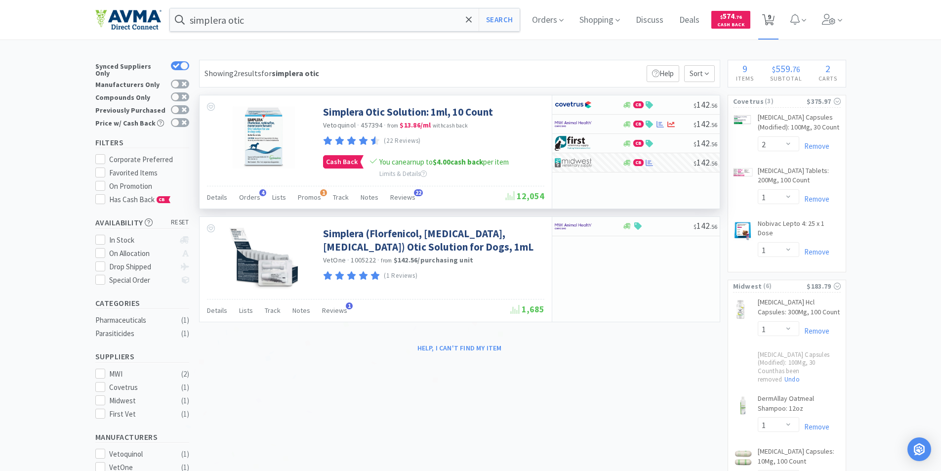
click at [771, 17] on span "9" at bounding box center [769, 17] width 3 height 40
select select "2"
select select "1"
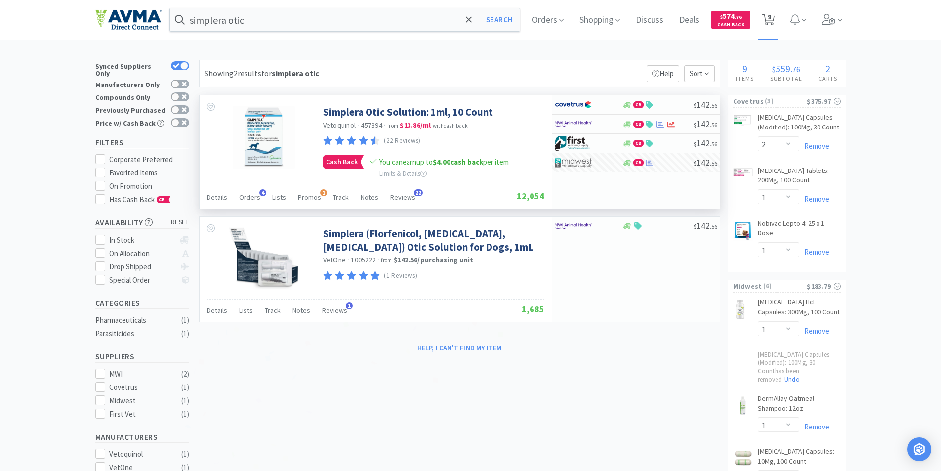
select select "1"
select select "2"
select select "1"
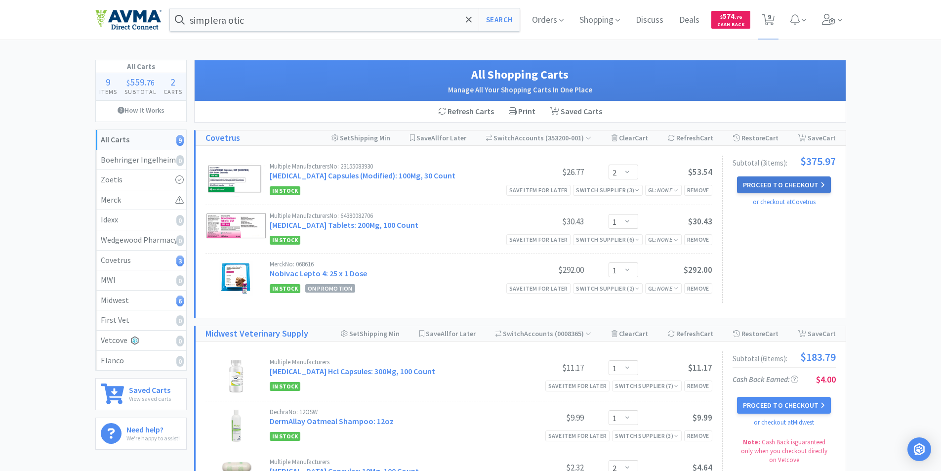
click at [758, 184] on button "Proceed to Checkout" at bounding box center [784, 184] width 94 height 17
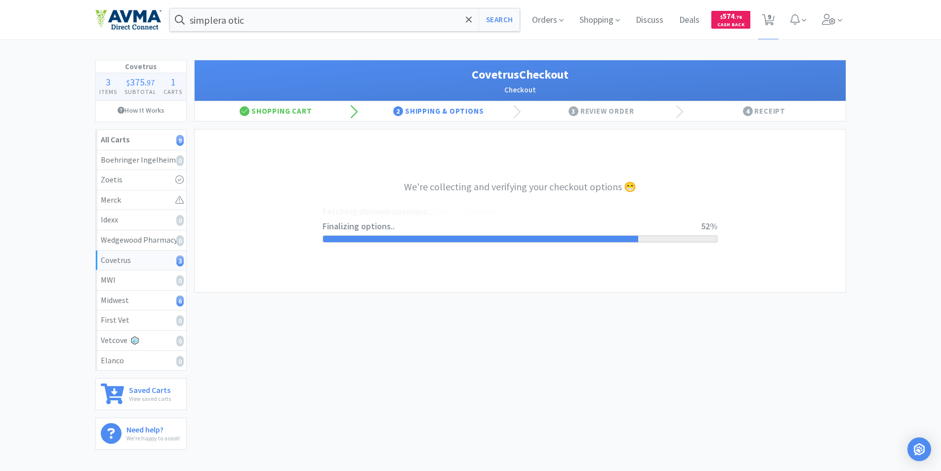
select select "9789035577386"
select select "cvt-standard-net"
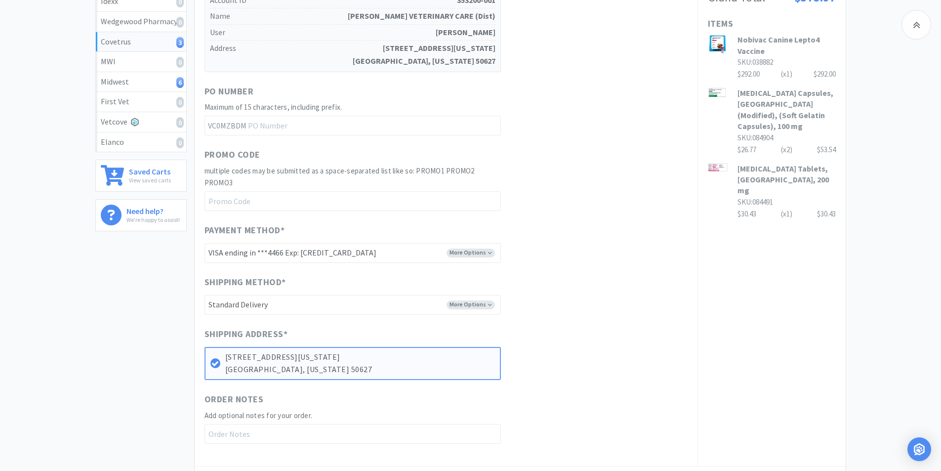
scroll to position [355, 0]
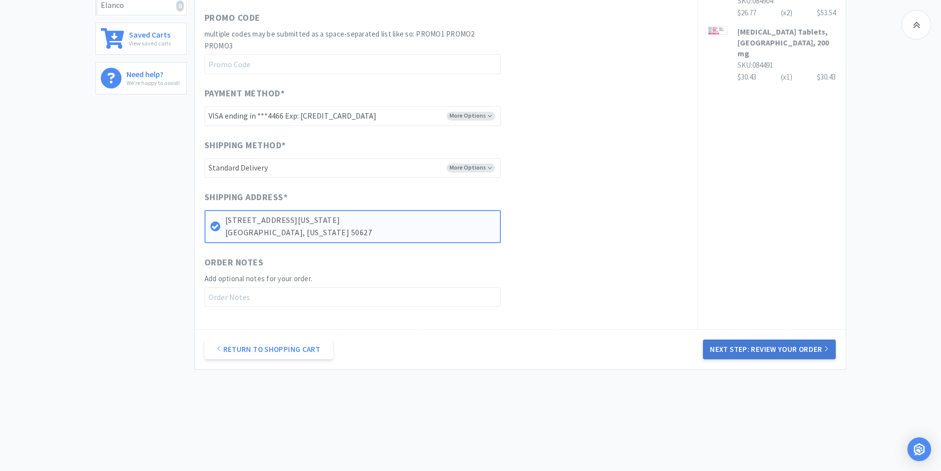
click at [763, 349] on button "Next Step: Review Your Order" at bounding box center [769, 349] width 132 height 20
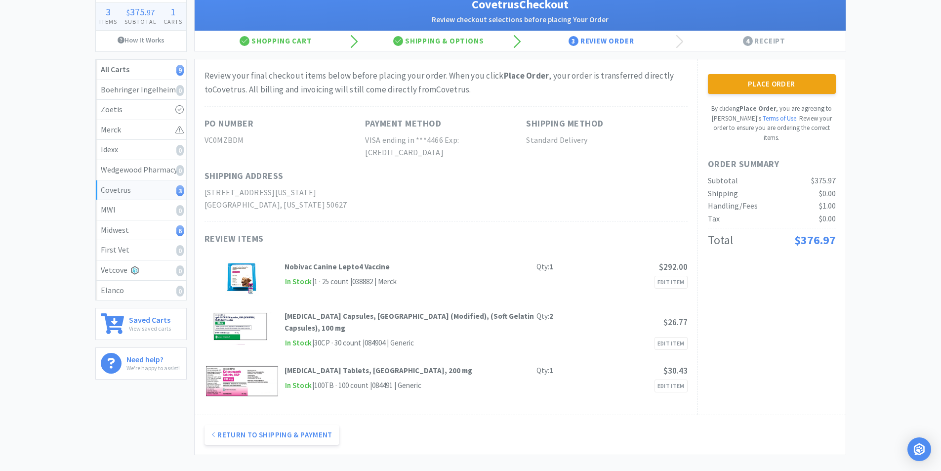
scroll to position [0, 0]
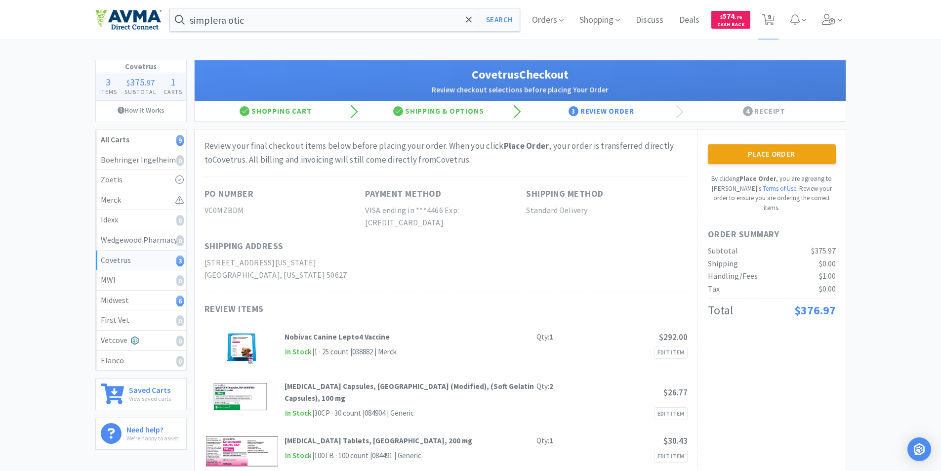
click at [766, 151] on button "Place Order" at bounding box center [772, 154] width 128 height 20
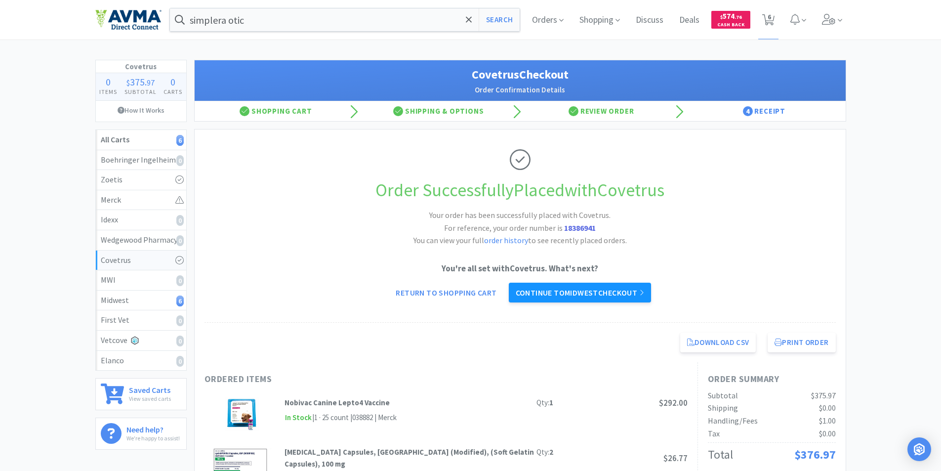
click at [584, 291] on link "Continue to Midwest checkout" at bounding box center [580, 293] width 142 height 20
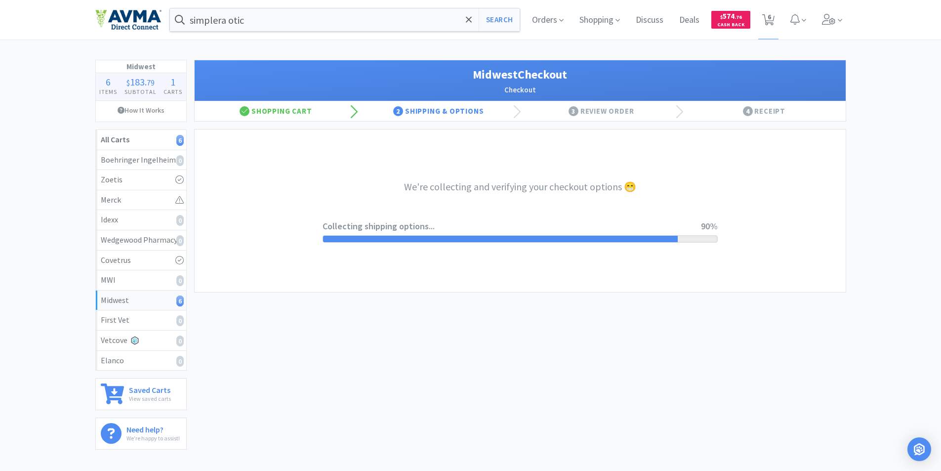
select select "0"
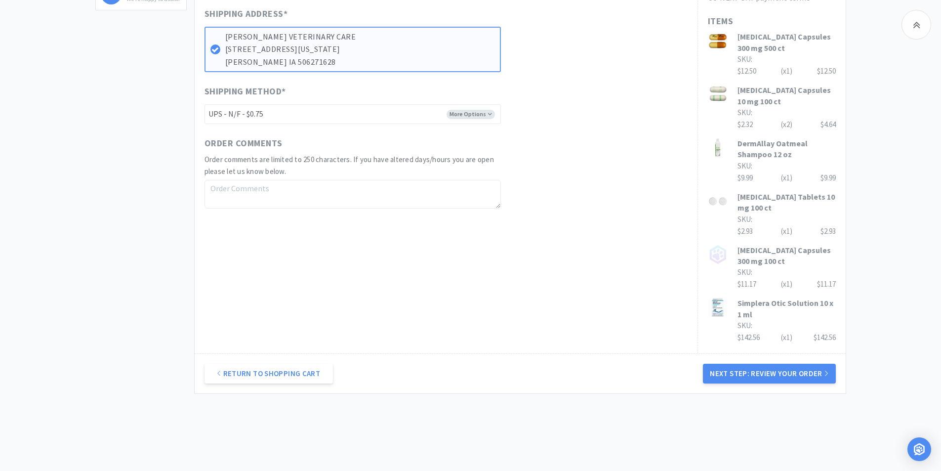
scroll to position [464, 0]
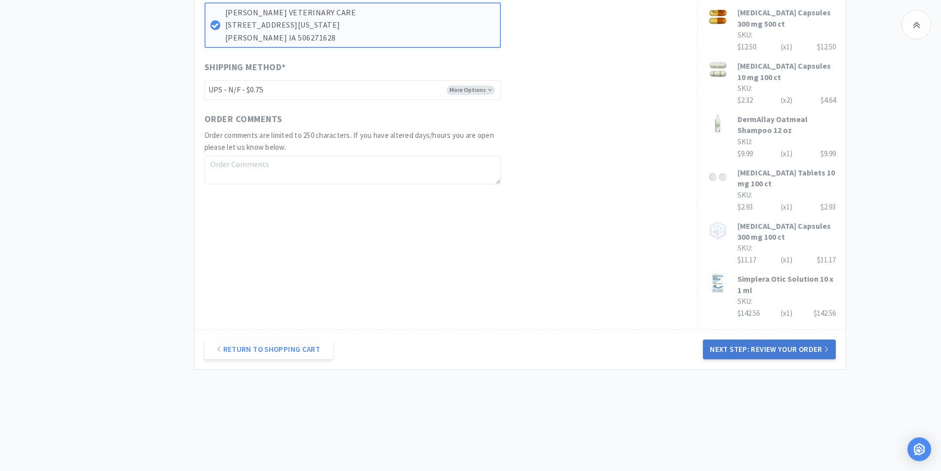
click at [757, 347] on button "Next Step: Review Your Order" at bounding box center [769, 349] width 132 height 20
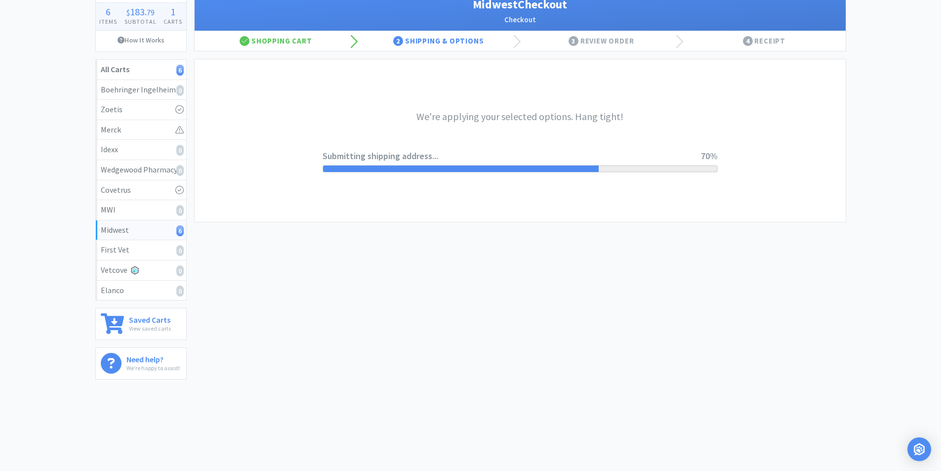
scroll to position [0, 0]
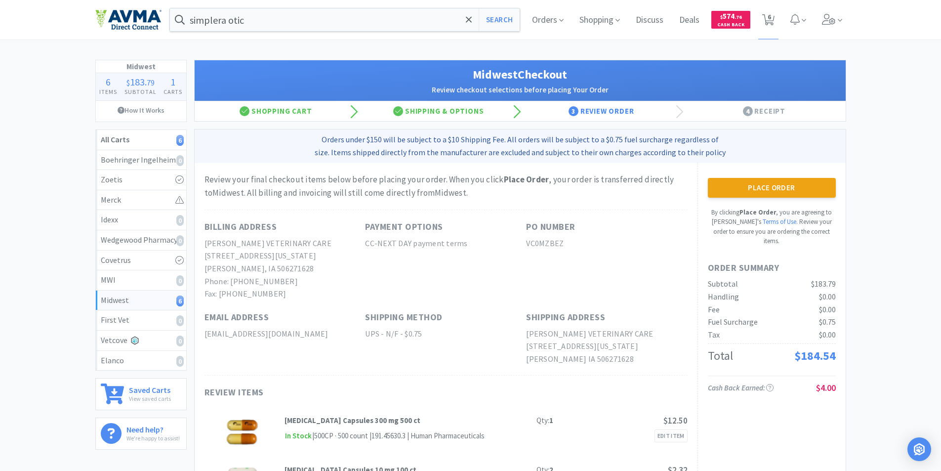
click at [760, 190] on button "Place Order" at bounding box center [772, 188] width 128 height 20
